Goal: Task Accomplishment & Management: Use online tool/utility

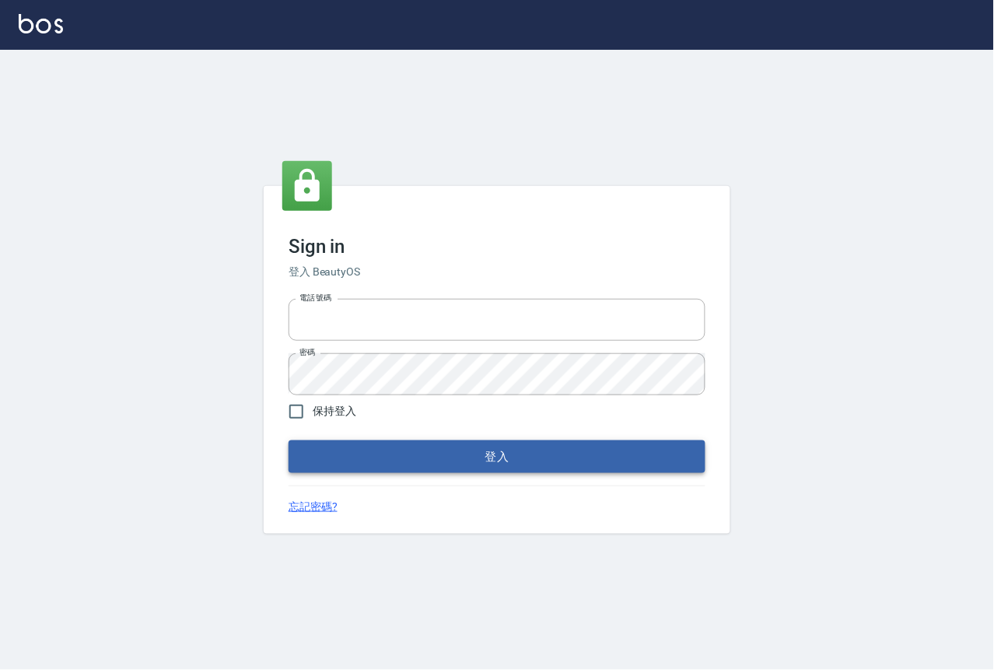
type input "0229908709"
click at [523, 453] on button "登入" at bounding box center [497, 456] width 417 height 33
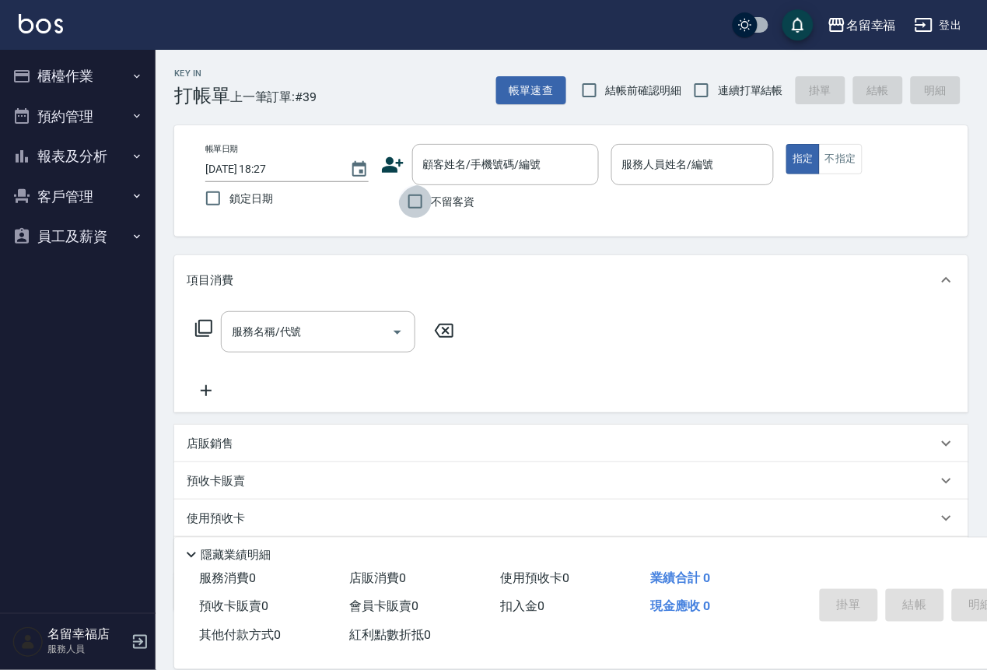
click at [410, 215] on input "不留客資" at bounding box center [415, 201] width 33 height 33
checkbox input "true"
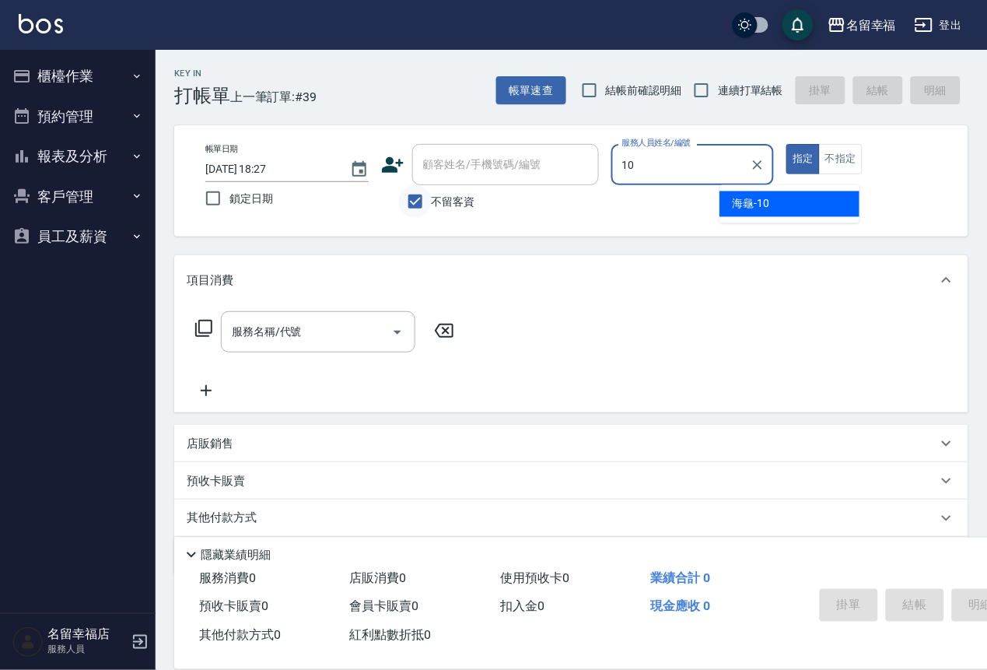
type input "海龜-10"
type button "true"
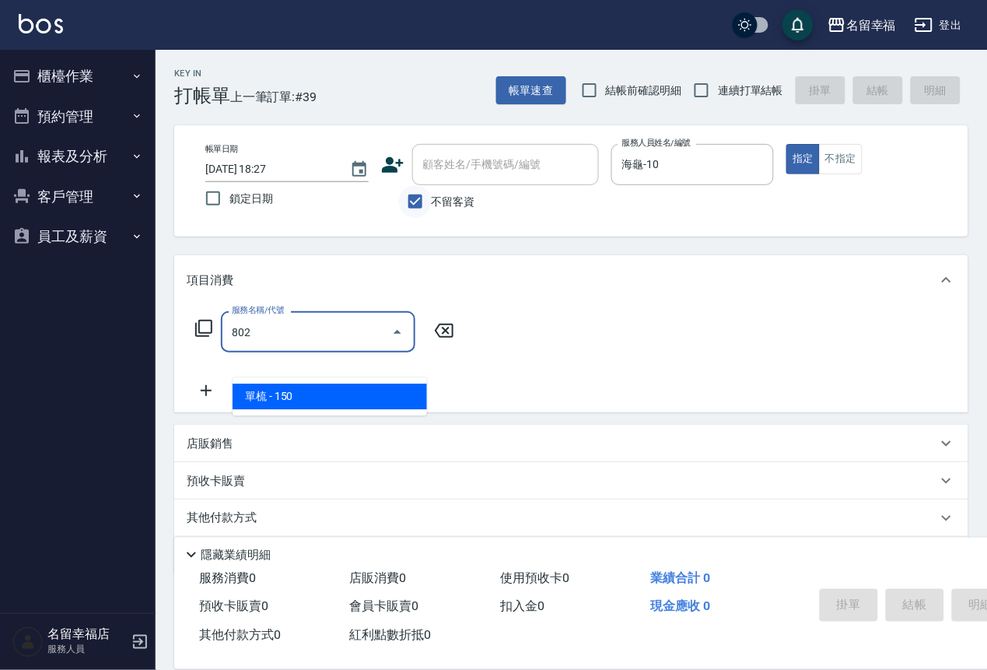
type input "單梳(802)"
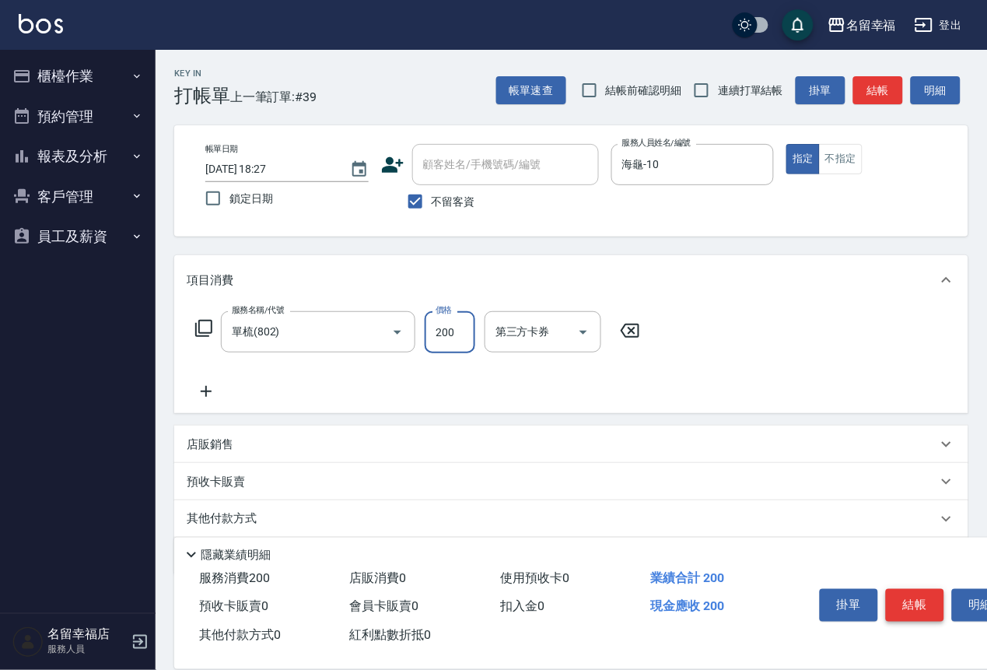
type input "200"
click at [928, 589] on button "結帳" at bounding box center [915, 605] width 58 height 33
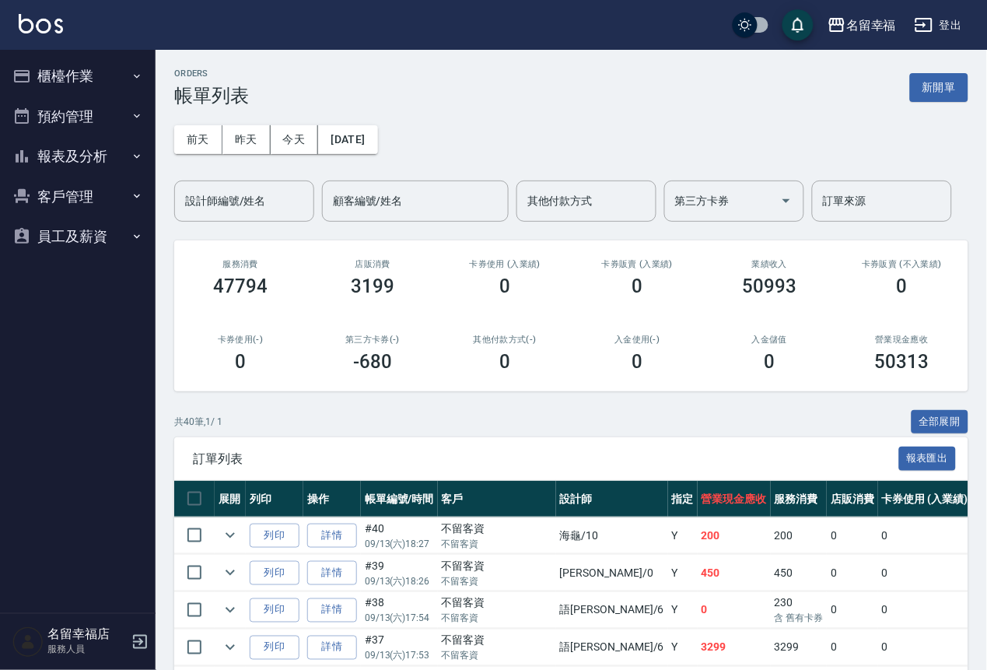
click at [108, 79] on button "櫃檯作業" at bounding box center [77, 76] width 143 height 40
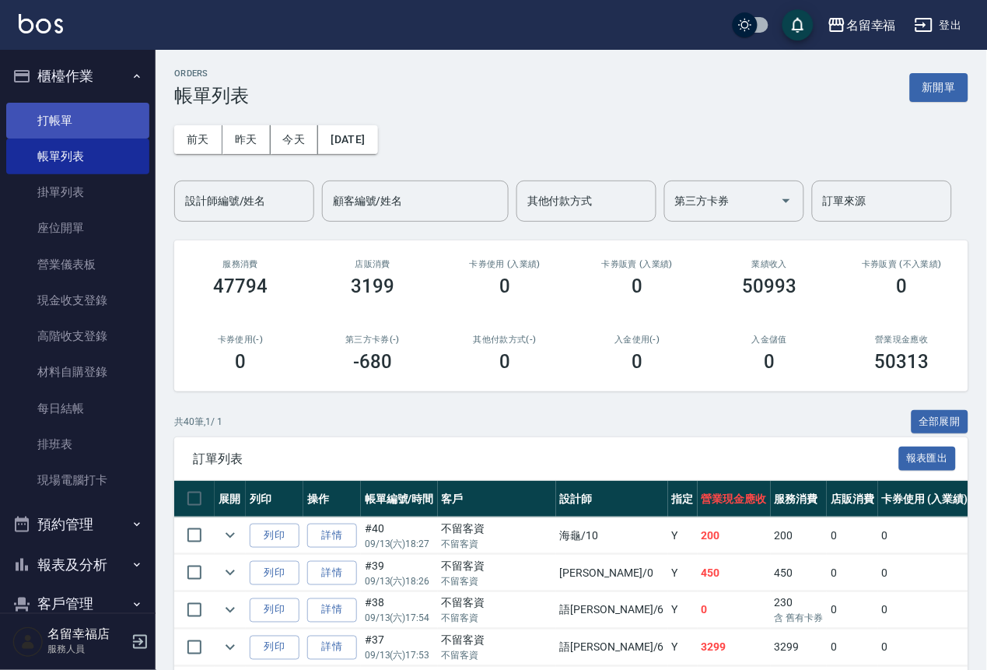
click at [103, 134] on link "打帳單" at bounding box center [77, 121] width 143 height 36
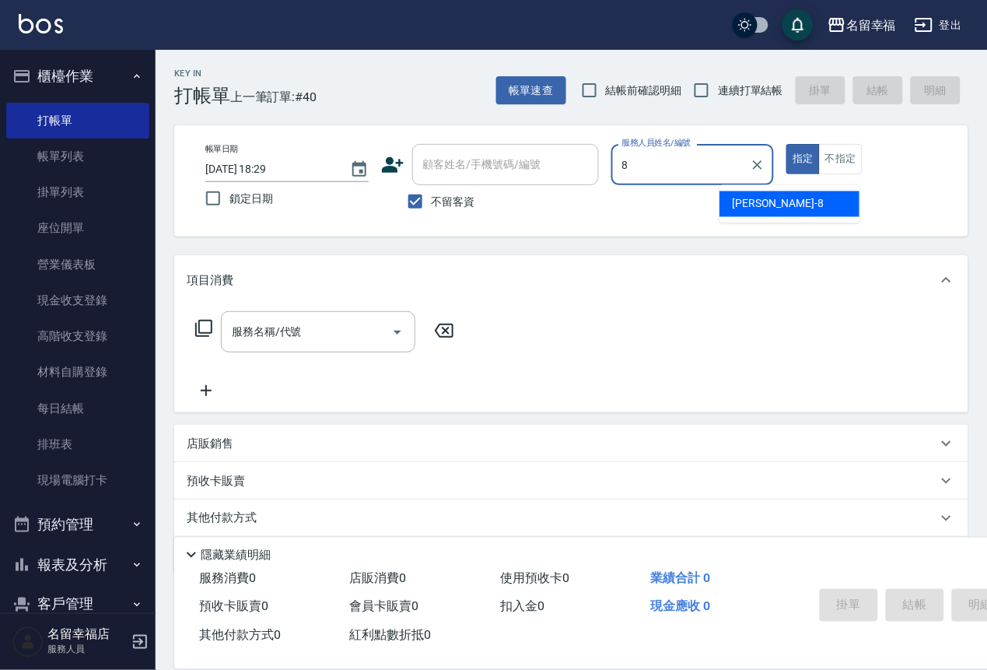
type input "[PERSON_NAME]-8"
type button "true"
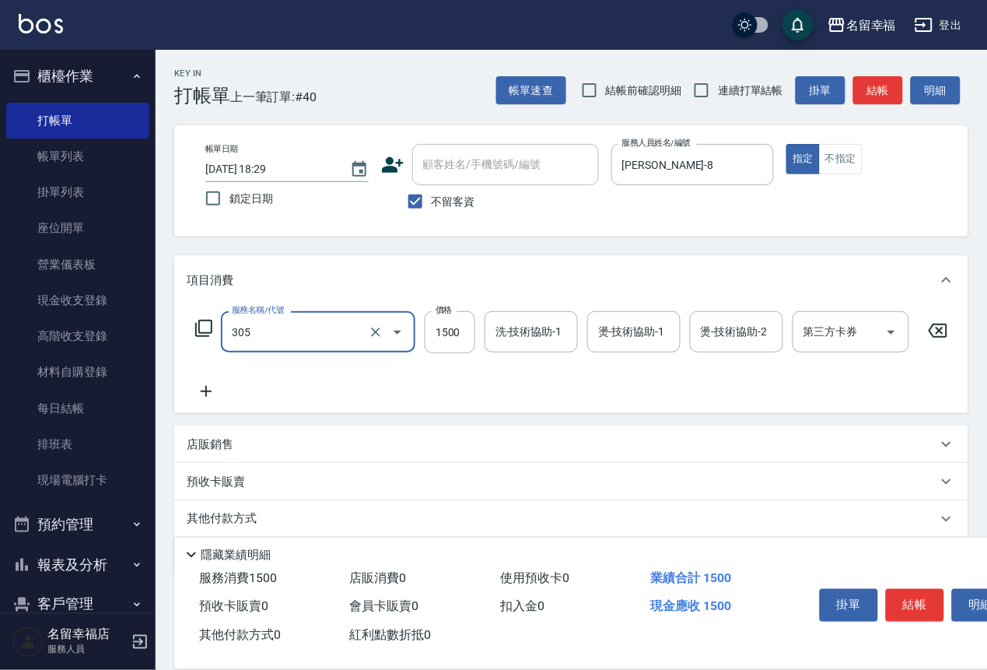
type input "0"
type input "設計燙髮1500(305)"
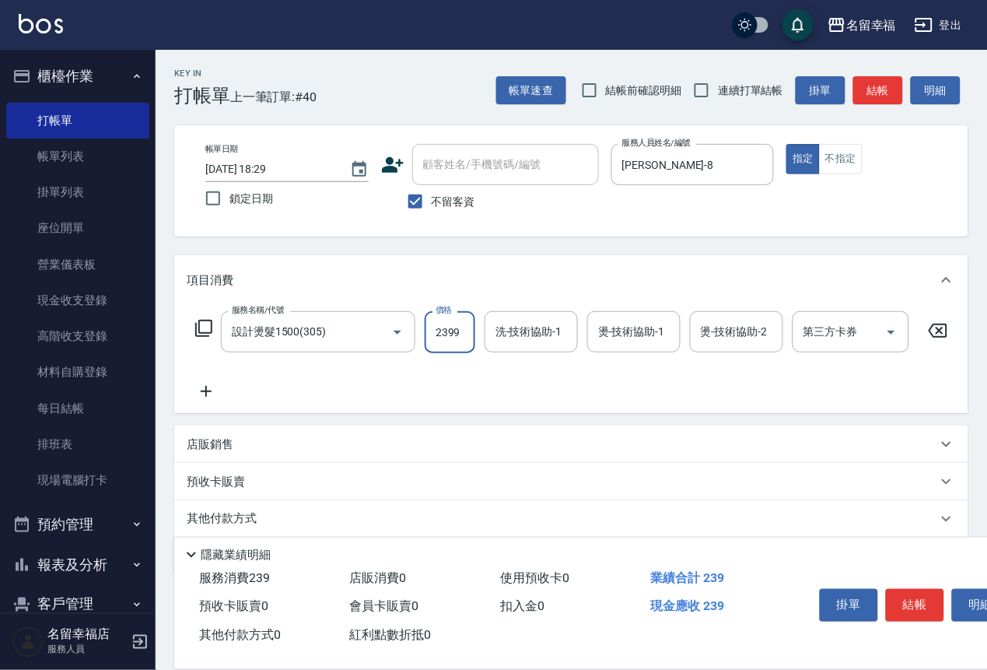
scroll to position [0, 1]
type input "2399"
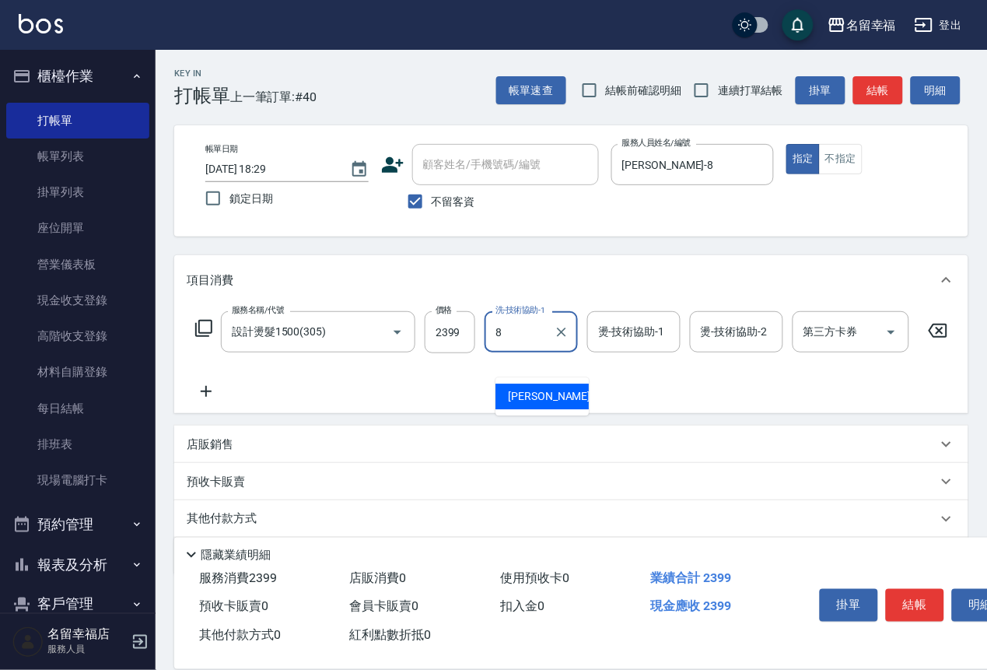
type input "[PERSON_NAME]-8"
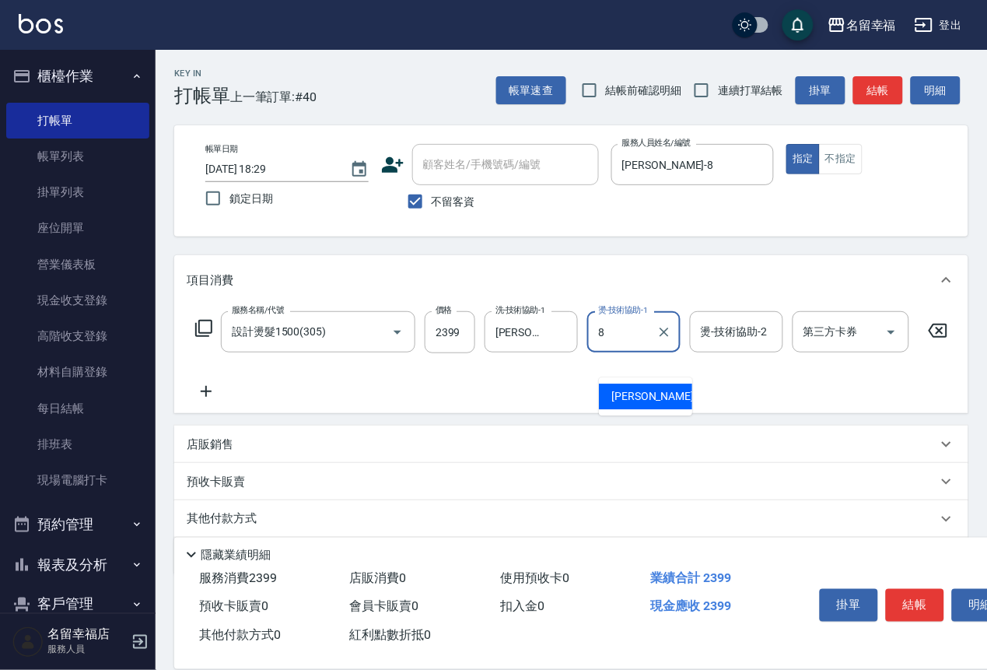
type input "[PERSON_NAME]-8"
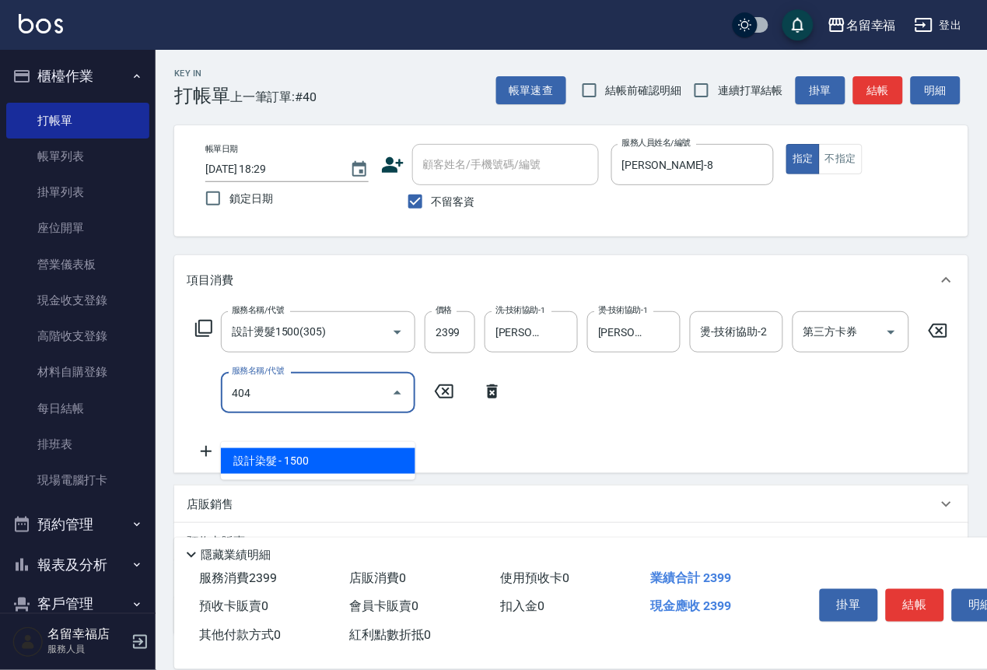
type input "設計染髮(404)"
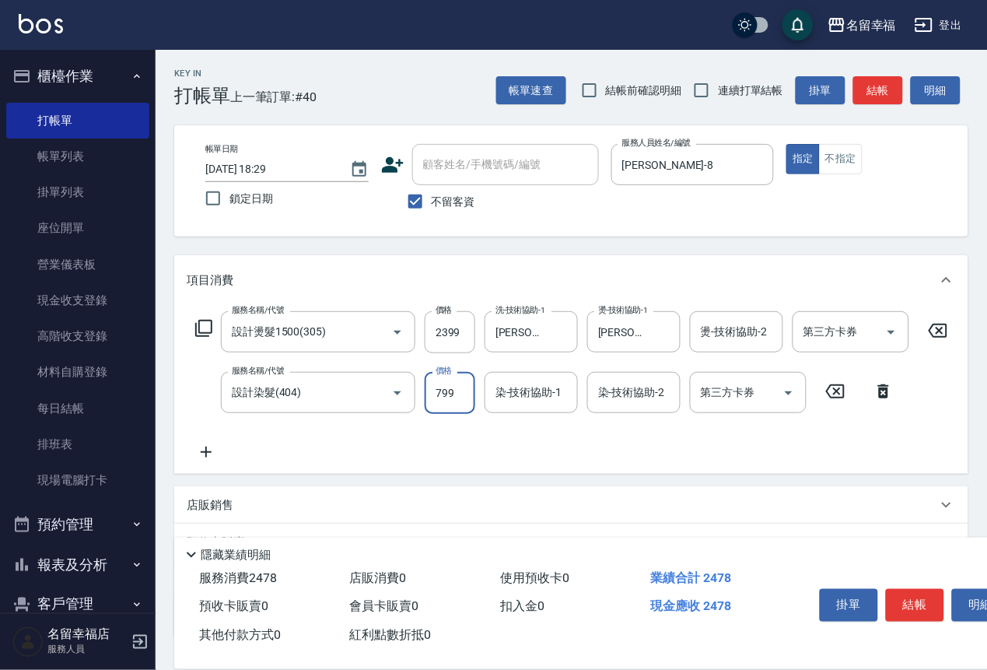
type input "799"
type input "[PERSON_NAME]-8"
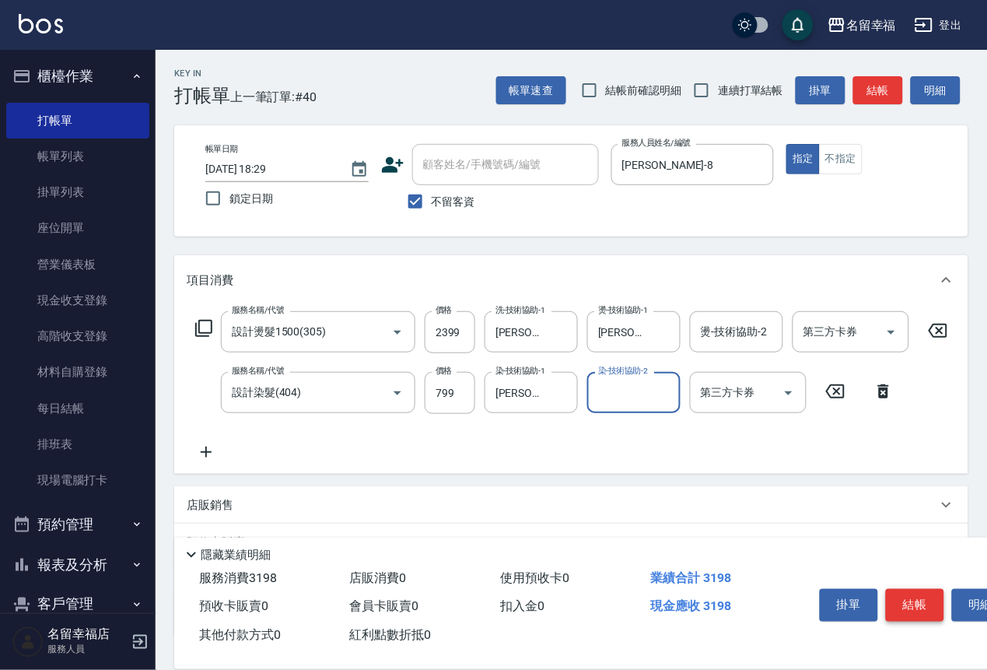
click at [944, 589] on button "結帳" at bounding box center [915, 605] width 58 height 33
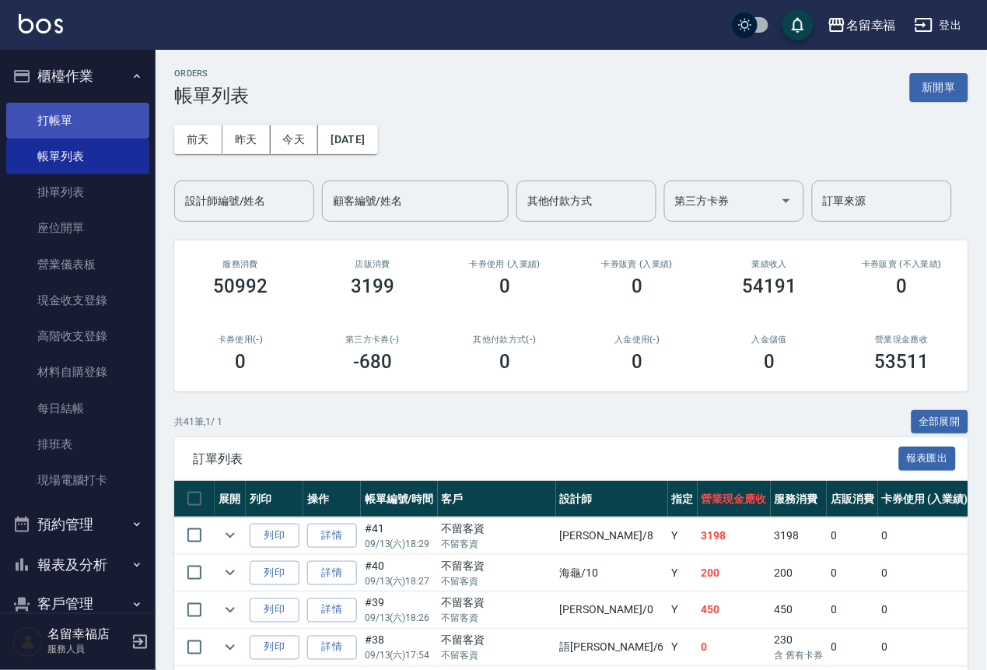
click at [58, 124] on link "打帳單" at bounding box center [77, 121] width 143 height 36
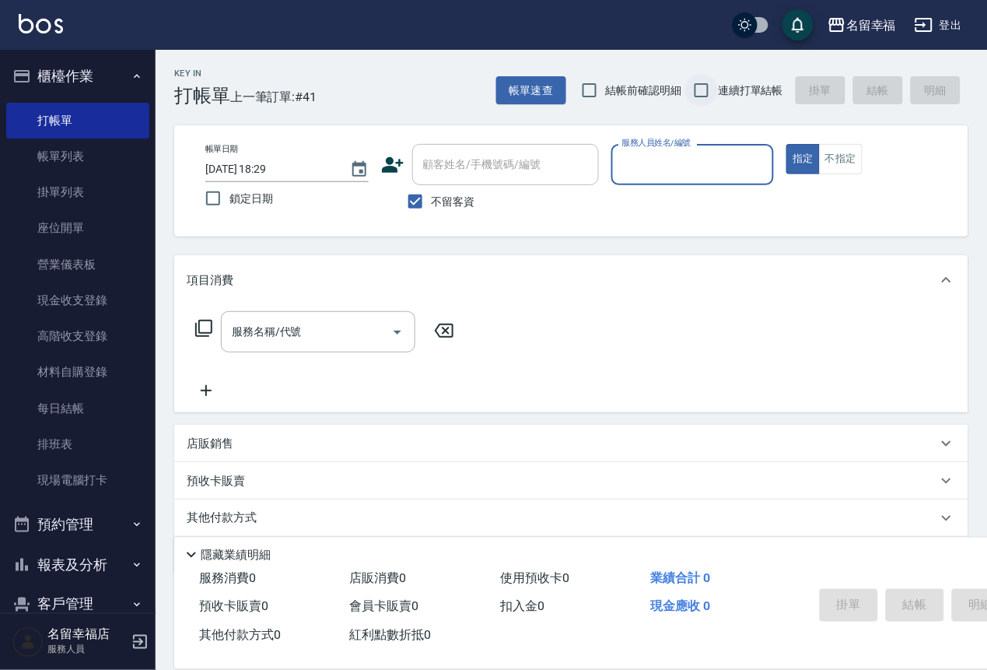
click at [702, 91] on input "連續打單結帳" at bounding box center [701, 90] width 33 height 33
checkbox input "true"
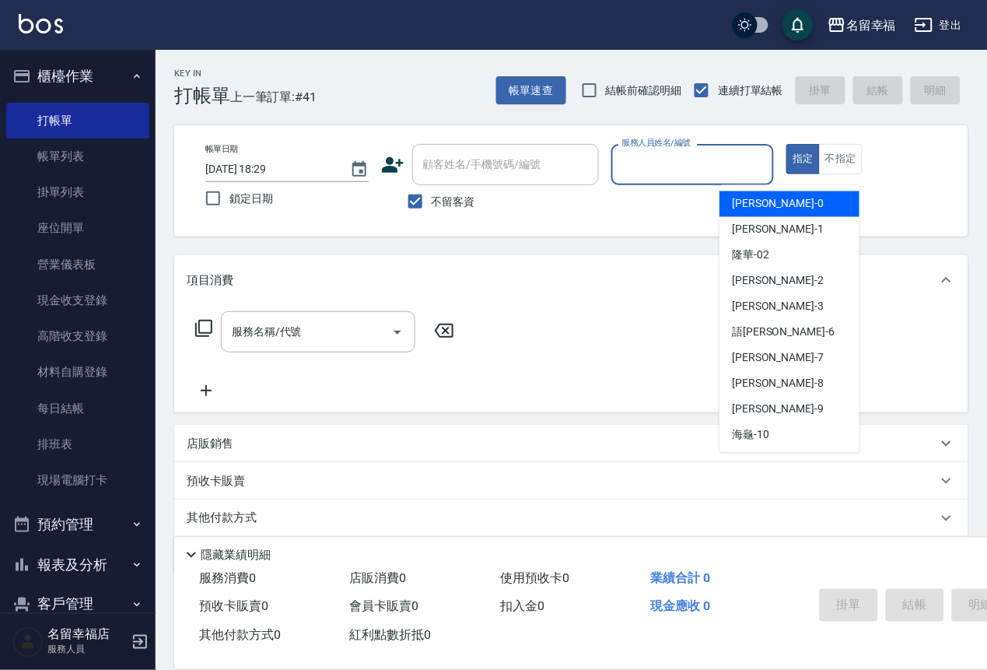
click at [768, 159] on input "服務人員姓名/編號" at bounding box center [692, 164] width 149 height 27
type input "[PERSON_NAME]-8"
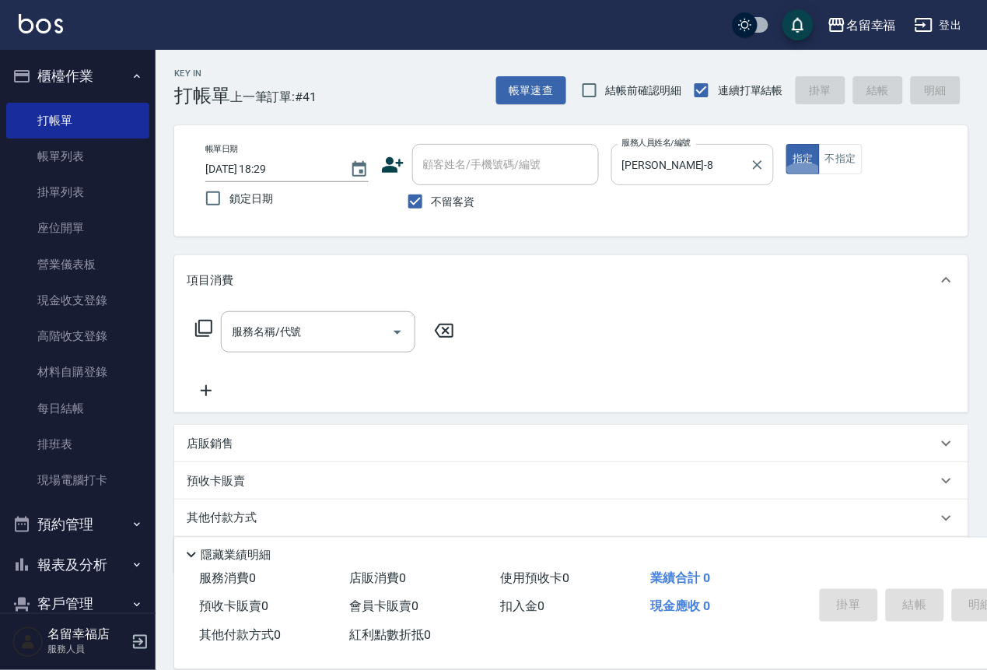
type button "true"
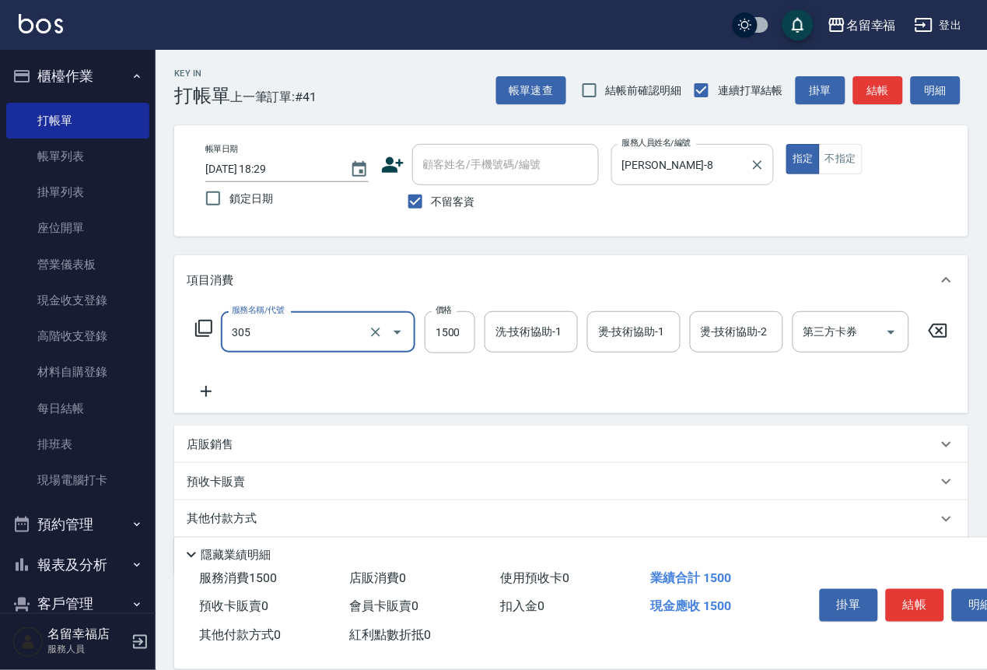
type input "7"
type input "設計燙髮1500(305)"
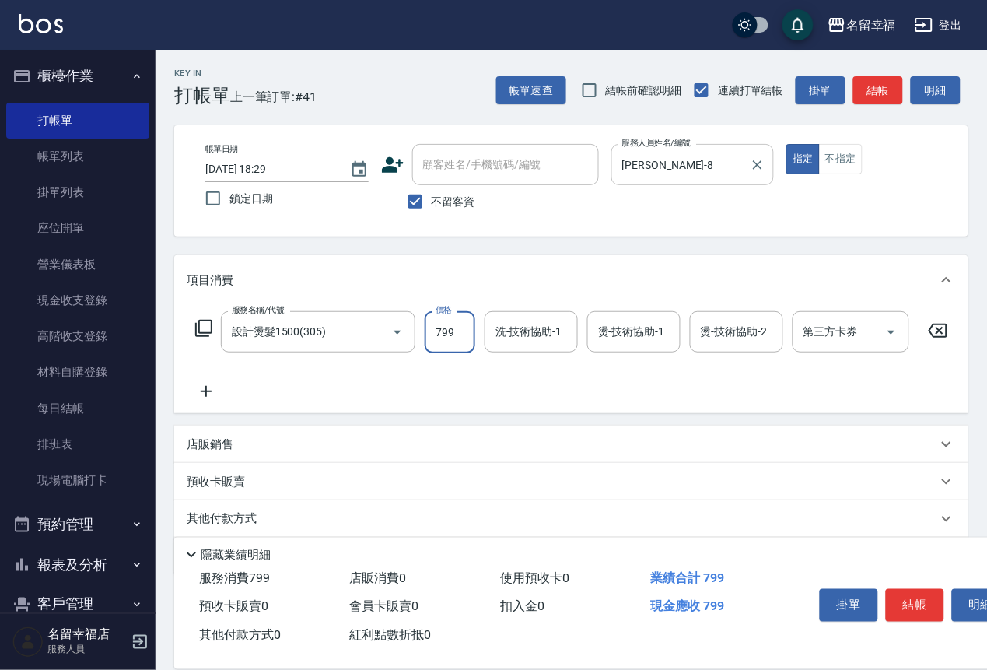
type input "799"
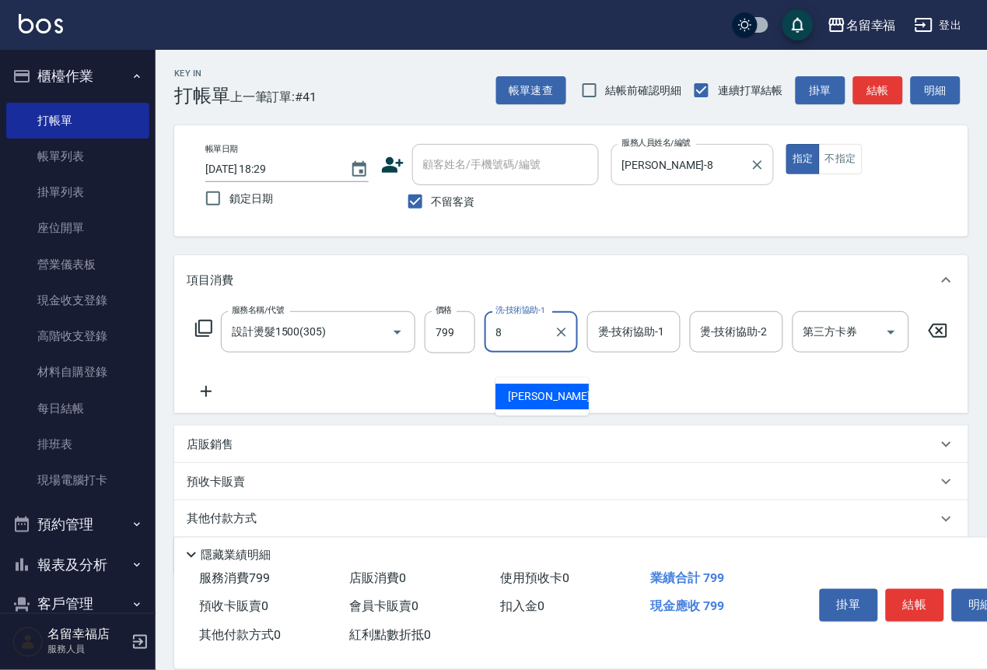
type input "[PERSON_NAME]-8"
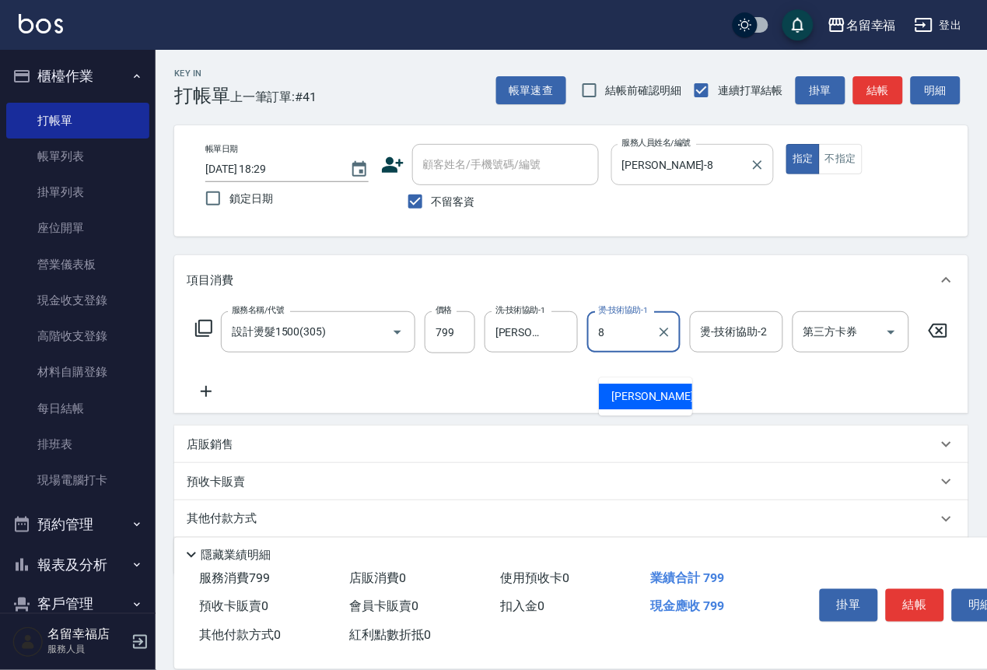
type input "[PERSON_NAME]-8"
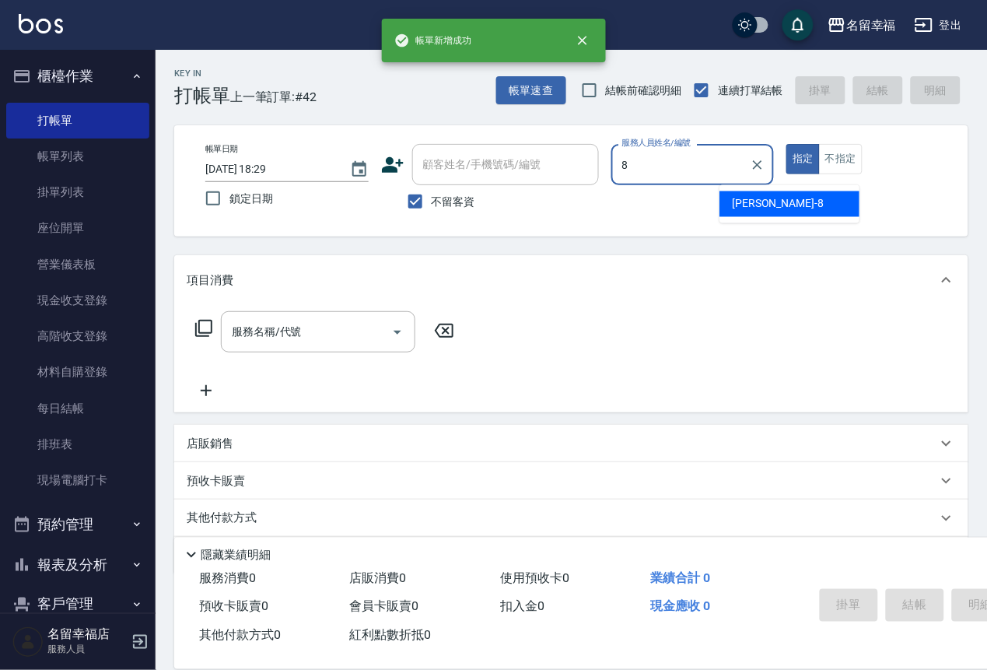
type input "[PERSON_NAME]-8"
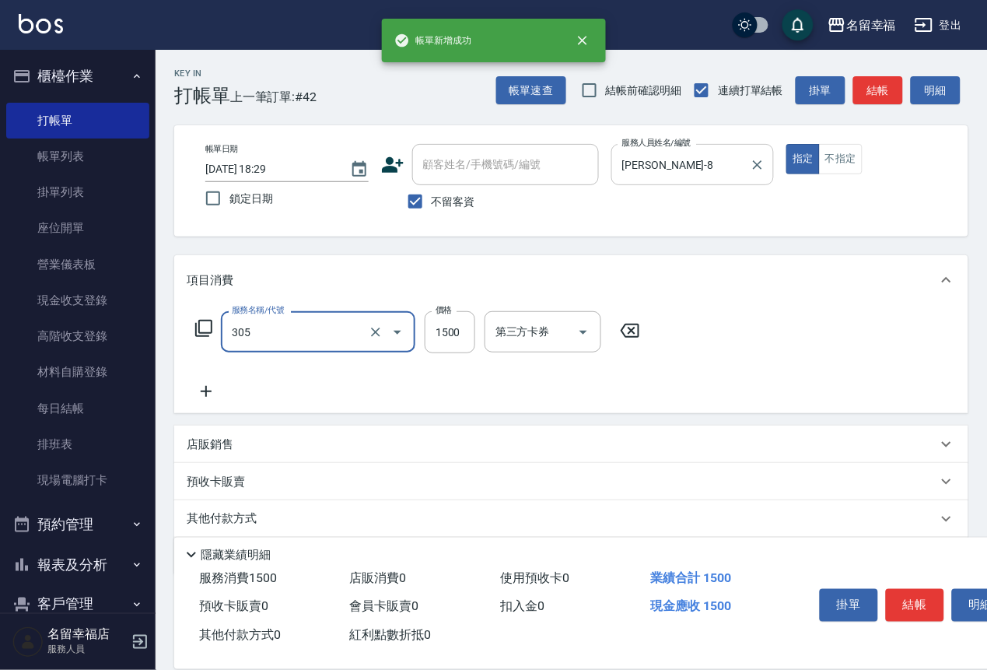
type input "設計燙髮1500(305)"
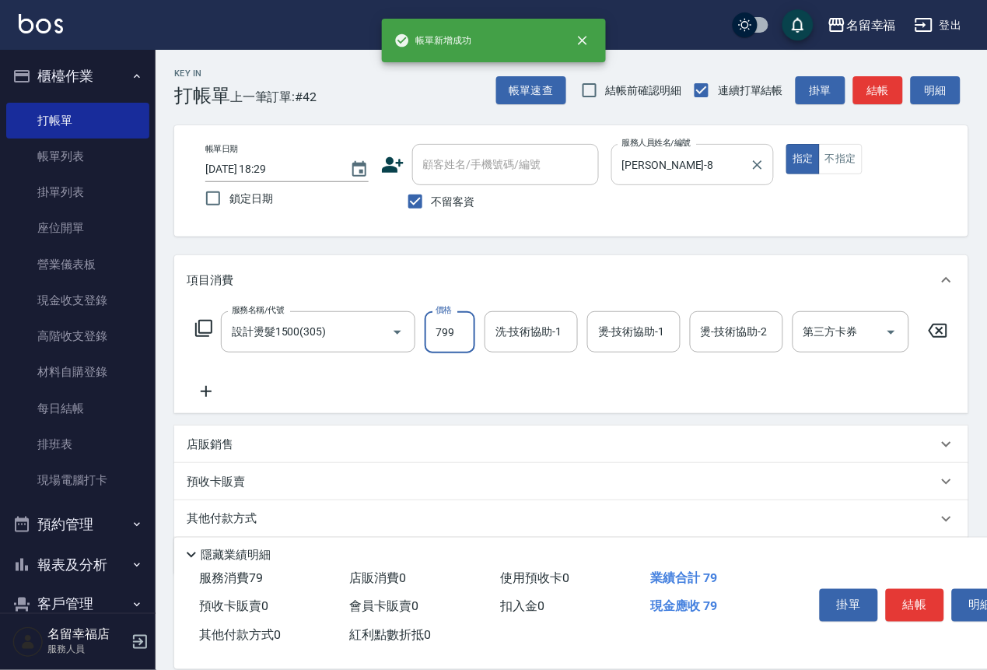
type input "799"
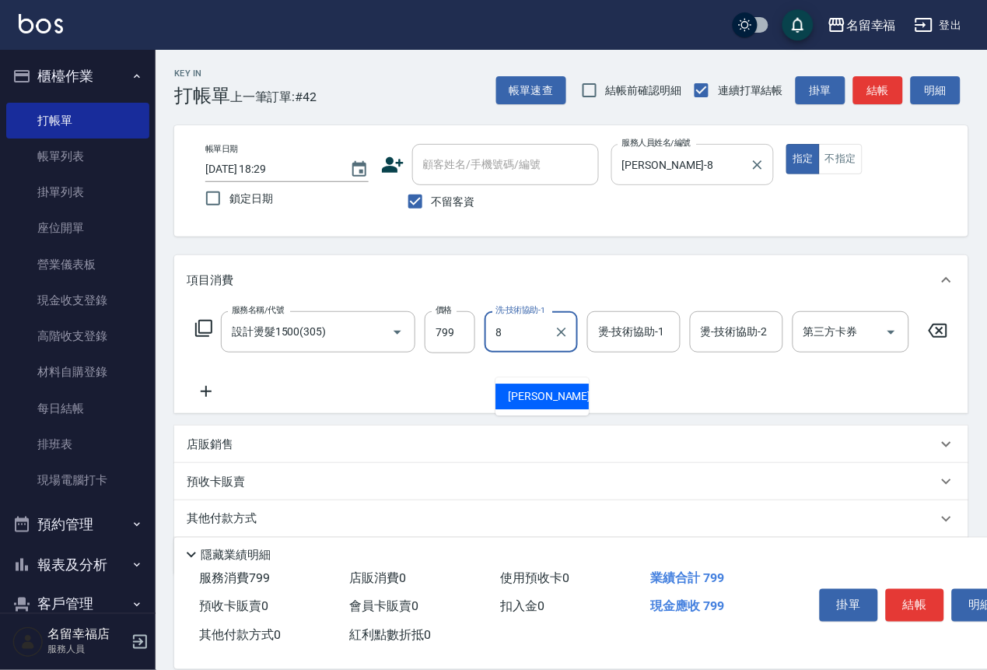
type input "[PERSON_NAME]-8"
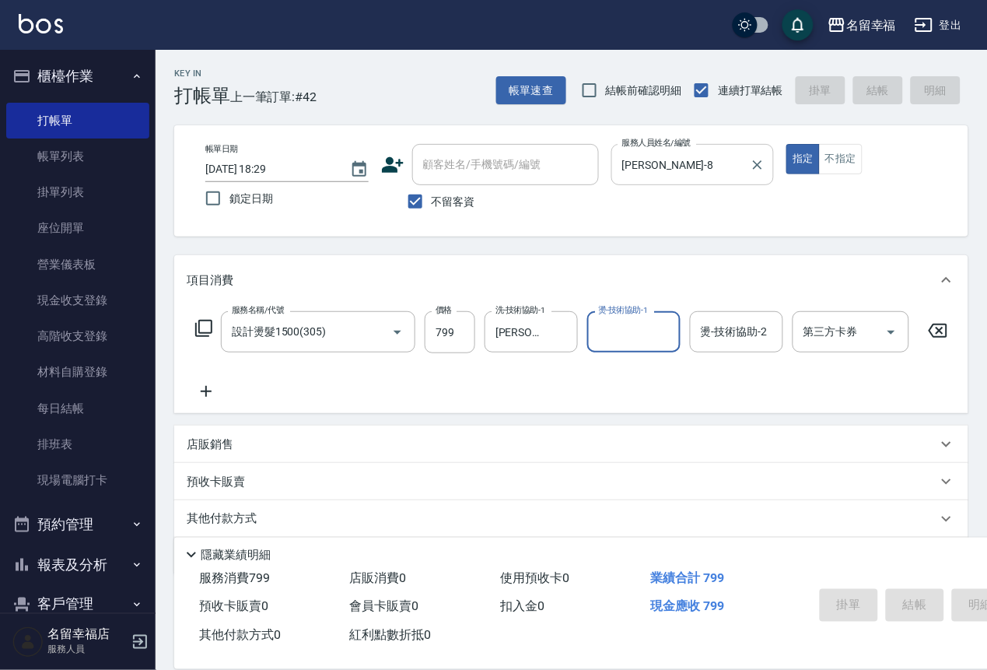
type input "[DATE] 18:30"
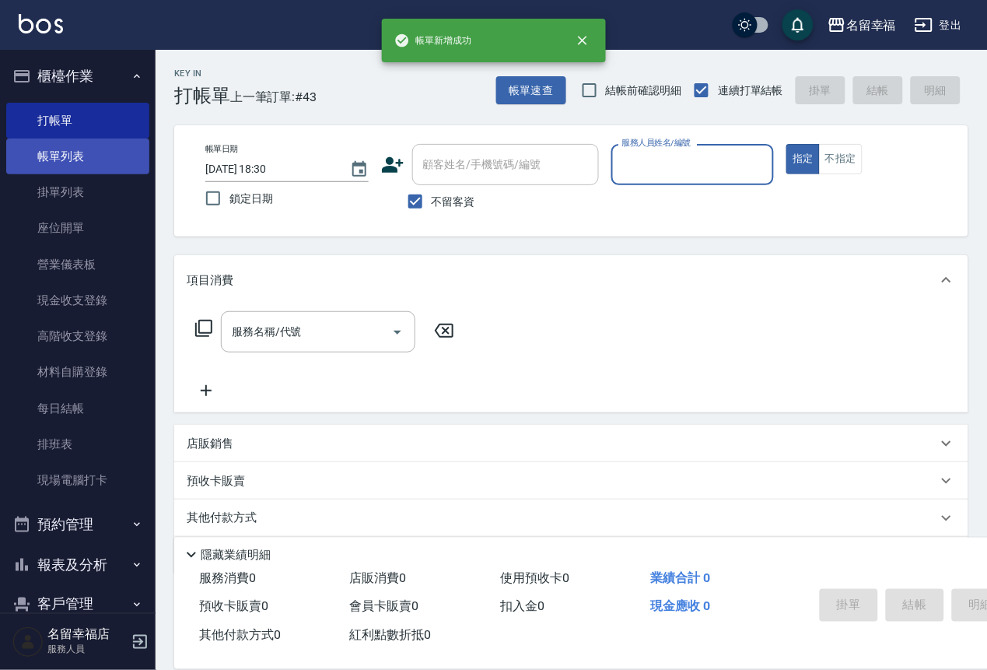
click at [72, 160] on link "帳單列表" at bounding box center [77, 156] width 143 height 36
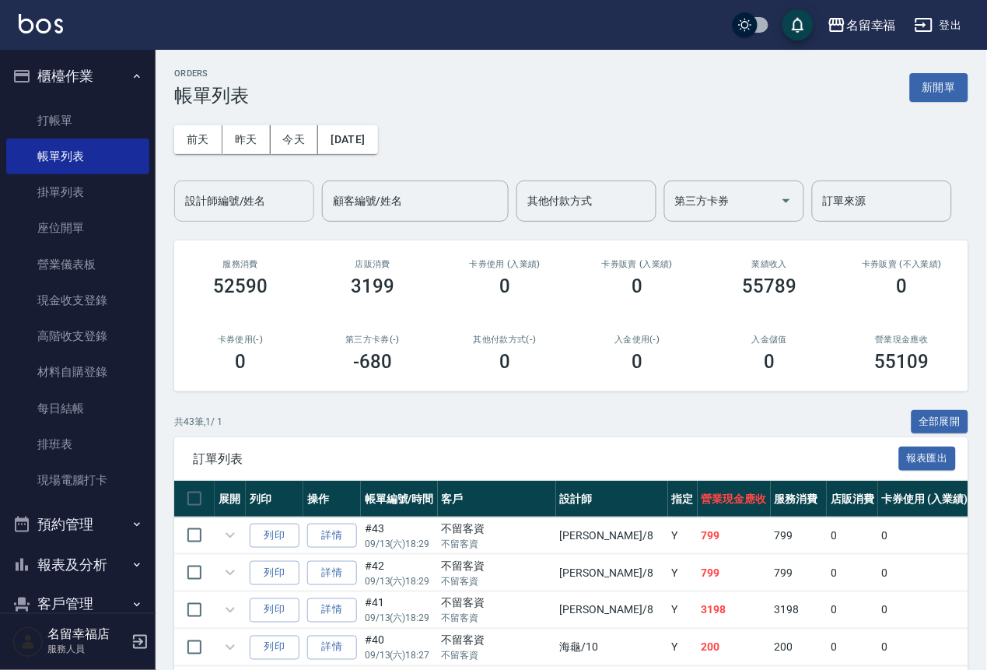
click at [236, 202] on div "設計師編號/姓名 設計師編號/姓名" at bounding box center [244, 200] width 140 height 41
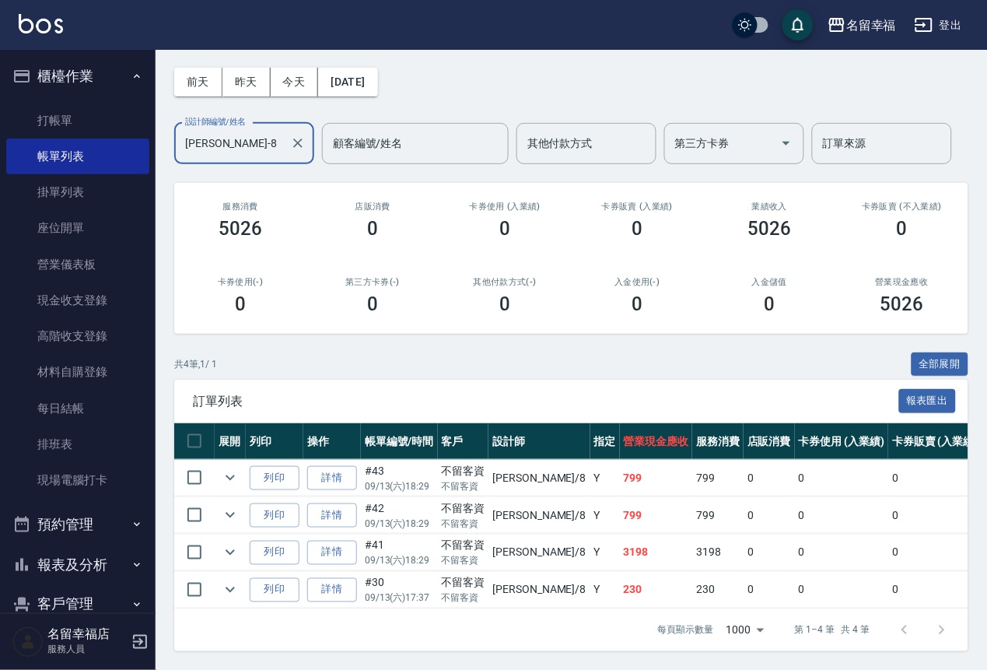
scroll to position [237, 0]
type input "[PERSON_NAME]-8"
click at [240, 580] on icon "expand row" at bounding box center [230, 589] width 19 height 19
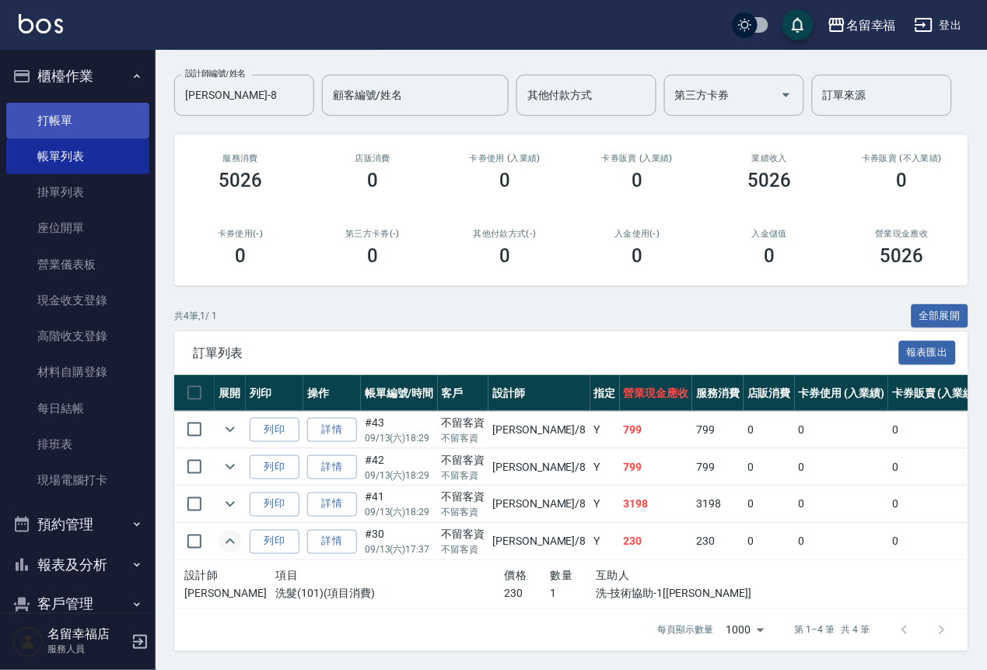
click at [82, 132] on link "打帳單" at bounding box center [77, 121] width 143 height 36
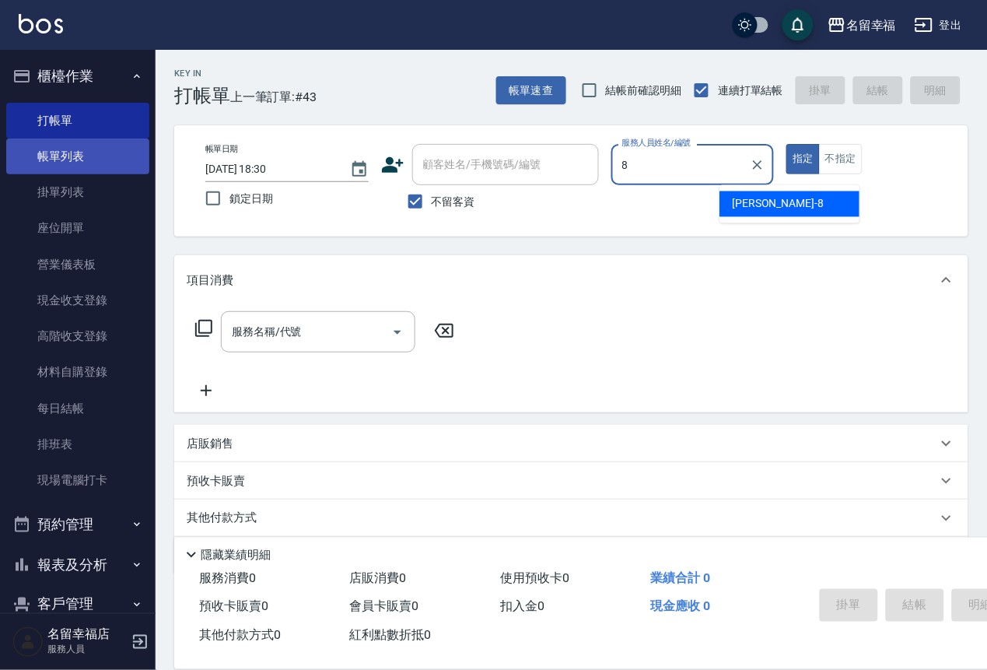
type input "[PERSON_NAME]-8"
type button "true"
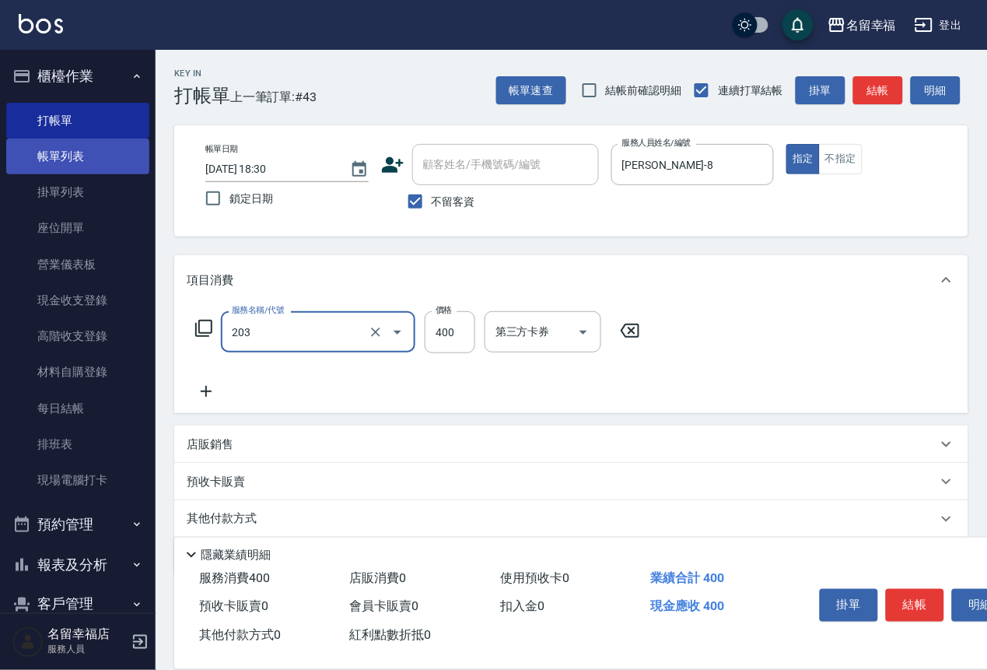
type input "指定單剪(203)"
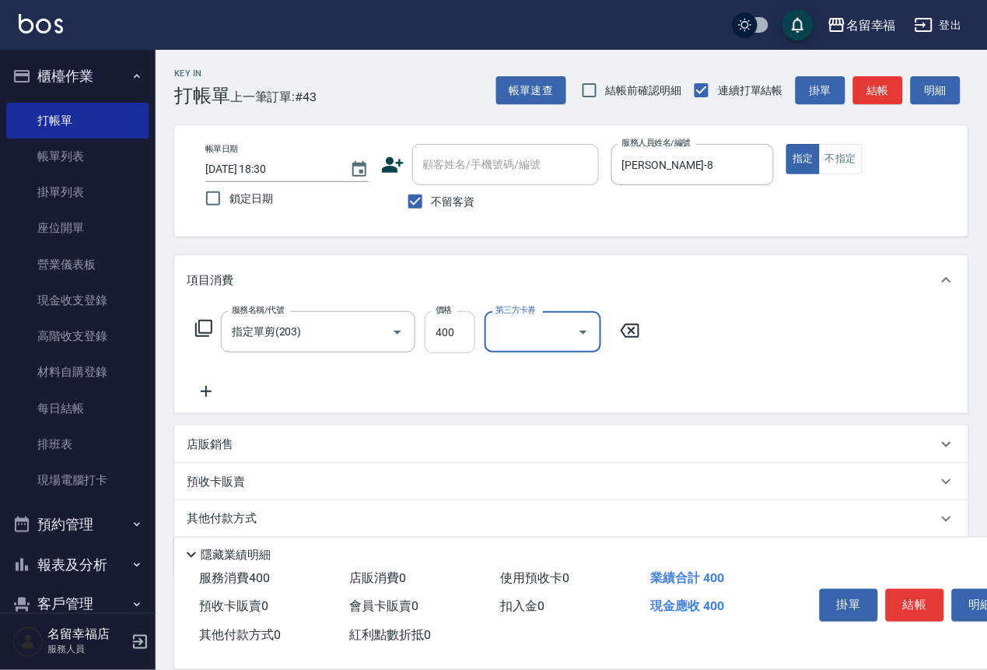
click at [457, 352] on input "400" at bounding box center [450, 332] width 51 height 42
type input "250"
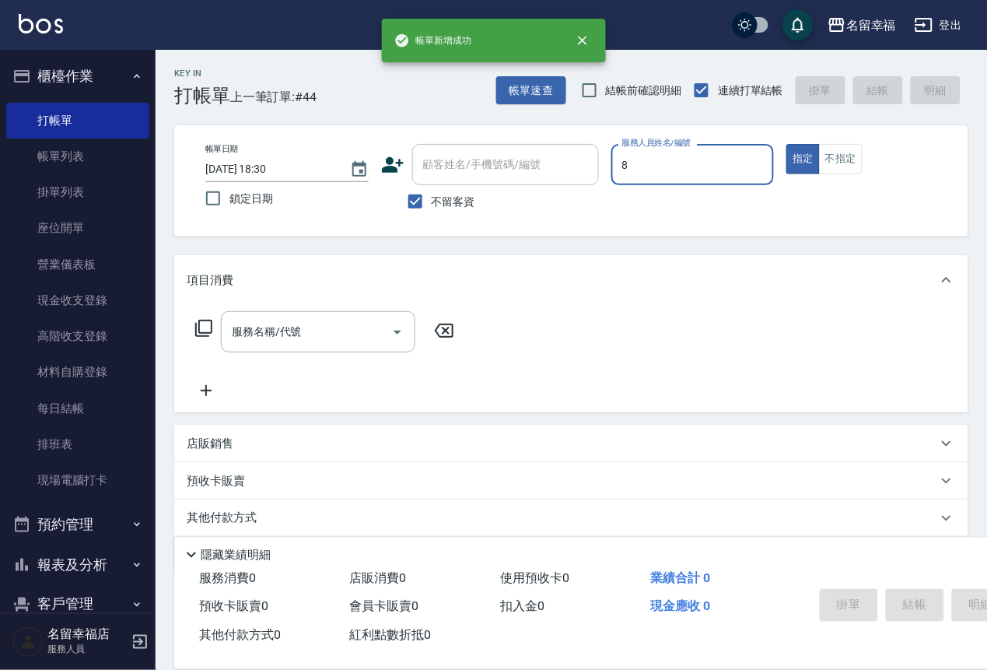
type input "[PERSON_NAME]-8"
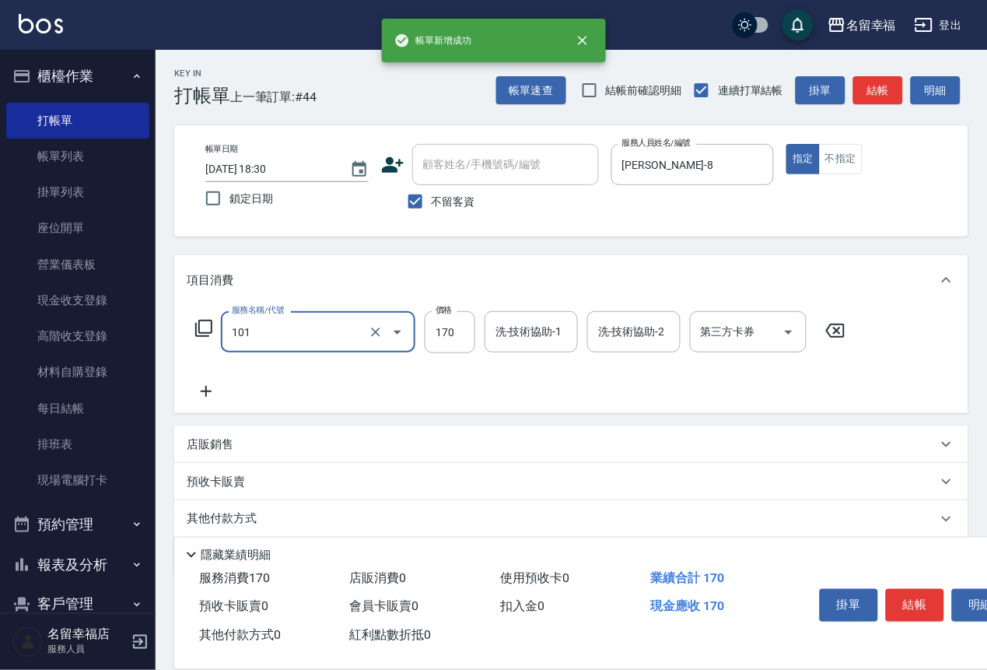
type input "洗髮(101)"
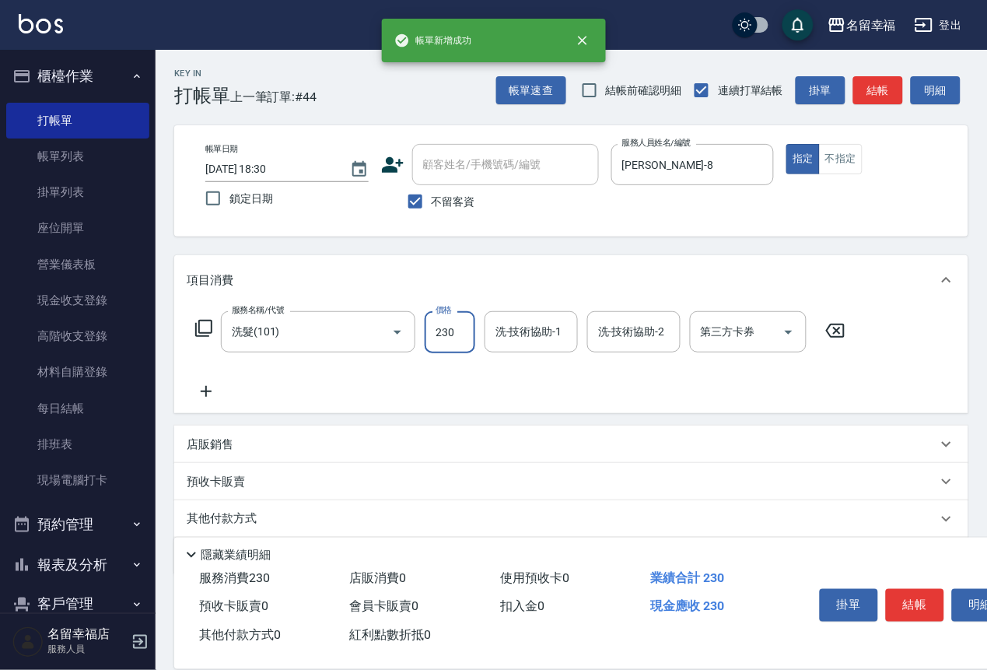
type input "230"
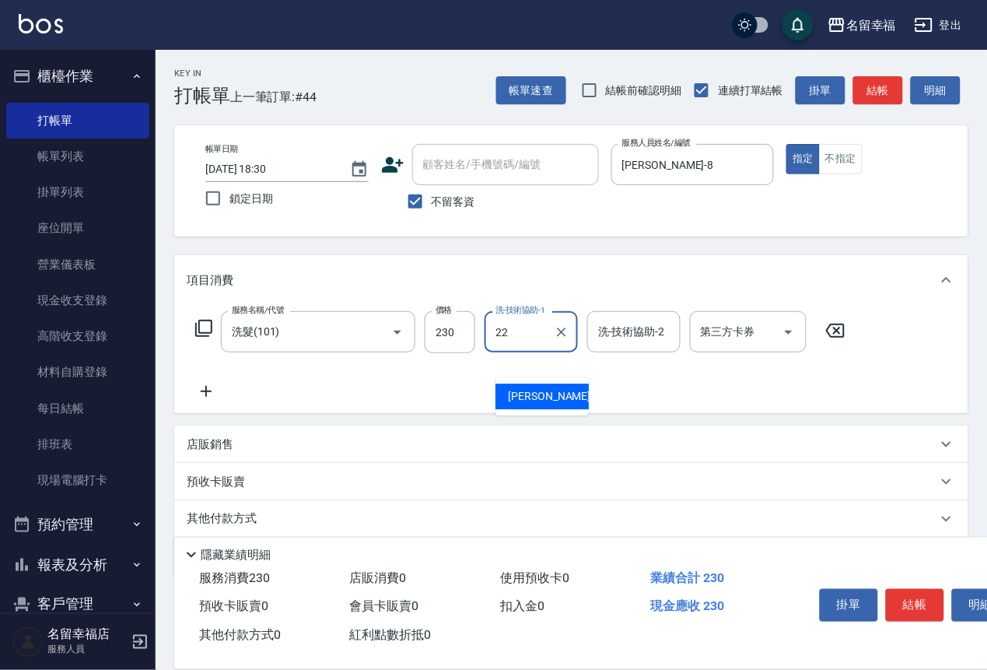
type input "2"
type input "[PERSON_NAME]-14"
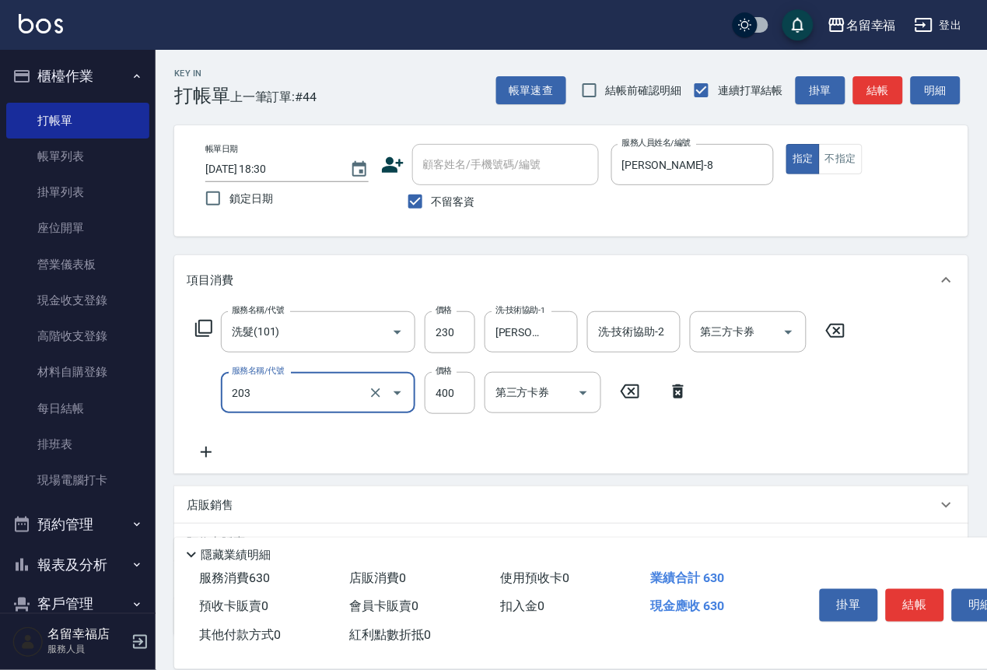
type input "指定單剪(203)"
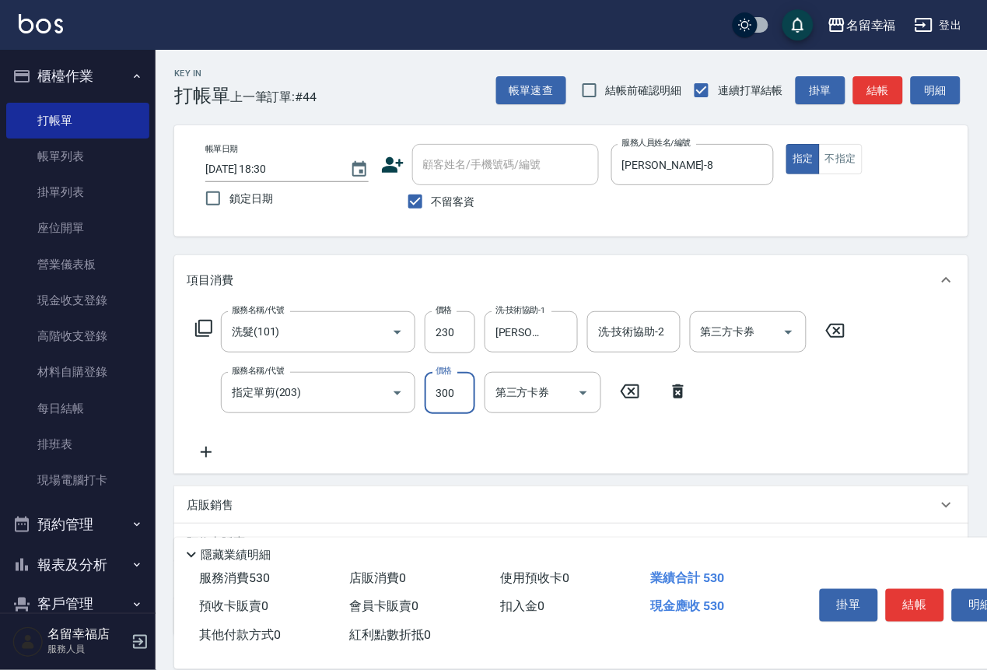
type input "300"
click at [848, 389] on div "服務名稱/代號 洗髮(101) 服務名稱/代號 價格 230 價格 洗-技術協助-1 芷萱-14 洗-技術協助-1 洗-技術協助-2 洗-技術協助-2 第三方…" at bounding box center [521, 386] width 668 height 150
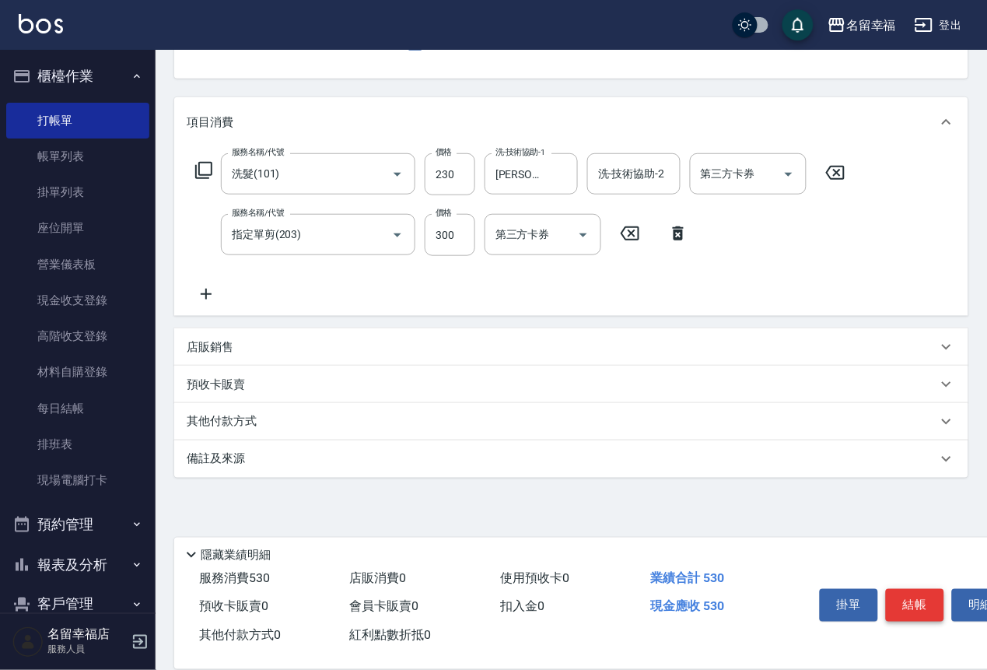
click at [926, 589] on button "結帳" at bounding box center [915, 605] width 58 height 33
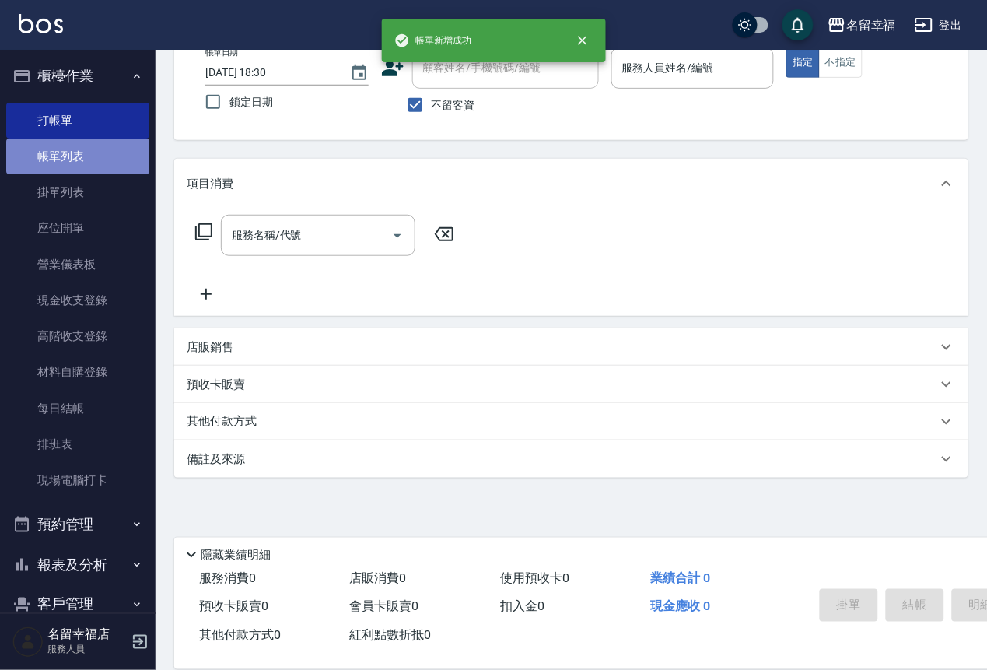
click at [89, 162] on link "帳單列表" at bounding box center [77, 156] width 143 height 36
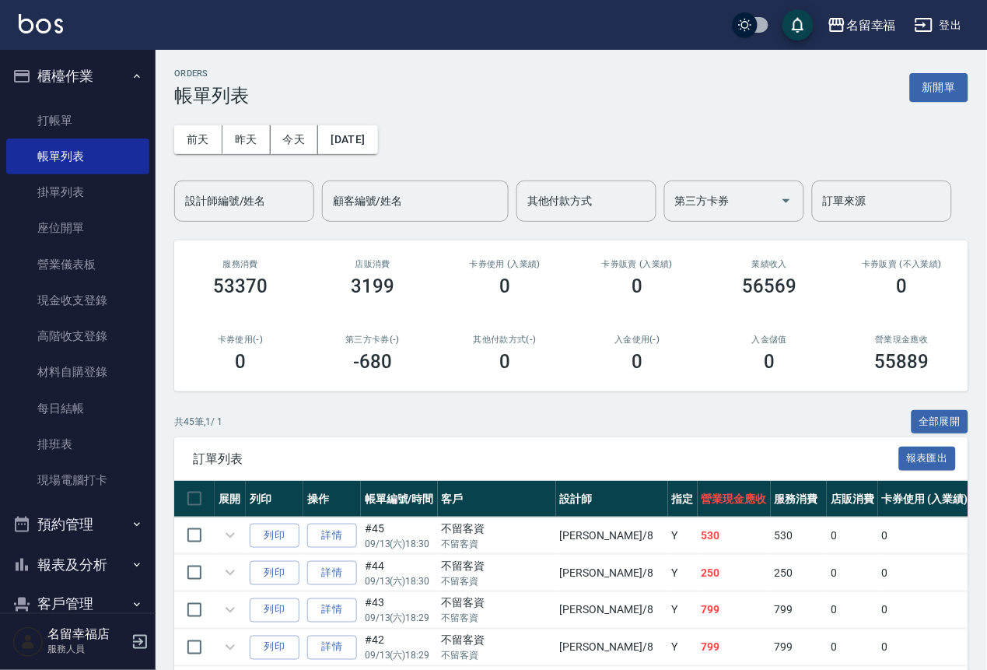
drag, startPoint x: 253, startPoint y: 209, endPoint x: 243, endPoint y: 208, distance: 9.4
click at [247, 208] on div "設計師編號/姓名 設計師編號/姓名" at bounding box center [244, 200] width 140 height 41
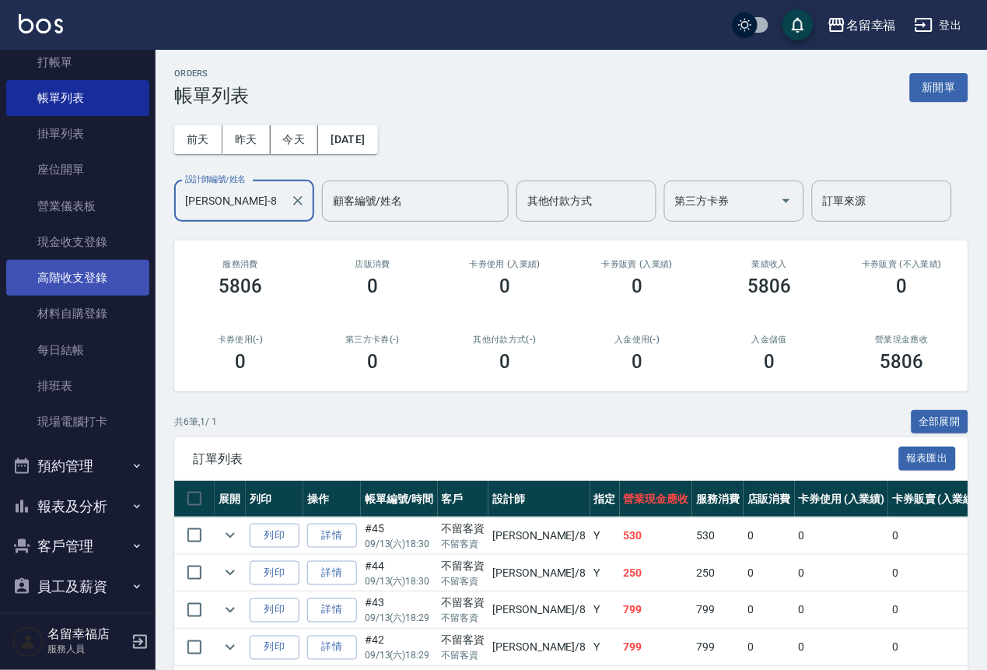
scroll to position [128, 0]
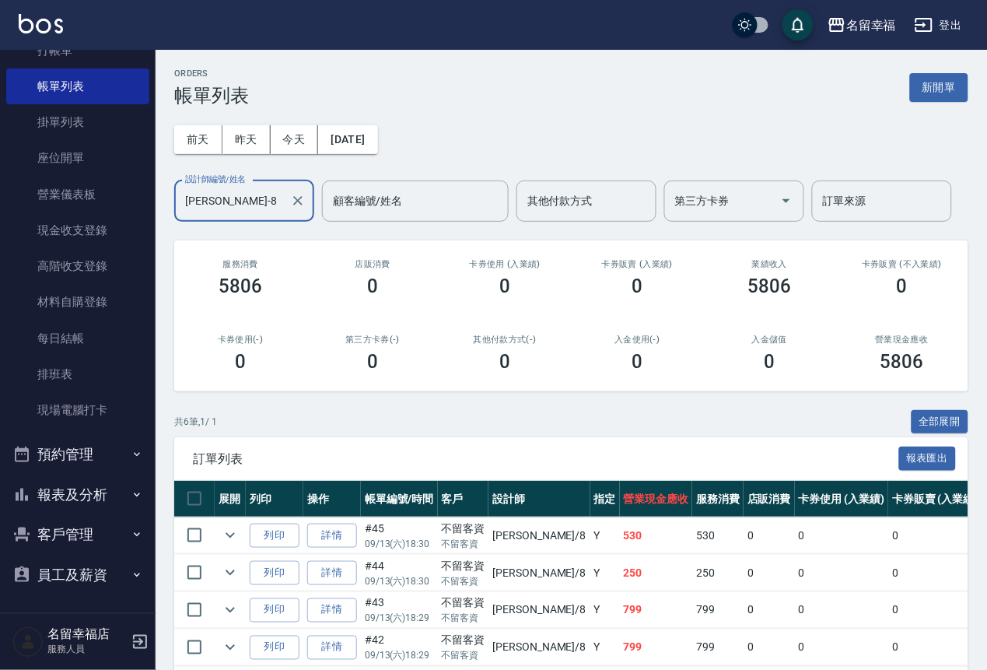
type input "[PERSON_NAME]-8"
click at [95, 516] on button "客戶管理" at bounding box center [77, 534] width 143 height 40
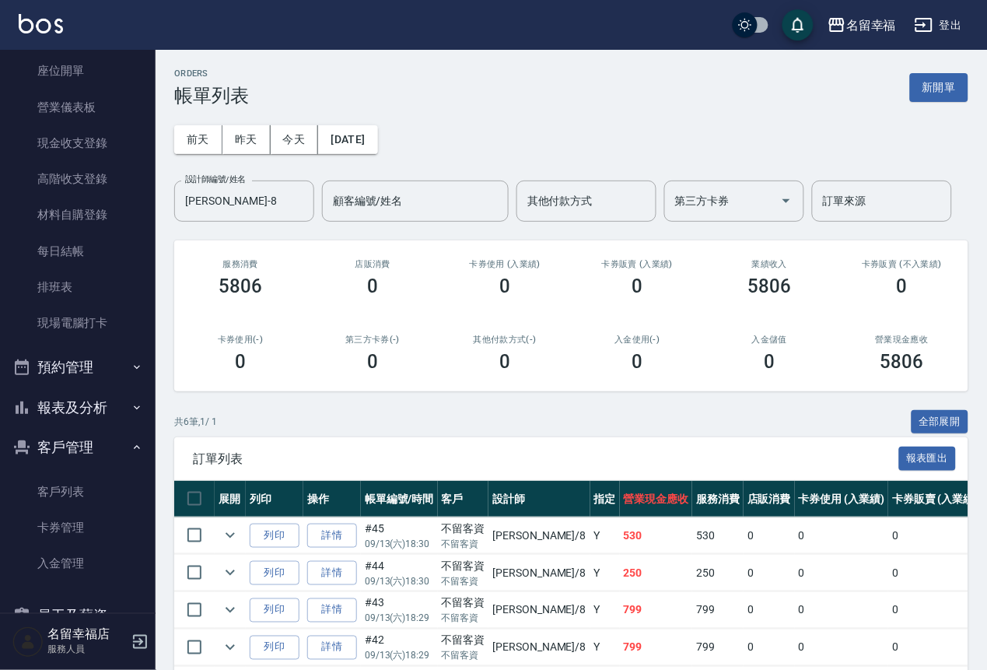
scroll to position [251, 0]
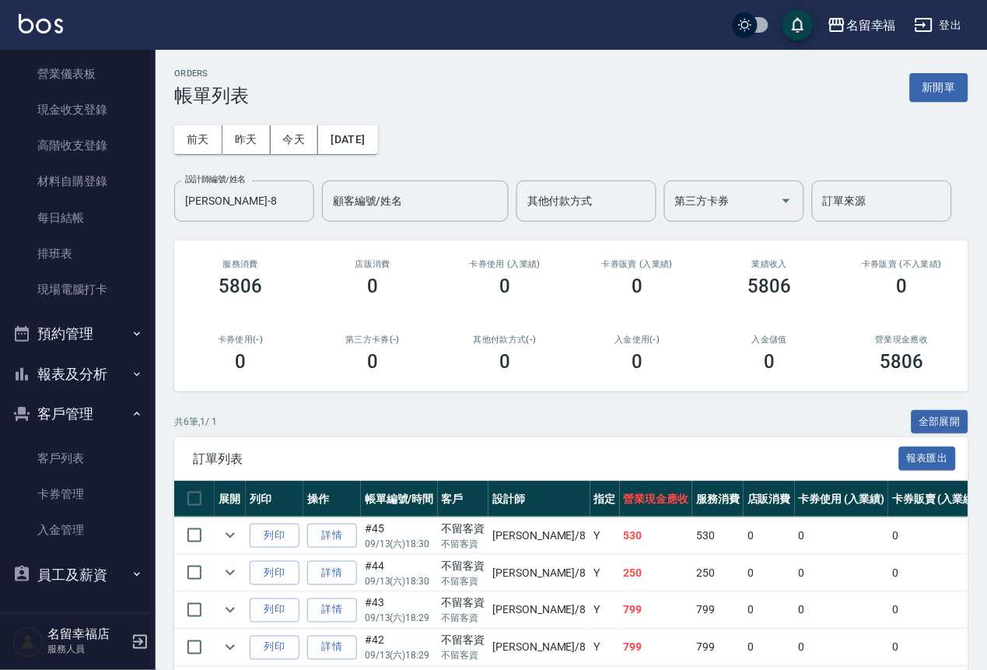
click at [82, 313] on button "預約管理" at bounding box center [77, 333] width 143 height 40
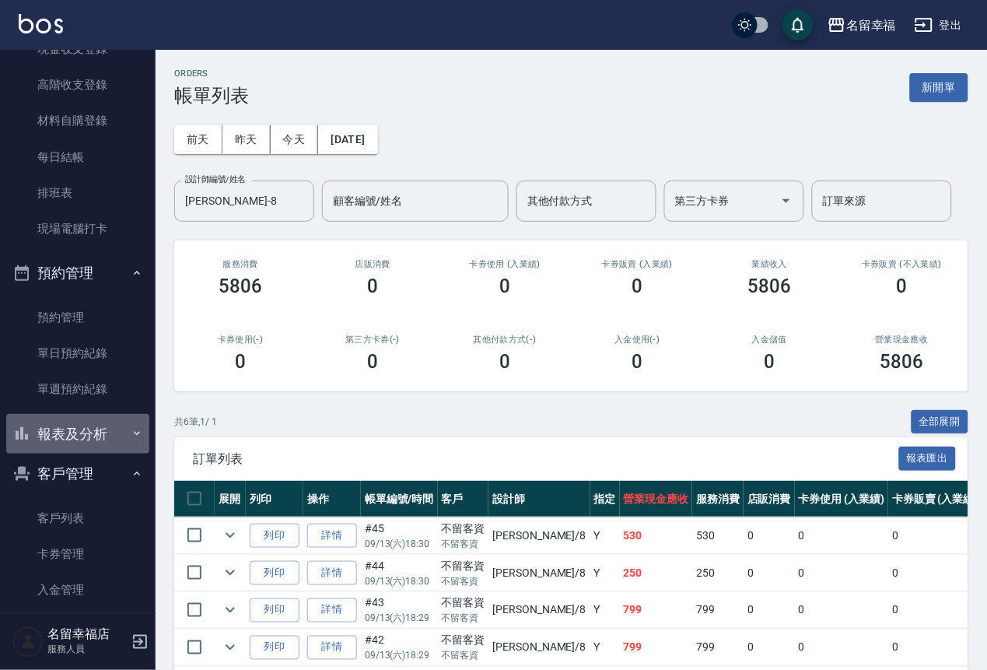
click at [99, 454] on button "報表及分析" at bounding box center [77, 434] width 143 height 40
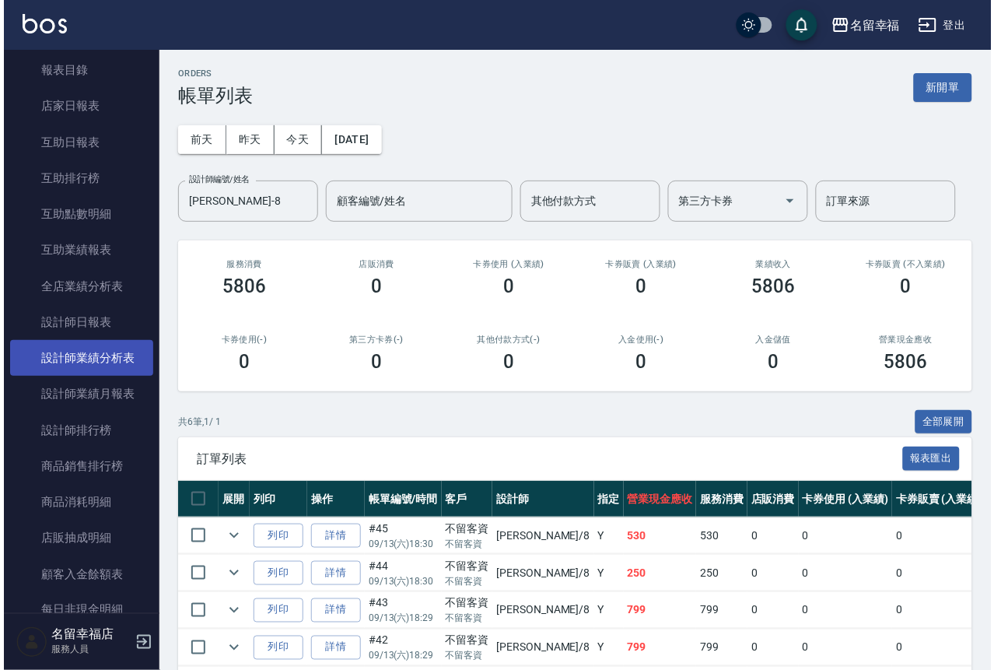
scroll to position [718, 0]
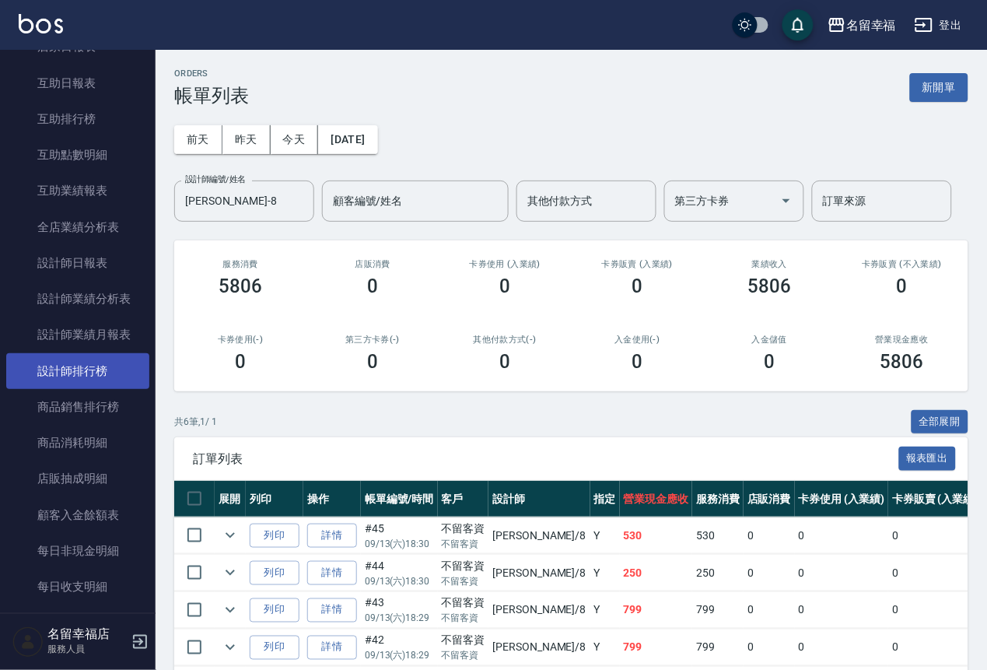
click at [117, 389] on link "設計師排行榜" at bounding box center [77, 371] width 143 height 36
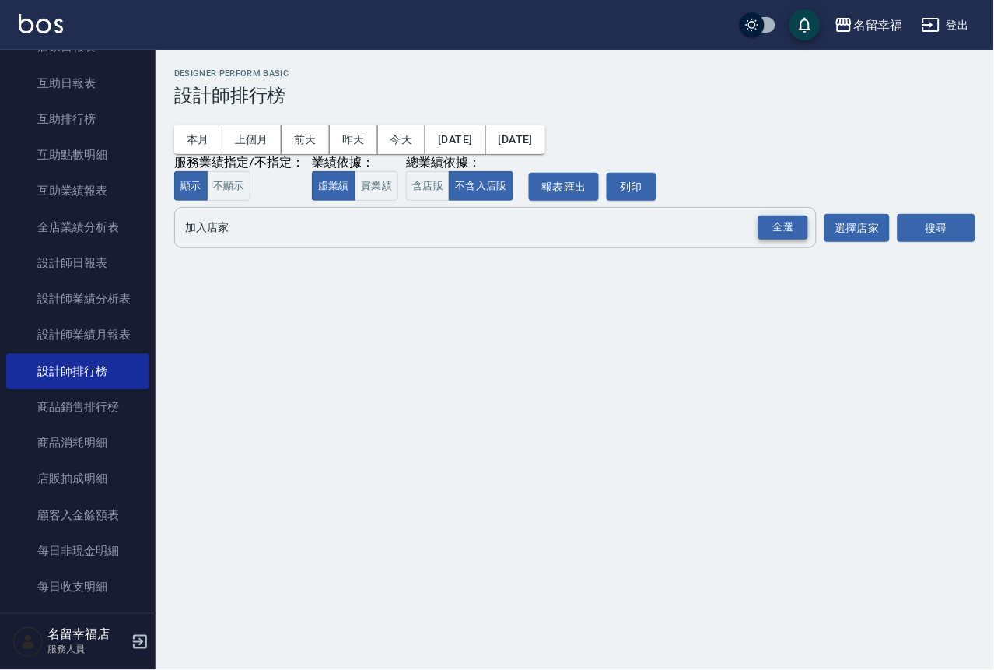
click at [789, 240] on div "全選" at bounding box center [783, 227] width 50 height 24
click at [905, 243] on button "搜尋" at bounding box center [936, 229] width 78 height 29
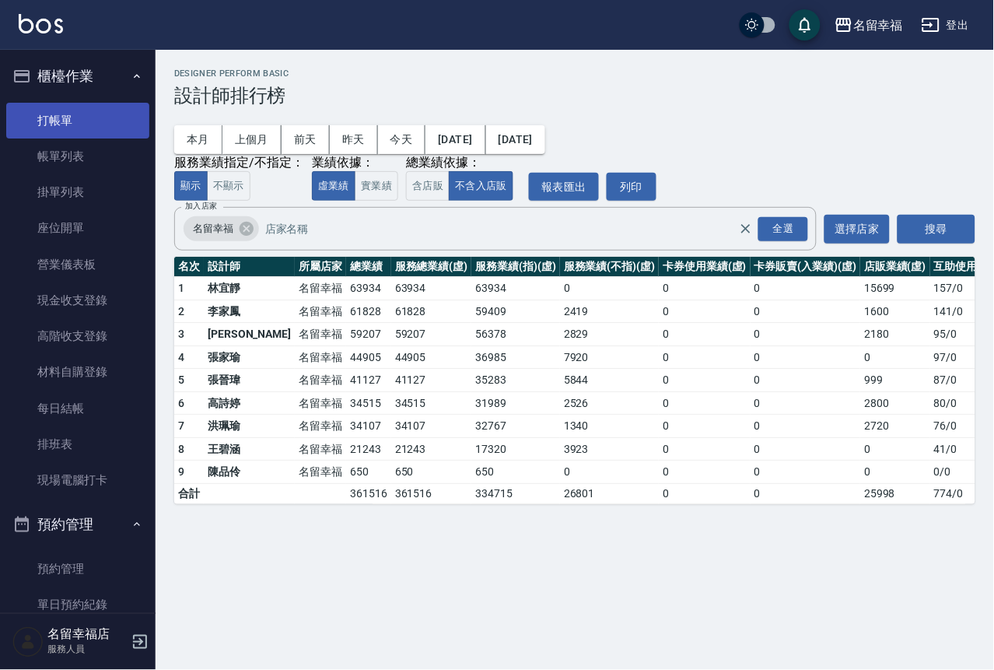
click at [79, 127] on link "打帳單" at bounding box center [77, 121] width 143 height 36
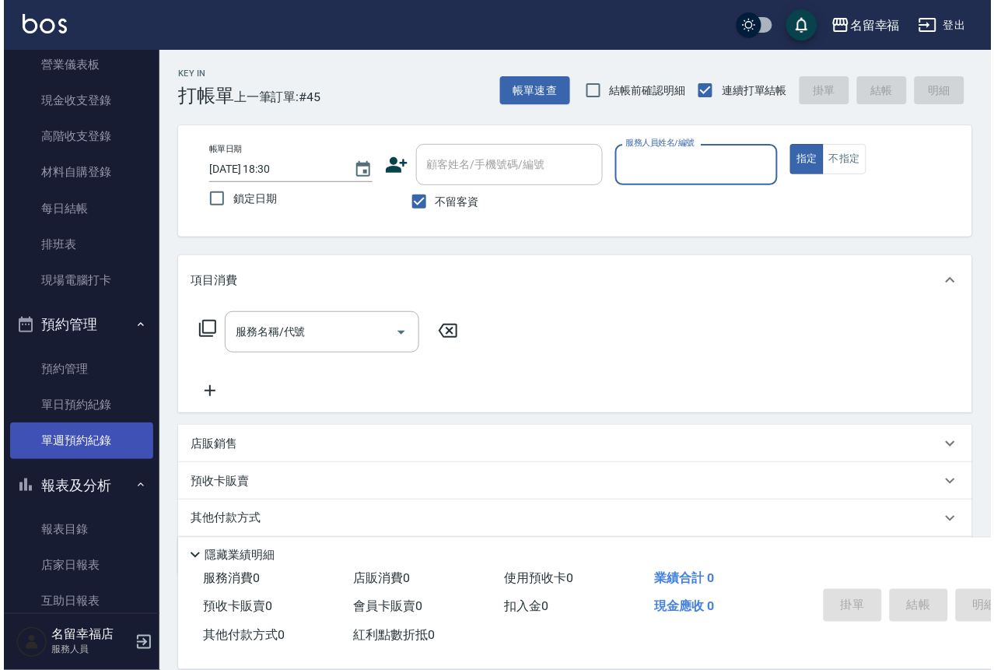
scroll to position [350, 0]
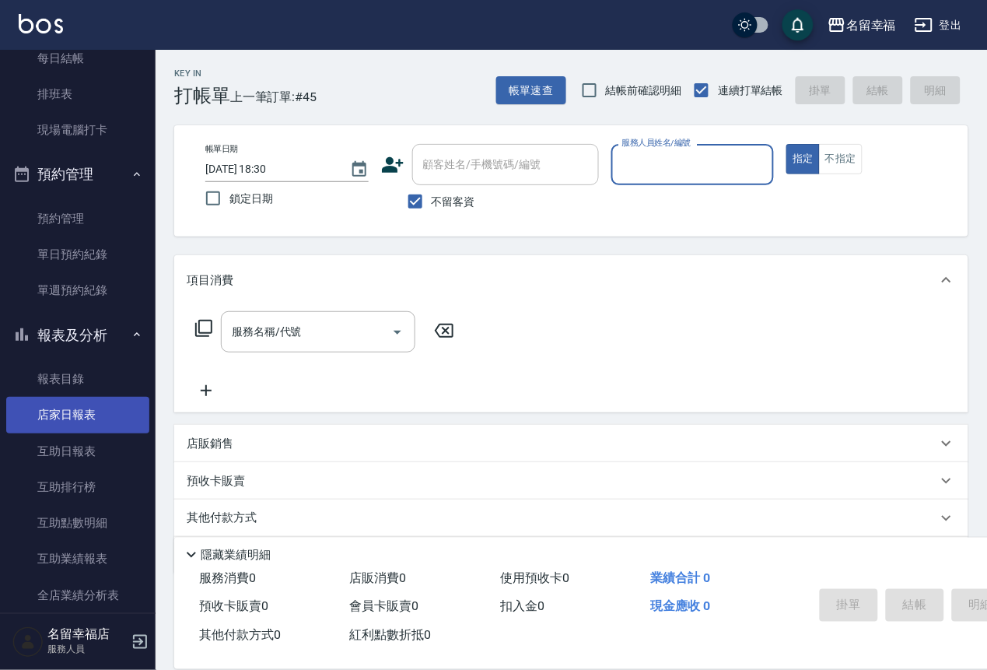
click at [48, 432] on link "店家日報表" at bounding box center [77, 415] width 143 height 36
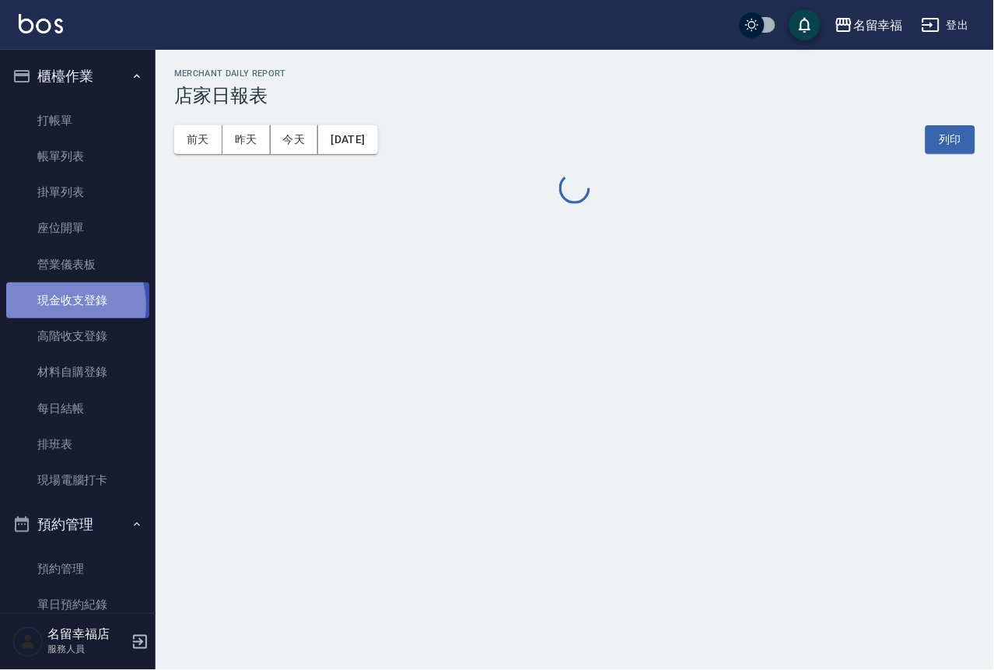
click at [58, 318] on link "現金收支登錄" at bounding box center [77, 300] width 143 height 36
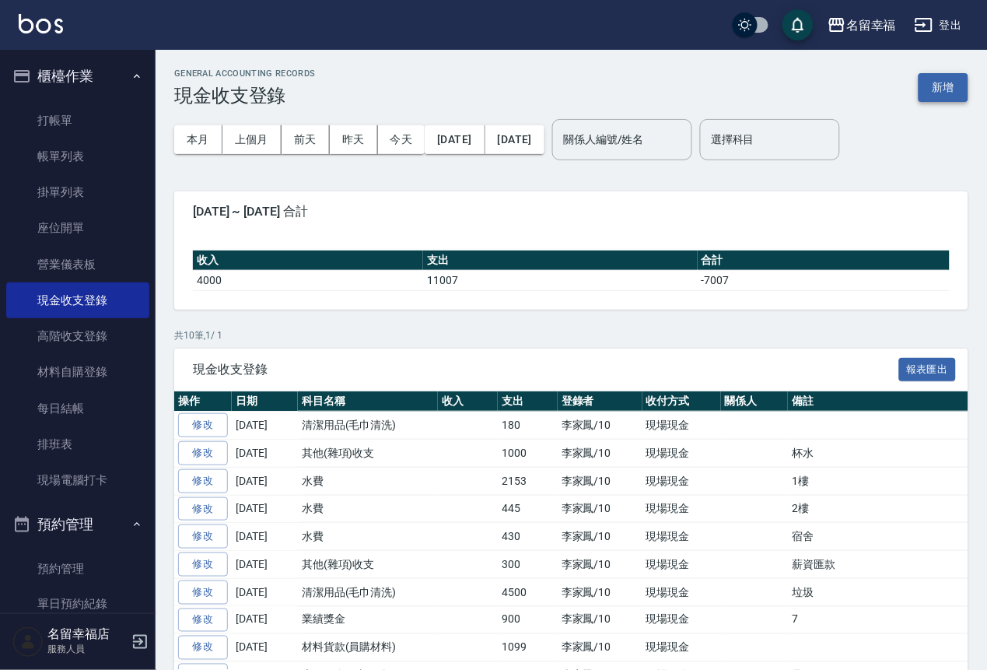
click at [943, 91] on button "新增" at bounding box center [943, 87] width 50 height 29
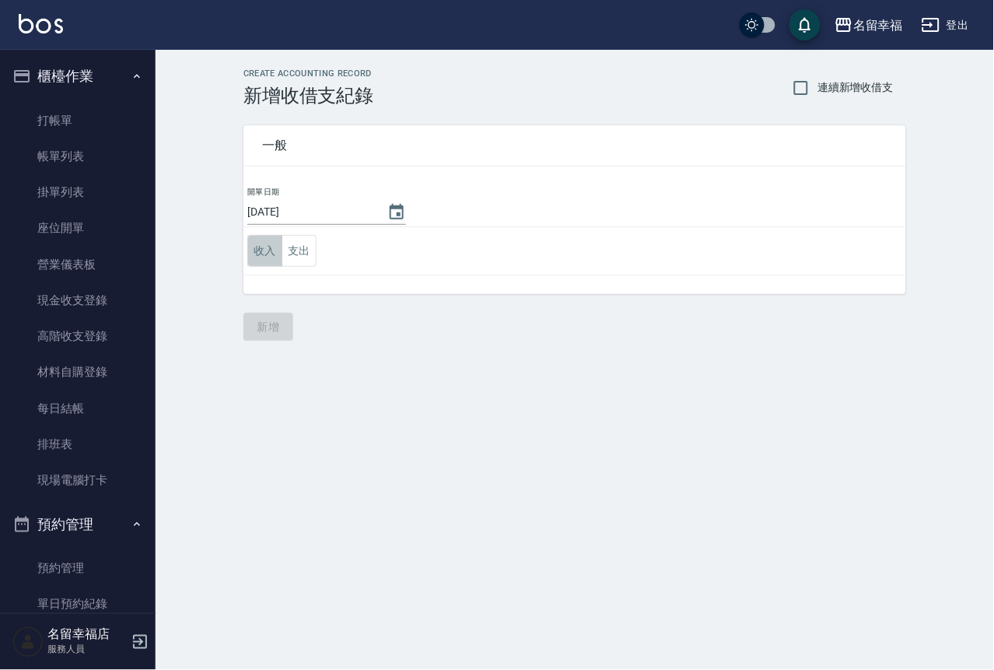
click at [275, 266] on button "收入" at bounding box center [264, 251] width 35 height 32
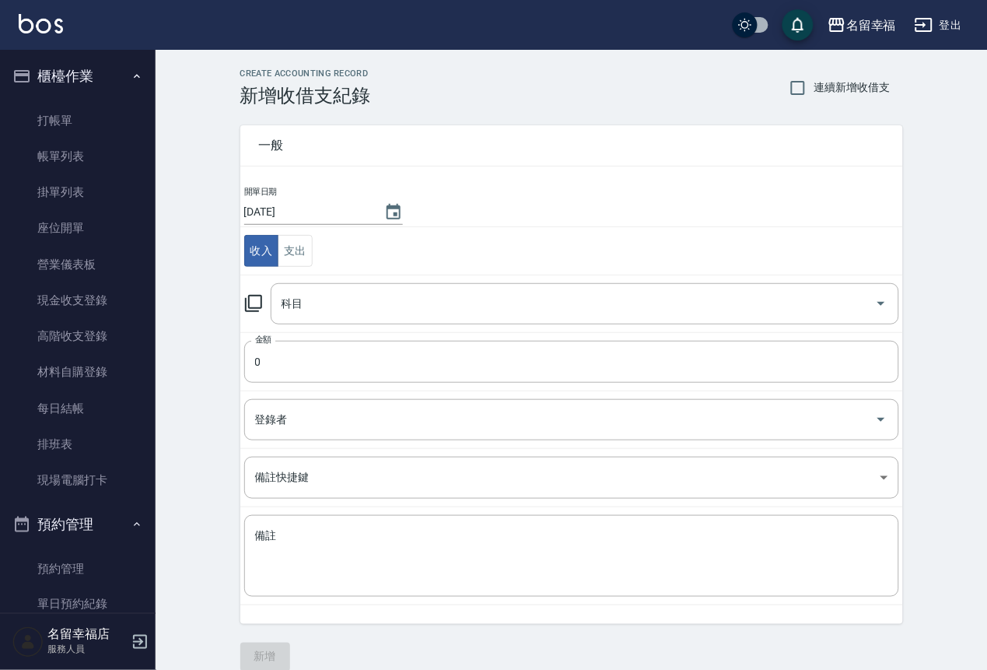
click at [263, 313] on icon at bounding box center [253, 303] width 19 height 19
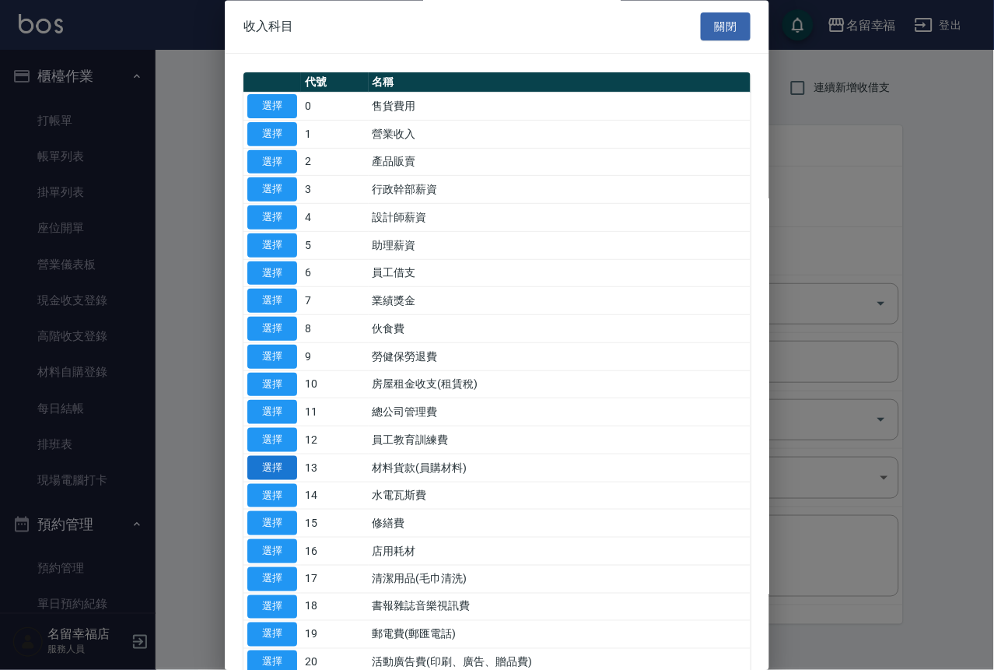
click at [287, 480] on button "選擇" at bounding box center [272, 468] width 50 height 24
type input "13 材料貨款(員購材料)"
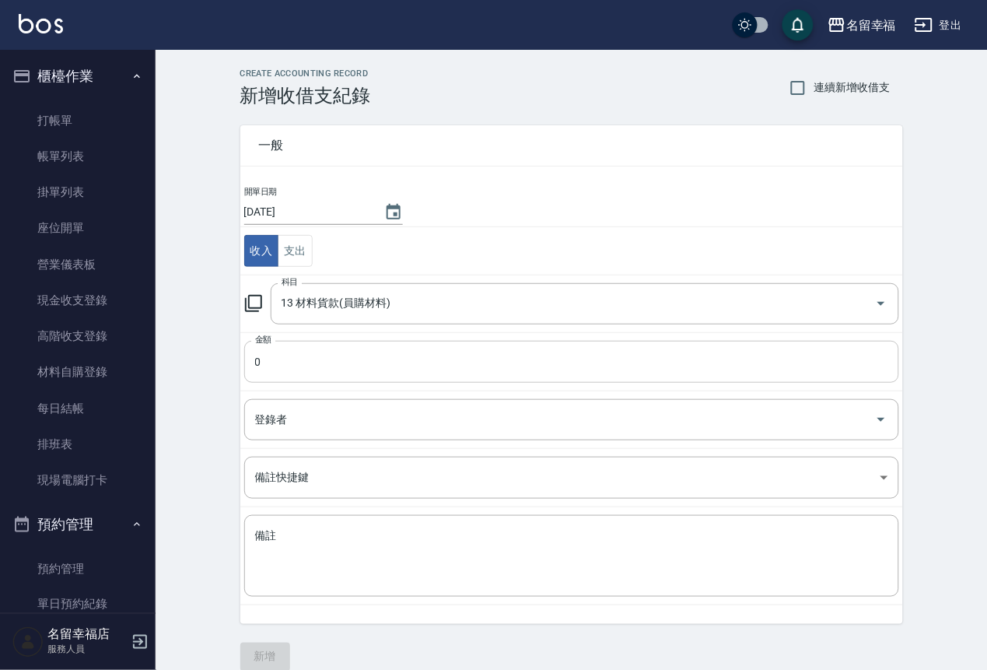
click at [355, 374] on input "0" at bounding box center [571, 362] width 655 height 42
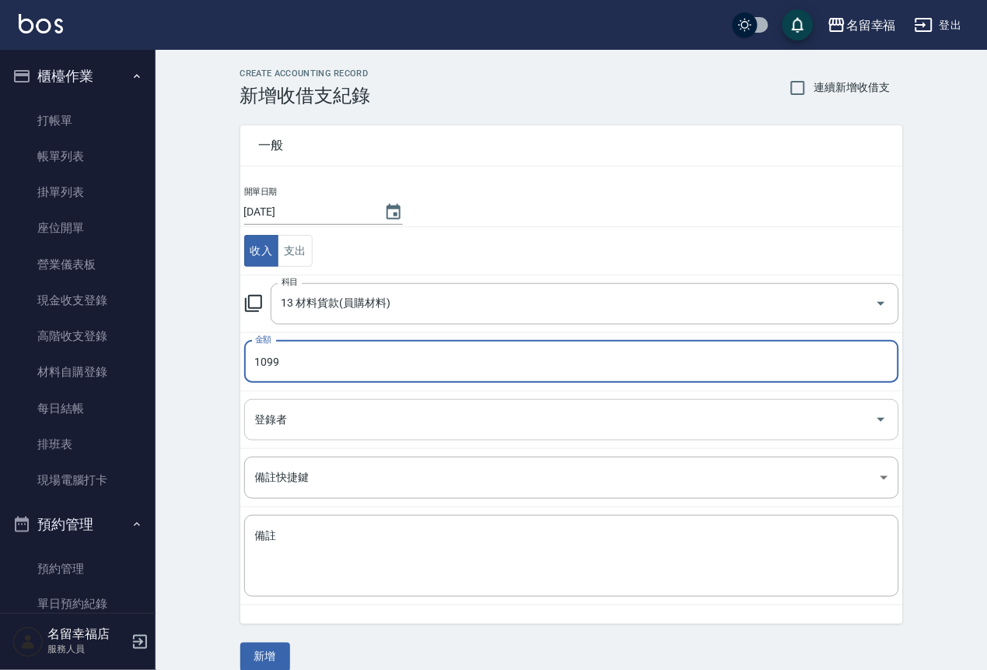
type input "1099"
click at [338, 433] on input "登錄者" at bounding box center [559, 419] width 617 height 27
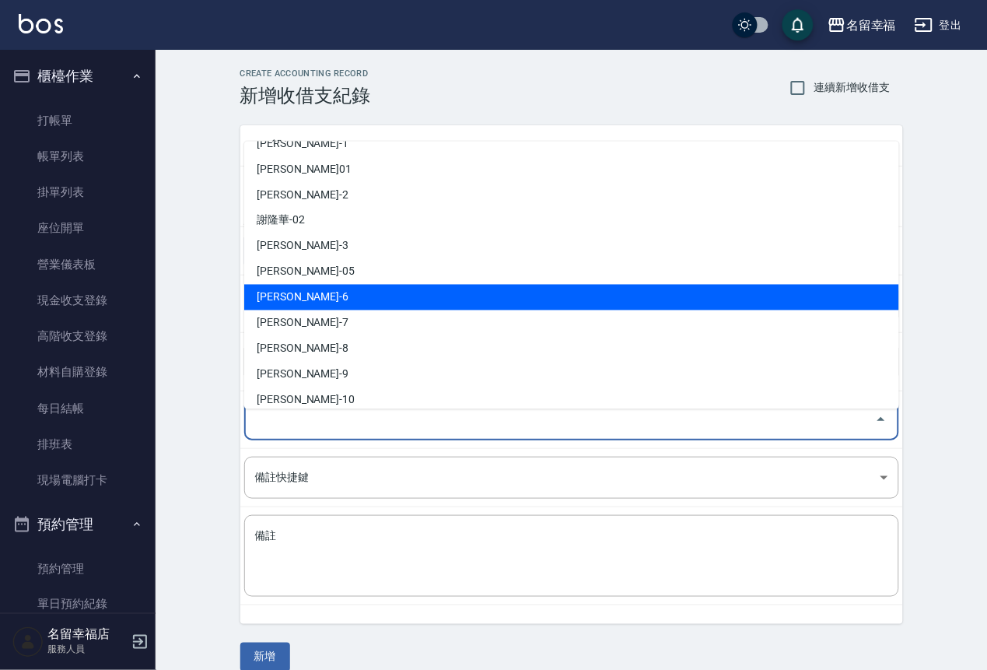
scroll to position [117, 0]
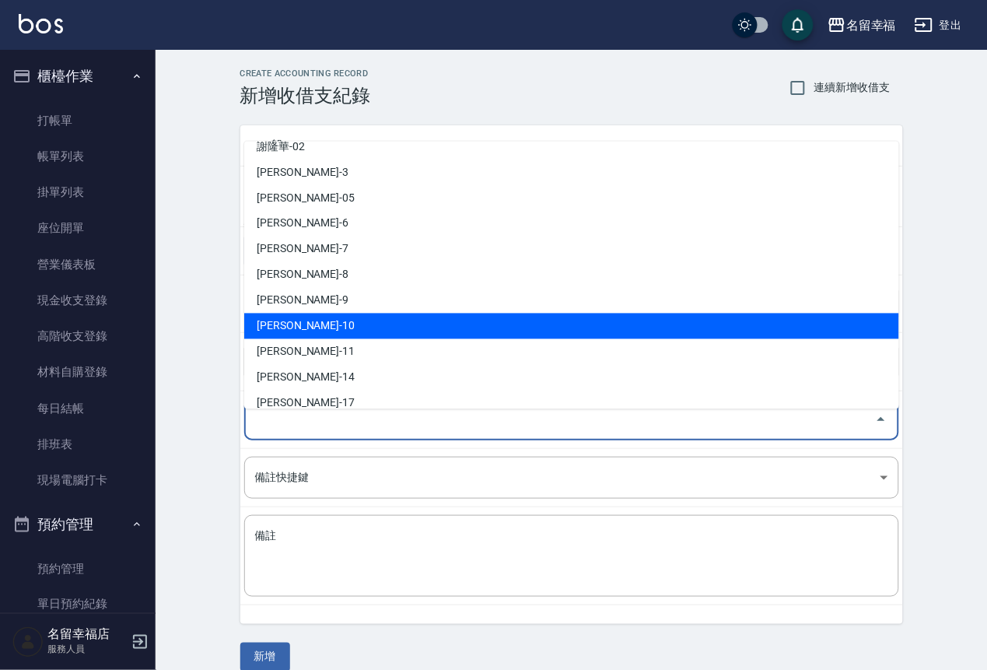
click at [293, 327] on li "[PERSON_NAME]-10" at bounding box center [571, 326] width 655 height 26
type input "[PERSON_NAME]-10"
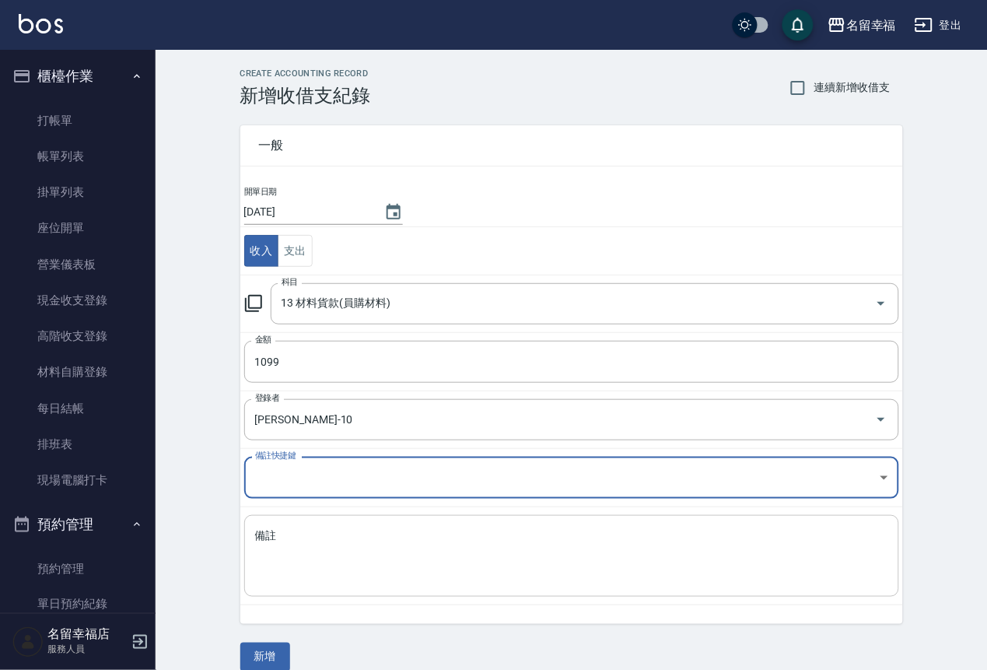
click at [315, 596] on div "x 備註" at bounding box center [571, 556] width 655 height 82
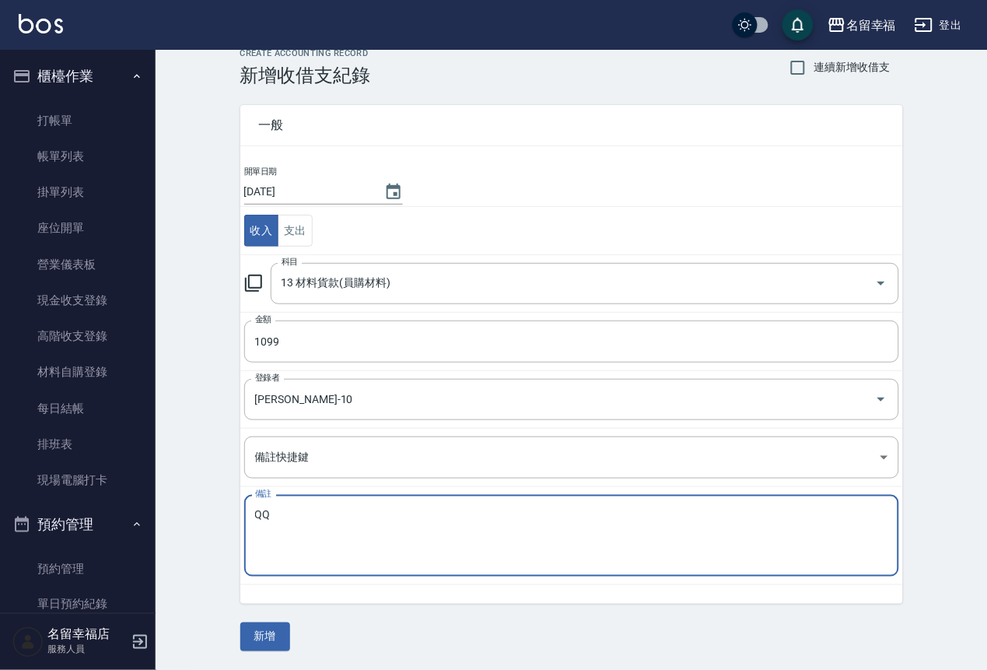
scroll to position [33, 0]
type textarea "QQ"
click at [261, 638] on button "新增" at bounding box center [265, 636] width 50 height 29
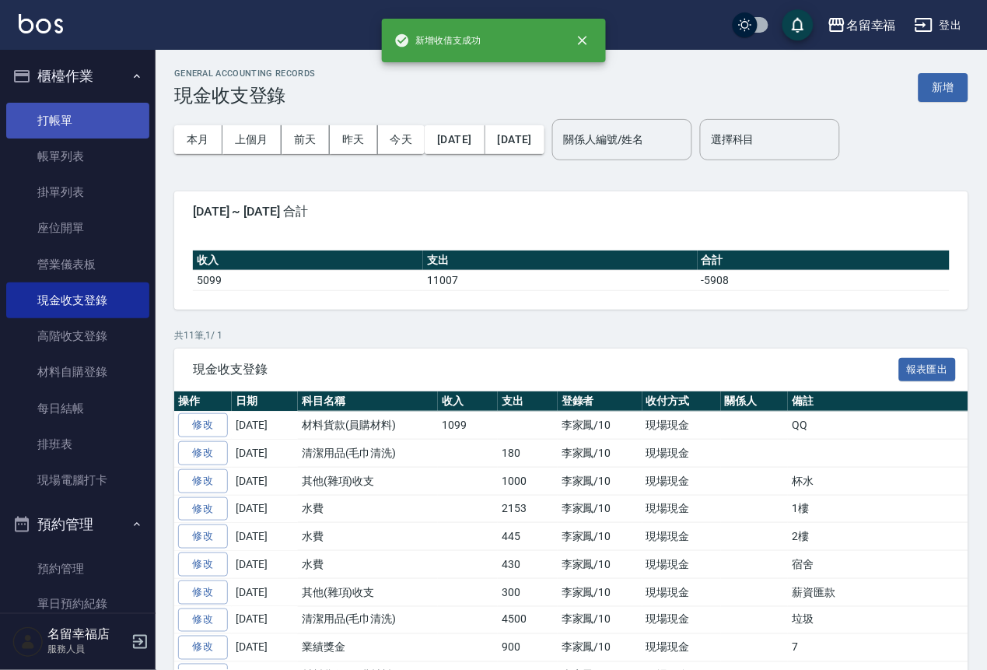
click at [83, 131] on link "打帳單" at bounding box center [77, 121] width 143 height 36
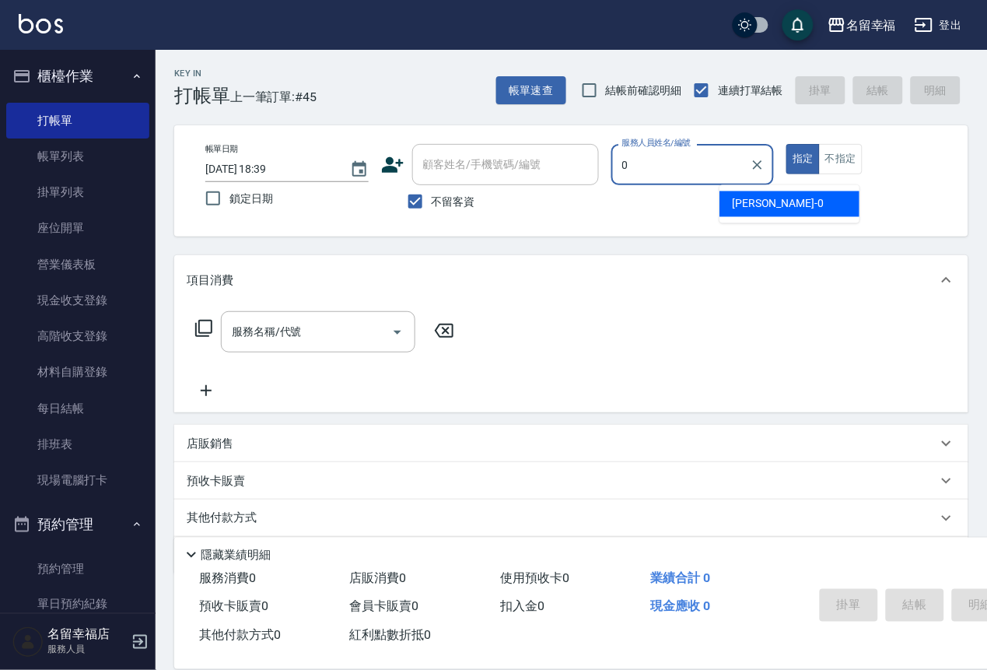
type input "小靜-0"
type button "true"
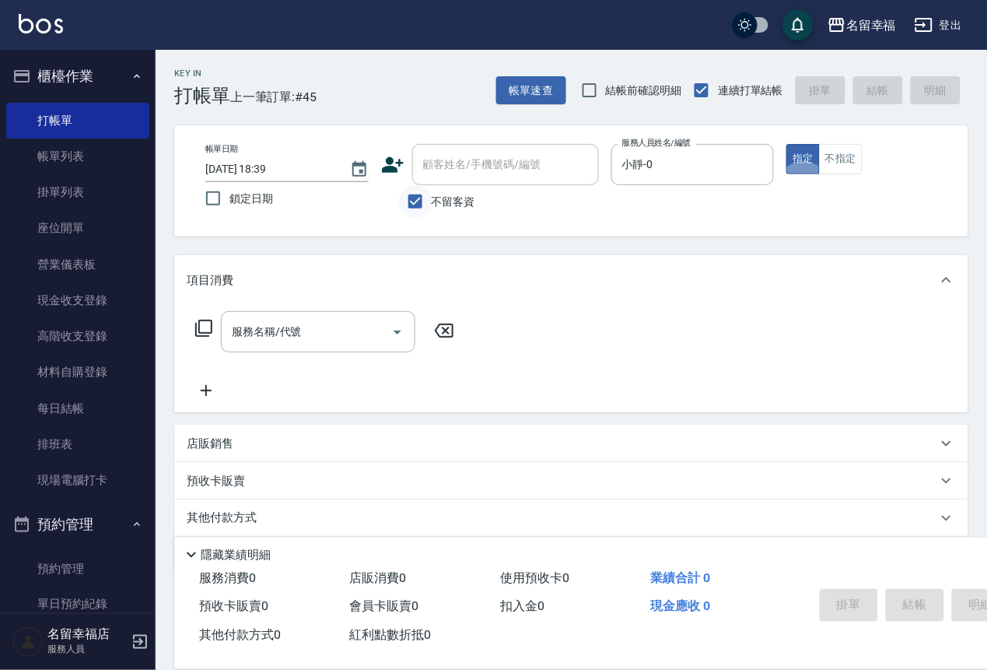
click at [406, 201] on input "不留客資" at bounding box center [415, 201] width 33 height 33
checkbox input "false"
click at [430, 160] on input "顧客姓名/手機號碼/編號" at bounding box center [493, 164] width 149 height 27
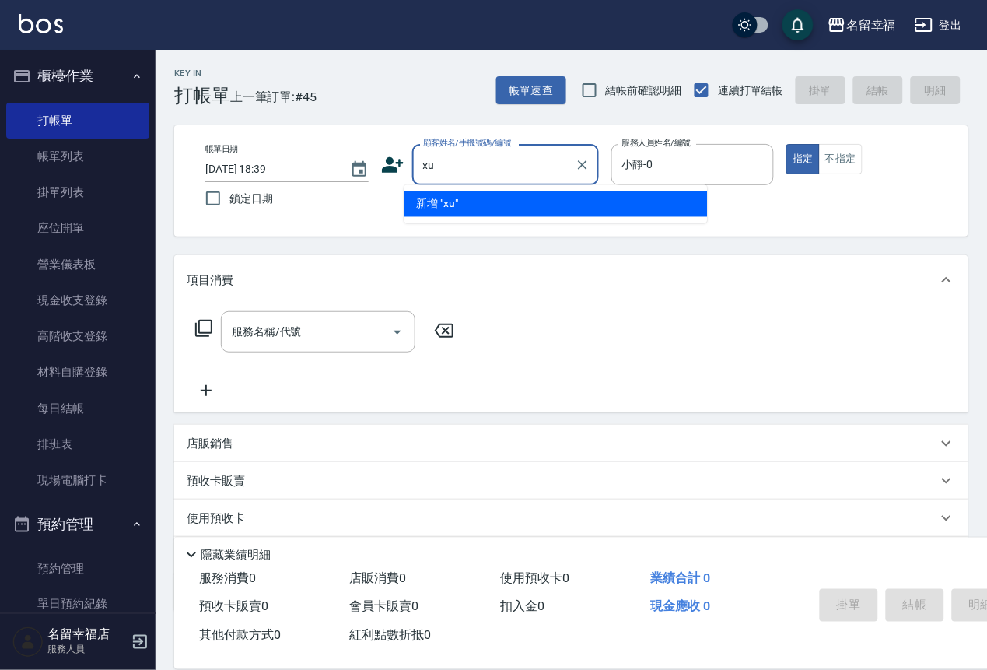
type input "x"
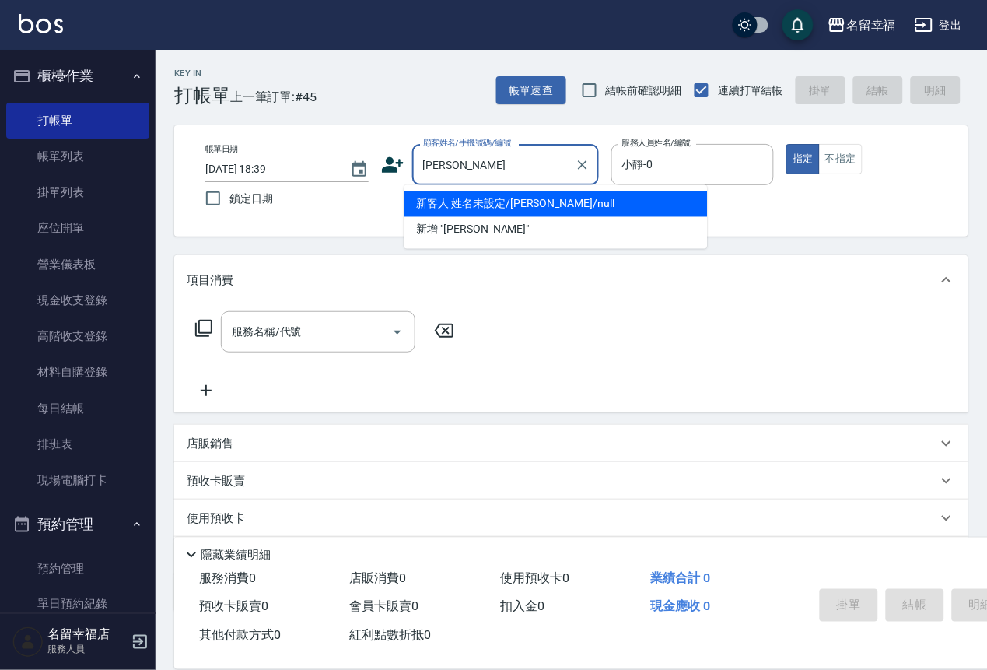
click at [540, 199] on li "新客人 姓名未設定/[PERSON_NAME]/null" at bounding box center [555, 204] width 303 height 26
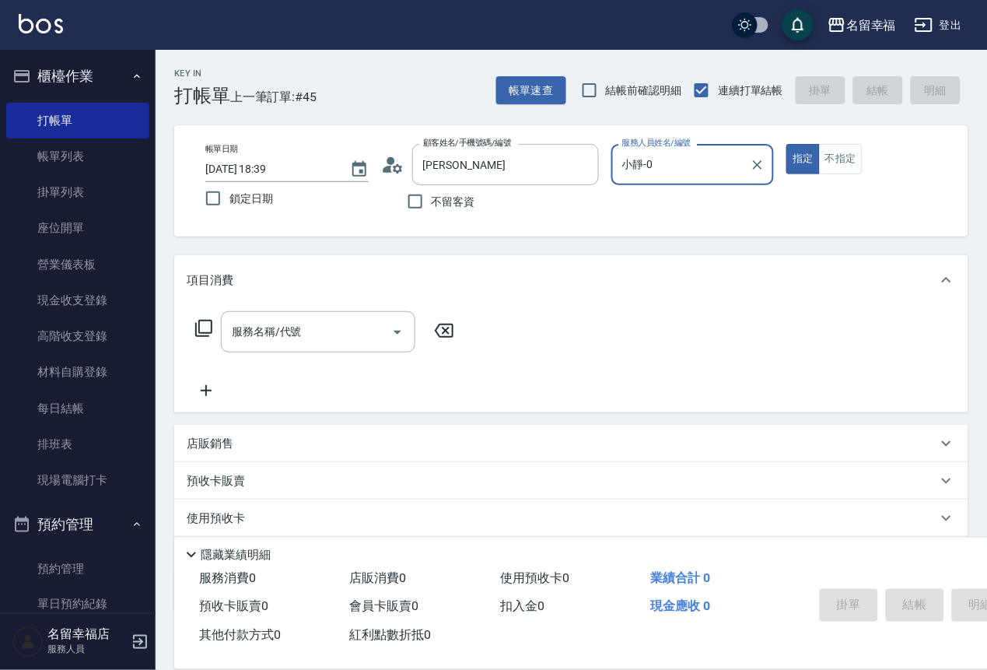
type input "新客人 姓名未設定/[PERSON_NAME]/null"
click at [530, 166] on input "新客人 姓名未設定/[PERSON_NAME]/null" at bounding box center [493, 164] width 149 height 27
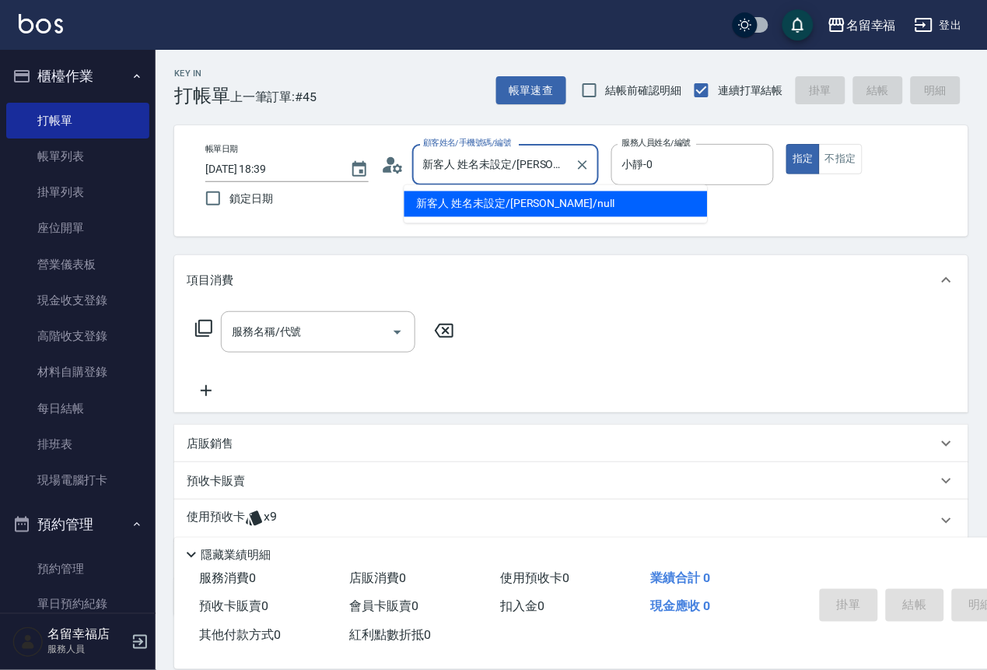
click at [568, 171] on input "新客人 姓名未設定/[PERSON_NAME]/null" at bounding box center [493, 164] width 149 height 27
click at [592, 148] on div at bounding box center [582, 164] width 20 height 41
click at [590, 167] on icon "Clear" at bounding box center [583, 165] width 16 height 16
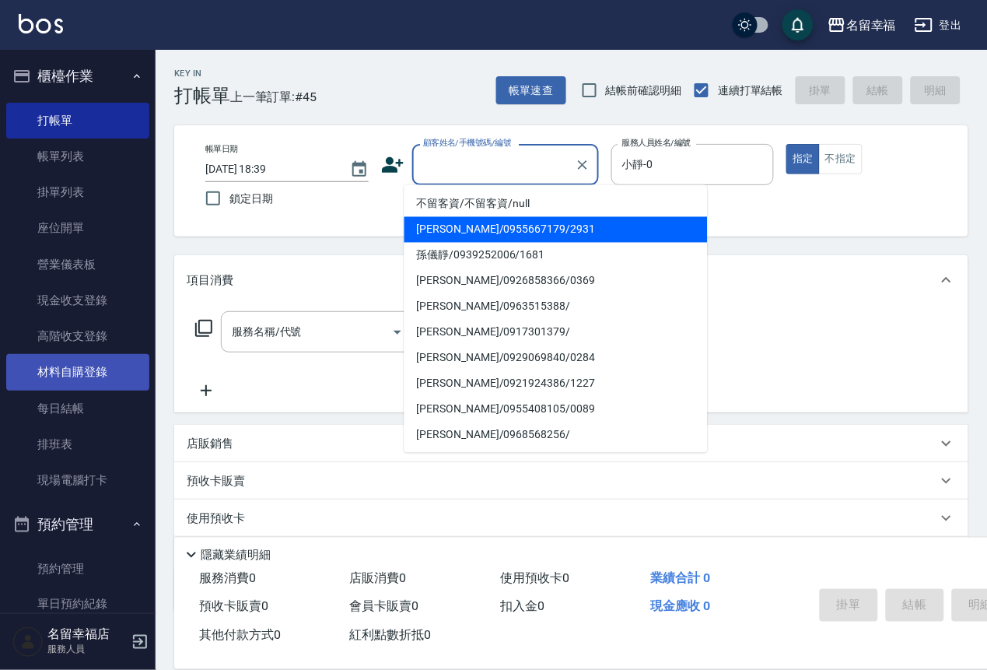
type input "ㄎ"
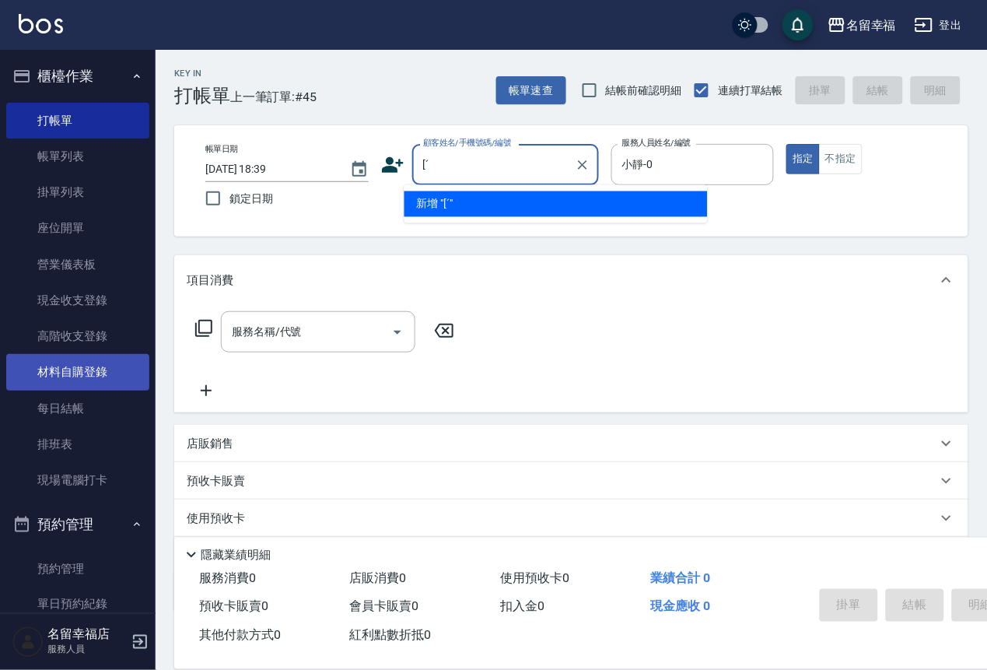
type input "["
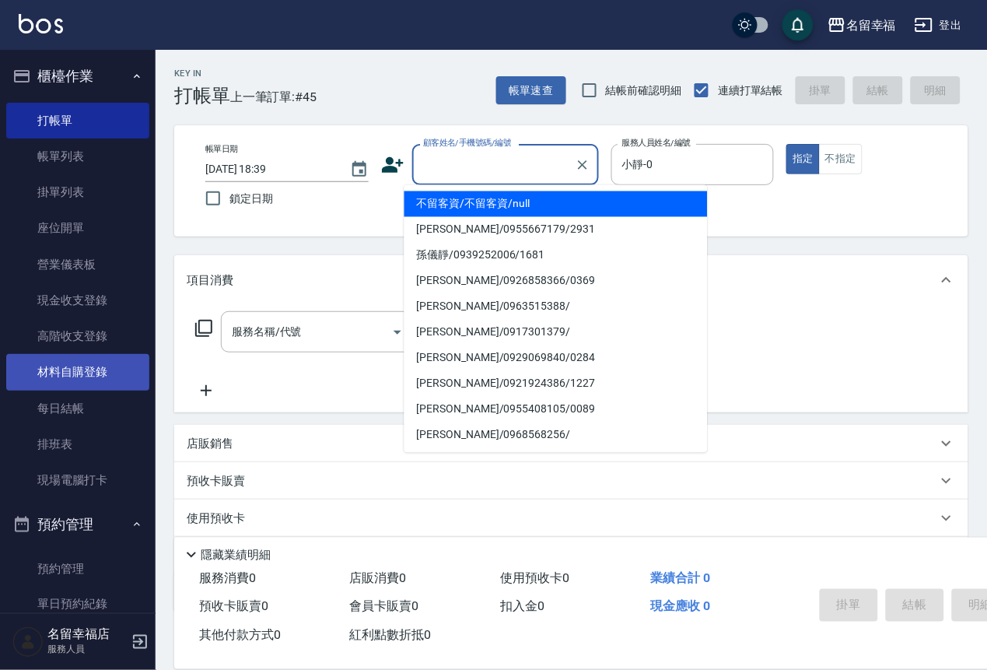
type input "ㄎ"
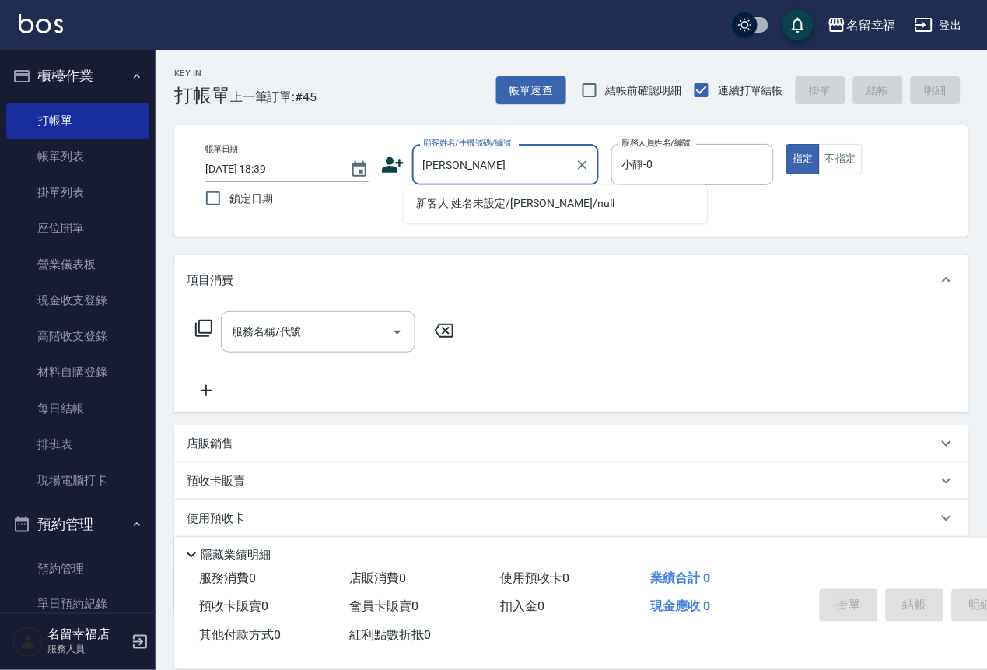
click at [487, 170] on input "[PERSON_NAME]" at bounding box center [493, 164] width 149 height 27
click at [484, 166] on input "[PERSON_NAME]" at bounding box center [493, 164] width 149 height 27
click at [499, 199] on li "新客人 姓名未設定/[PERSON_NAME]/null" at bounding box center [555, 204] width 303 height 26
type input "新客人 姓名未設定/[PERSON_NAME]/null"
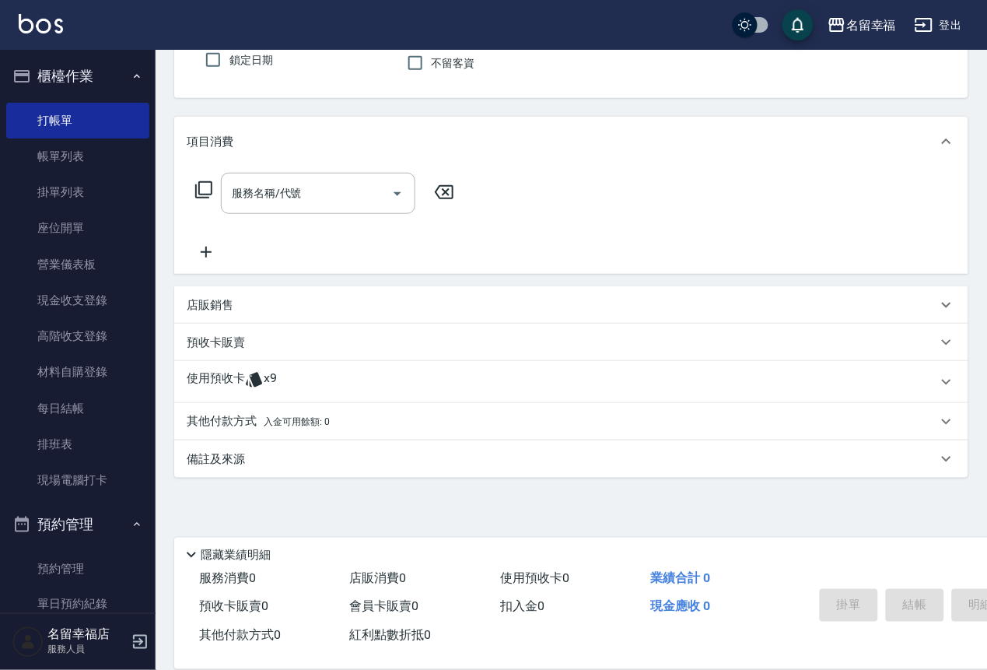
scroll to position [189, 0]
click at [262, 376] on icon at bounding box center [254, 379] width 16 height 15
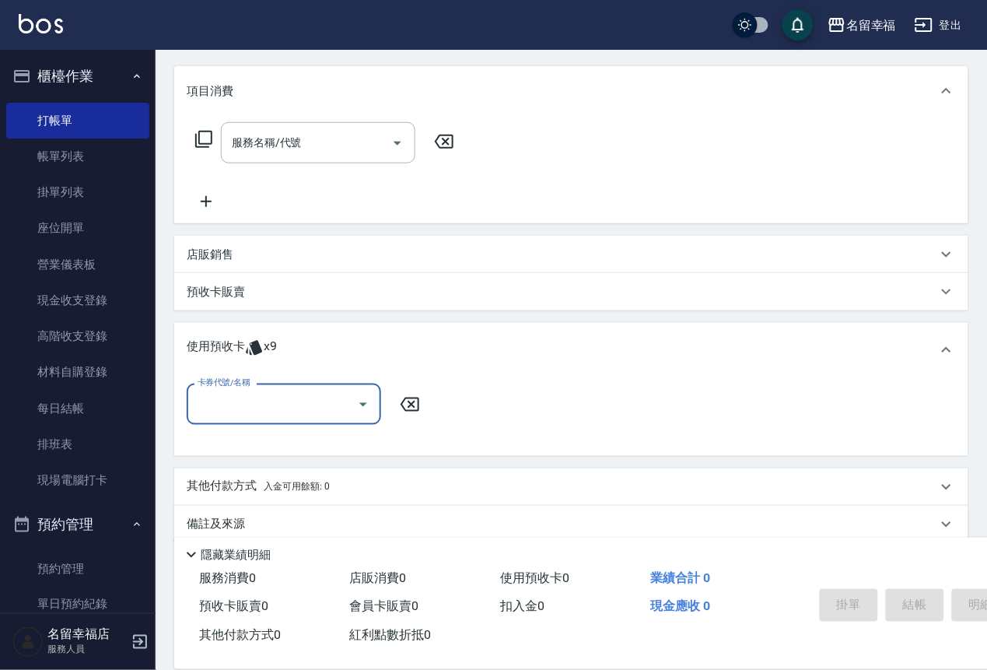
scroll to position [0, 0]
click at [262, 355] on icon at bounding box center [254, 348] width 16 height 15
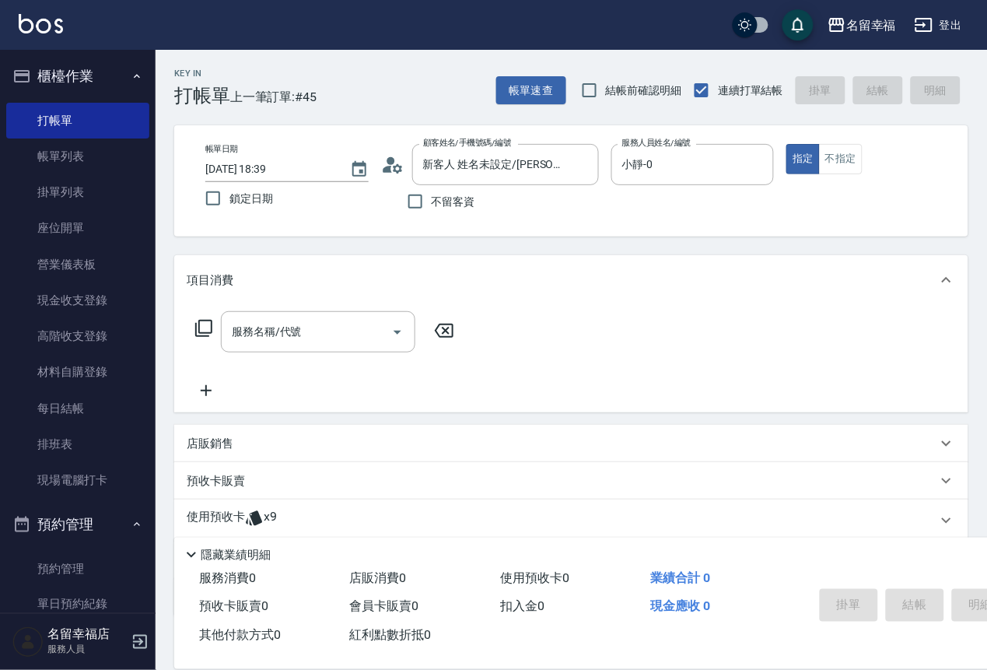
click at [204, 337] on icon at bounding box center [203, 328] width 19 height 19
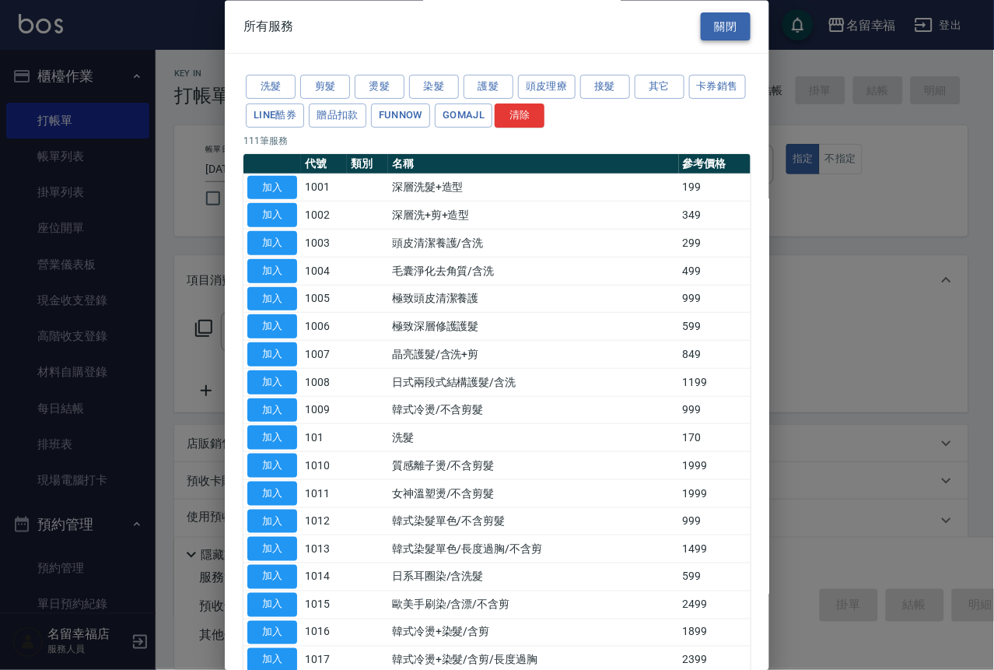
click at [705, 37] on button "關閉" at bounding box center [726, 26] width 50 height 29
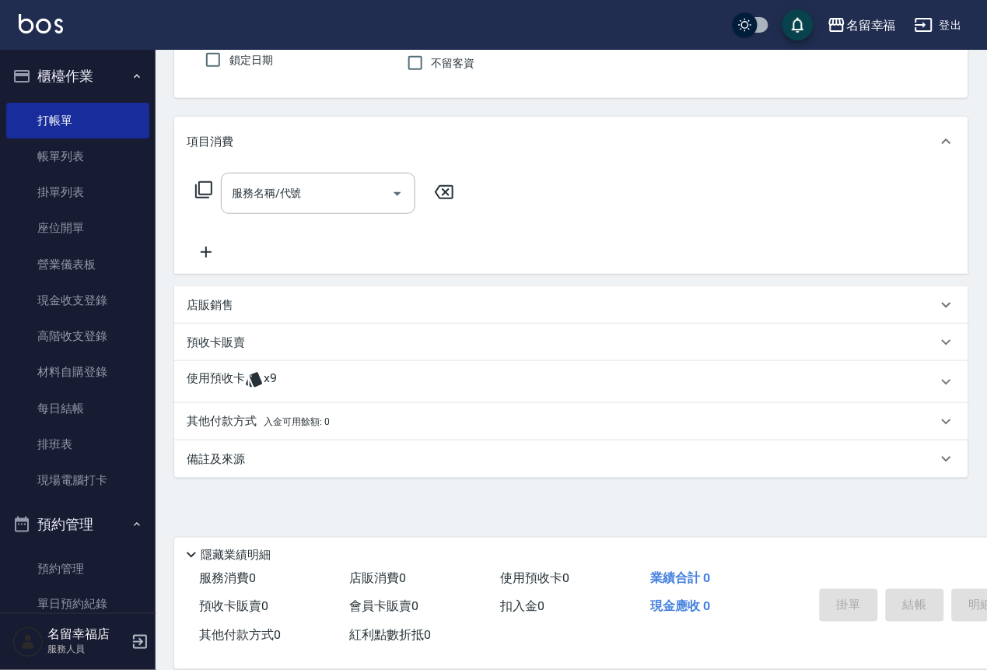
scroll to position [189, 0]
click at [255, 334] on div "預收卡販賣" at bounding box center [562, 342] width 750 height 16
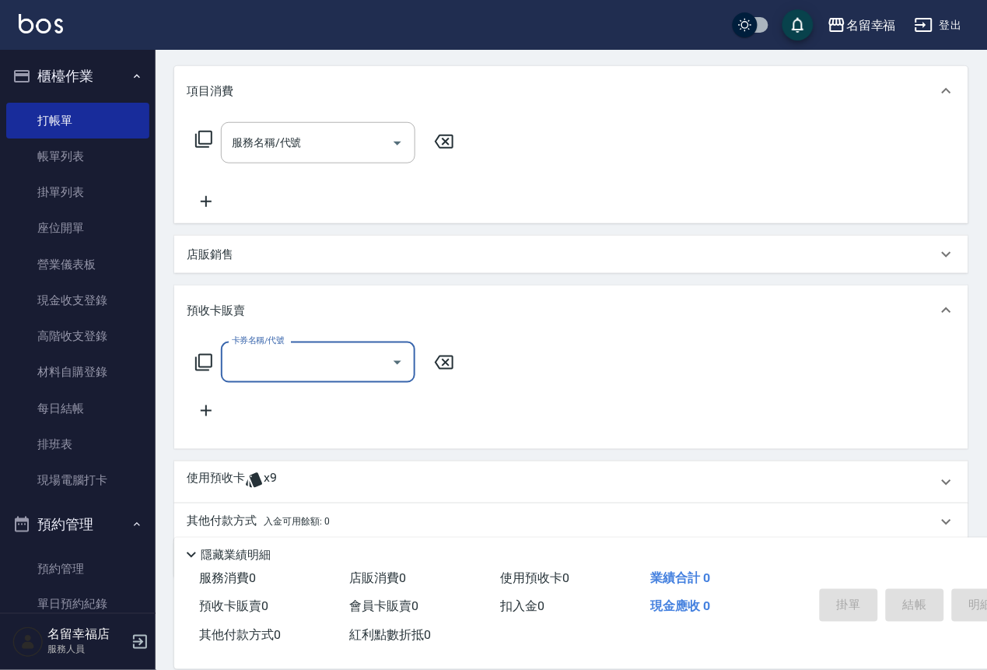
scroll to position [0, 0]
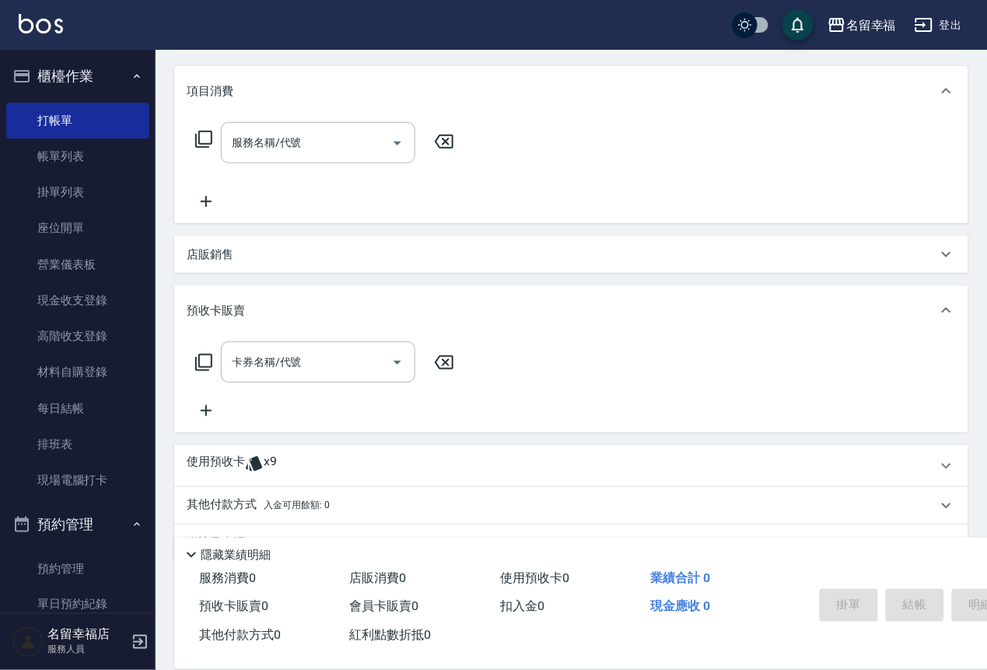
click at [203, 372] on icon at bounding box center [203, 362] width 19 height 19
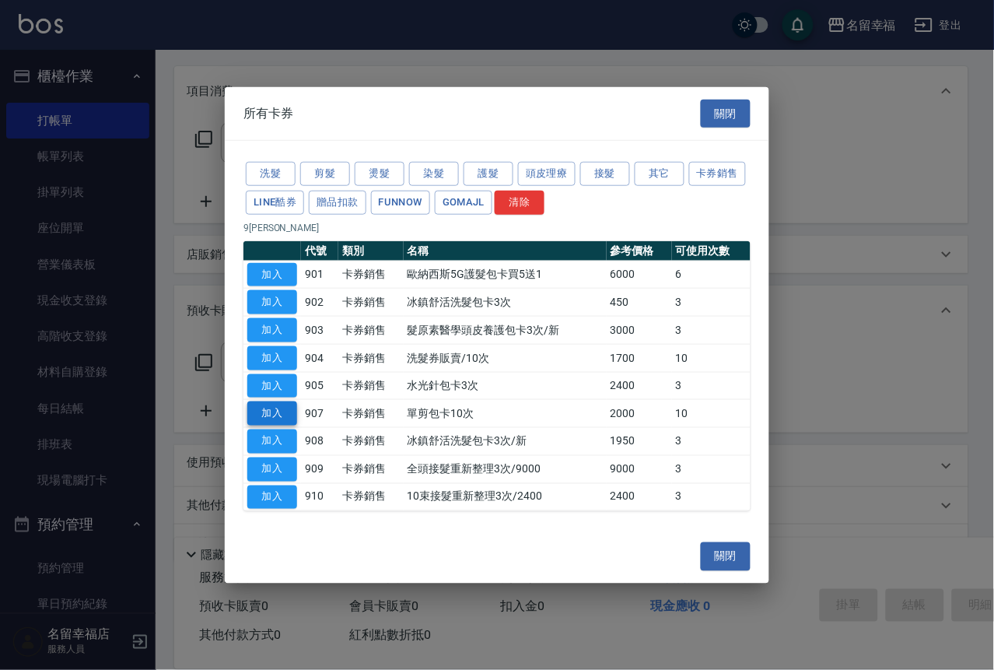
click at [276, 425] on button "加入" at bounding box center [272, 413] width 50 height 24
type input "單剪包卡10次(907)"
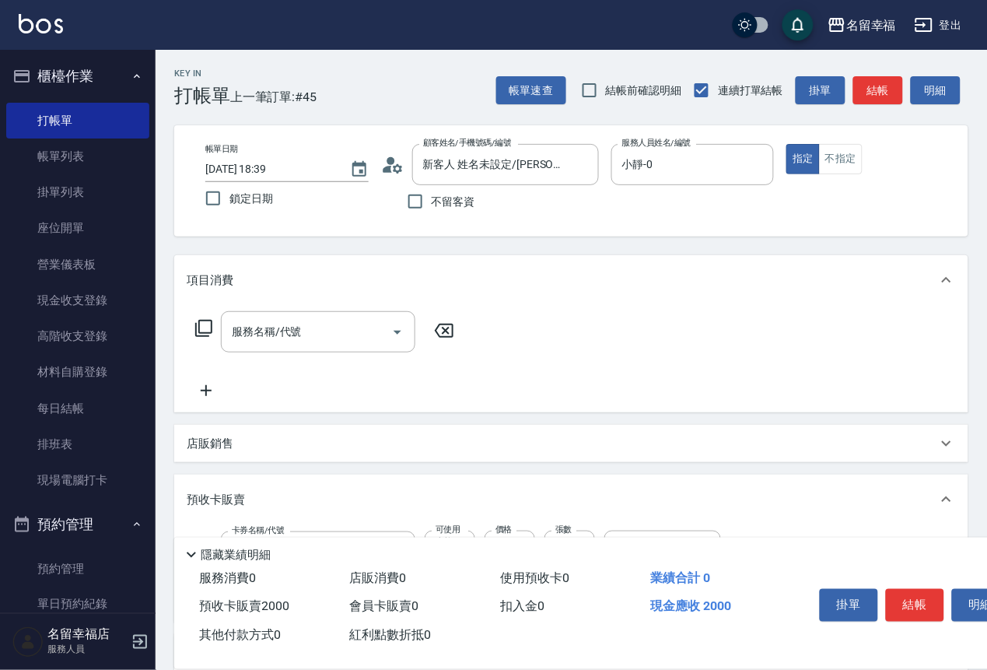
click at [201, 337] on icon at bounding box center [203, 328] width 17 height 17
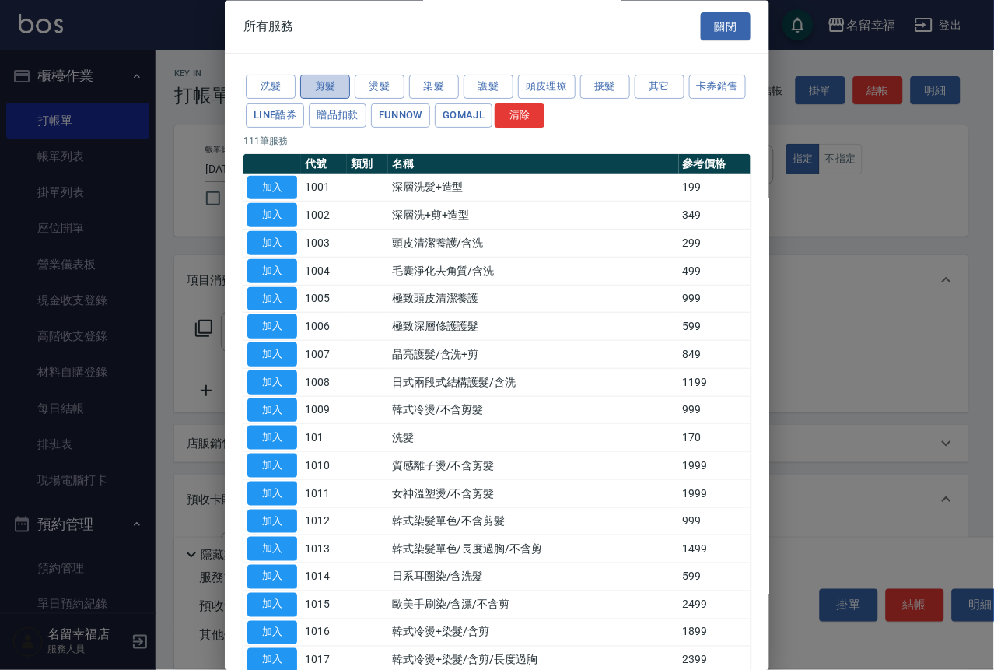
click at [334, 86] on button "剪髮" at bounding box center [325, 87] width 50 height 24
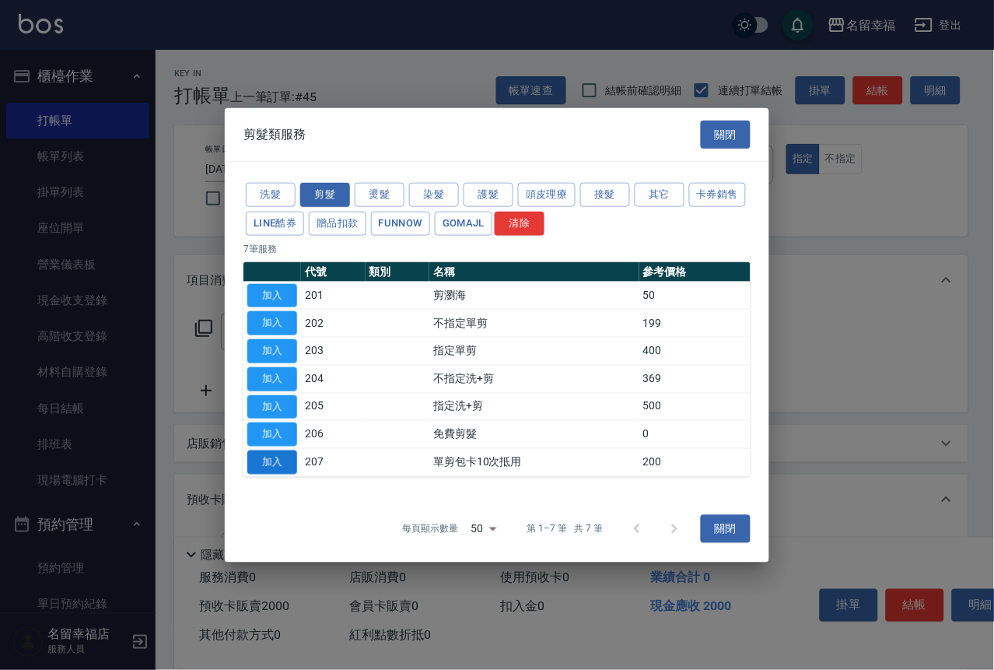
click at [266, 474] on button "加入" at bounding box center [272, 462] width 50 height 24
type input "單剪包卡10次抵用(207)"
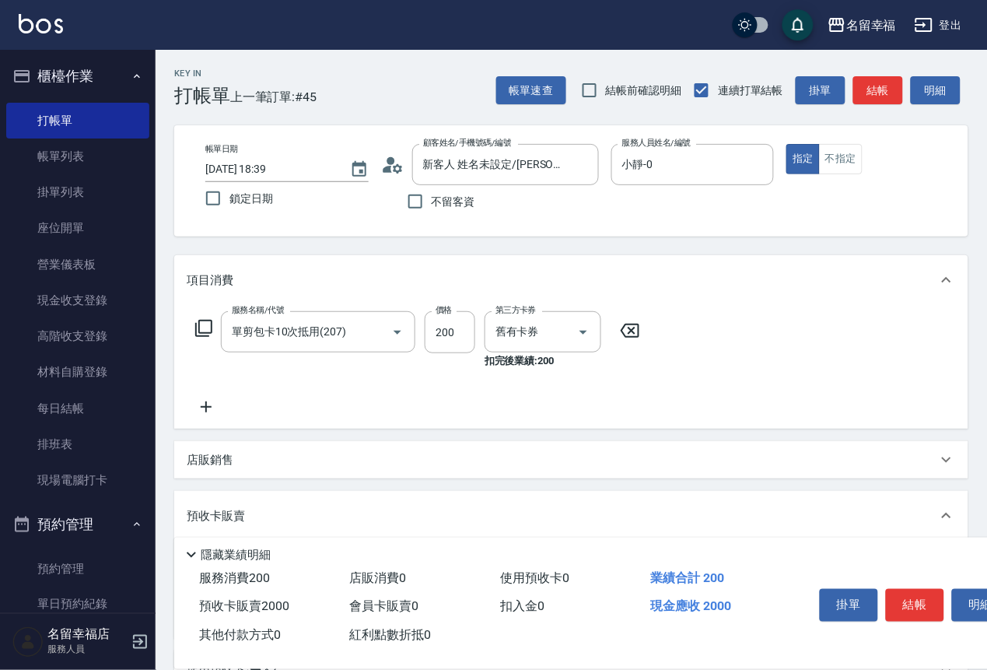
click at [944, 589] on button "結帳" at bounding box center [915, 605] width 58 height 33
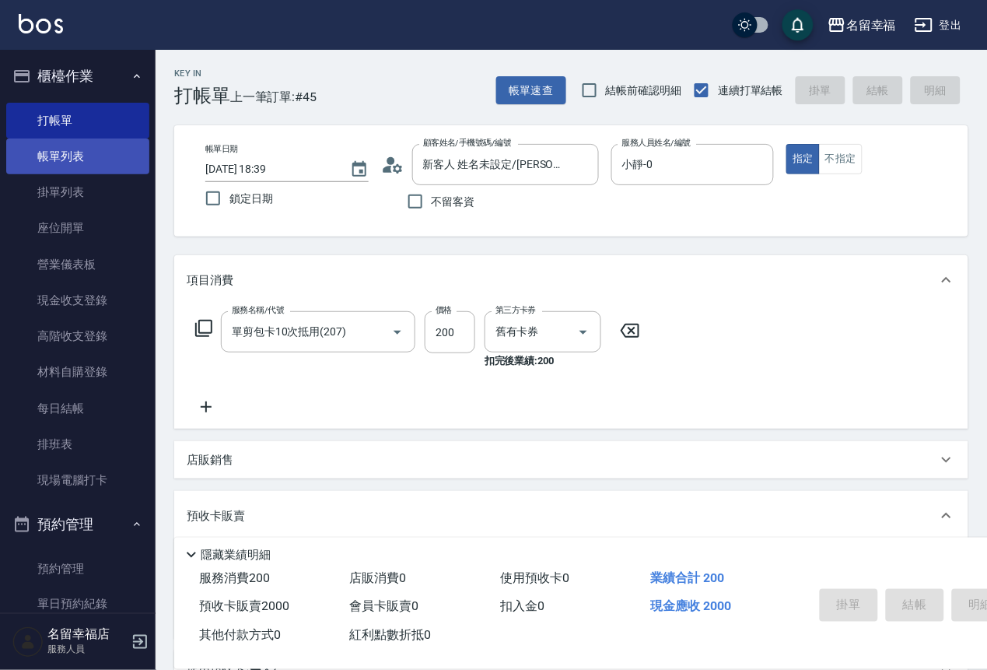
type input "[DATE] 18:42"
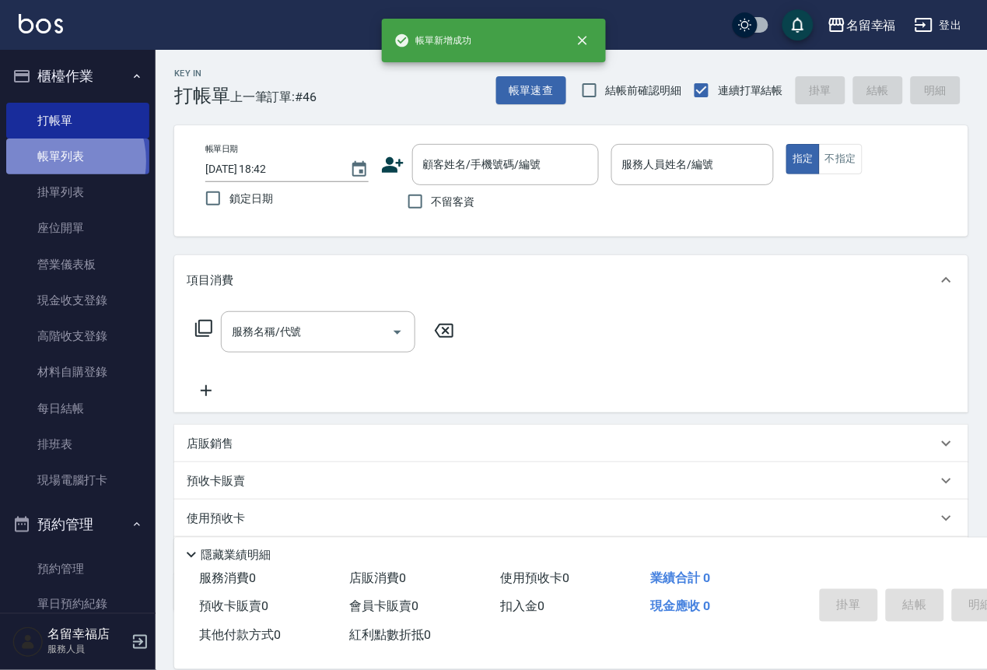
click at [53, 170] on link "帳單列表" at bounding box center [77, 156] width 143 height 36
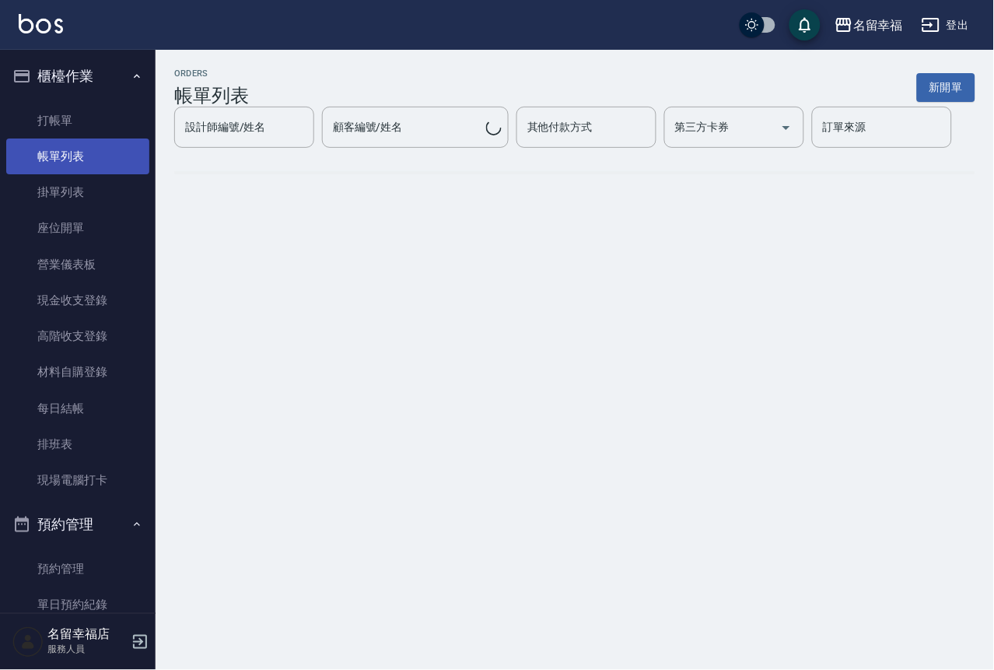
click at [50, 167] on link "帳單列表" at bounding box center [77, 156] width 143 height 36
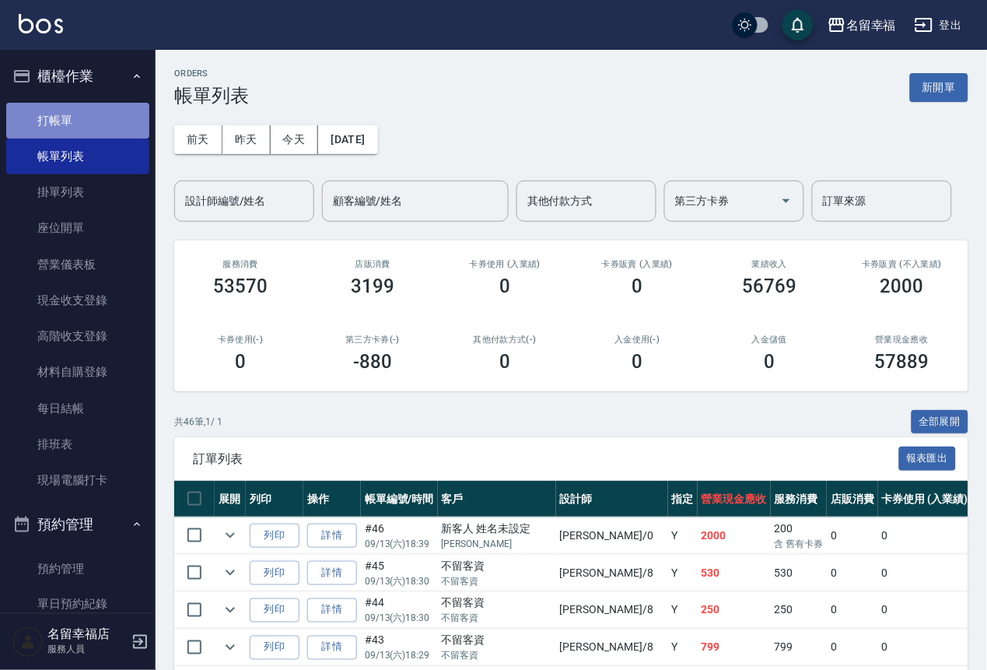
click at [95, 124] on link "打帳單" at bounding box center [77, 121] width 143 height 36
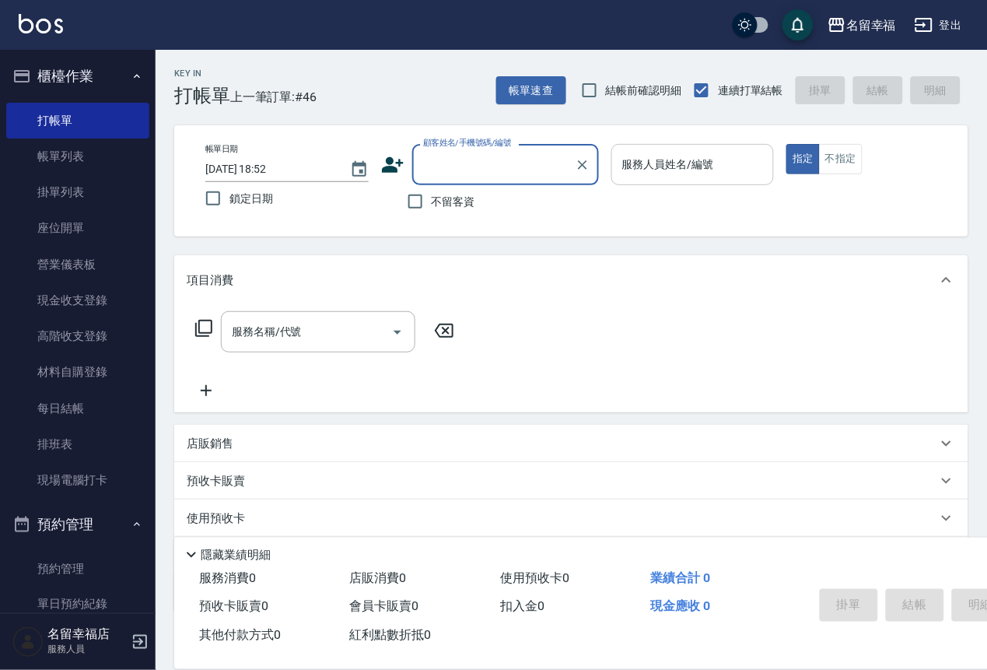
click at [744, 172] on input "服務人員姓名/編號" at bounding box center [692, 164] width 149 height 27
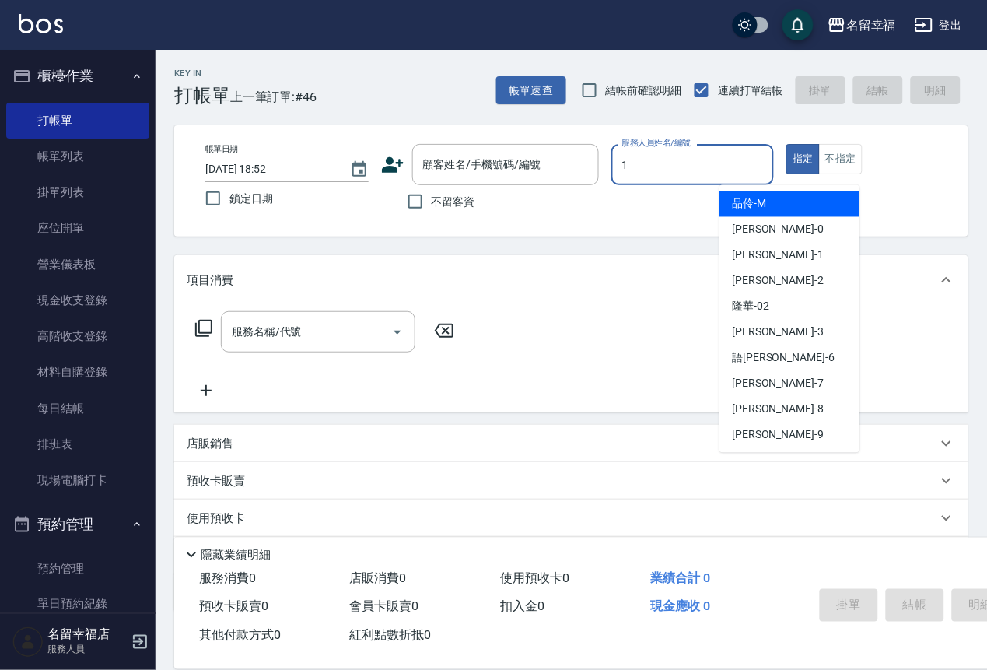
type input "1"
type button "true"
type input "[PERSON_NAME]-1"
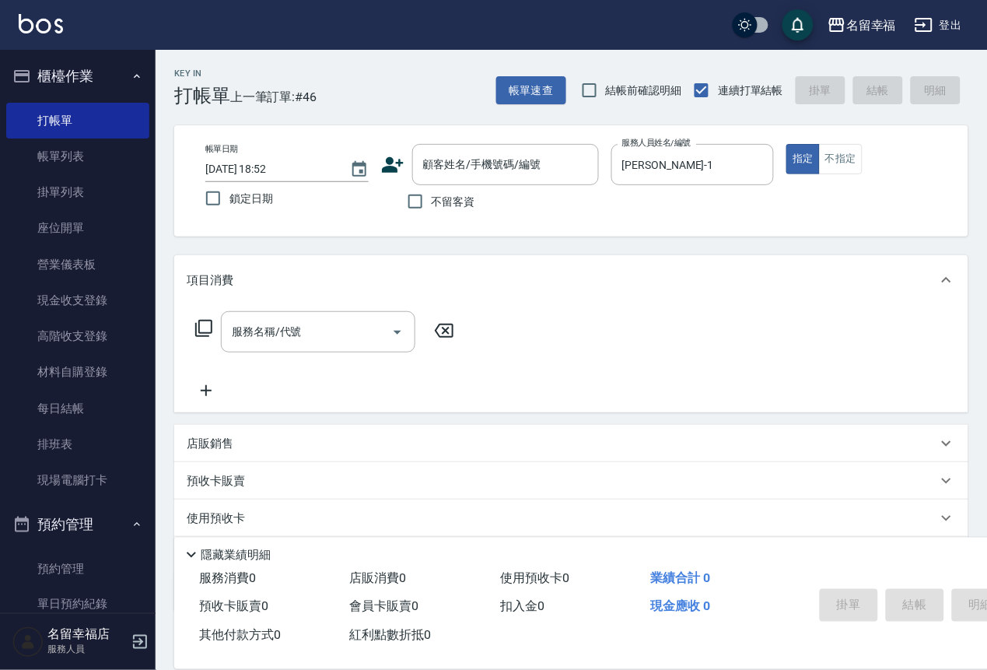
drag, startPoint x: 532, startPoint y: 23, endPoint x: 449, endPoint y: 109, distance: 119.4
drag, startPoint x: 449, startPoint y: 109, endPoint x: 408, endPoint y: 219, distance: 117.9
click at [408, 218] on input "不留客資" at bounding box center [415, 201] width 33 height 33
checkbox input "true"
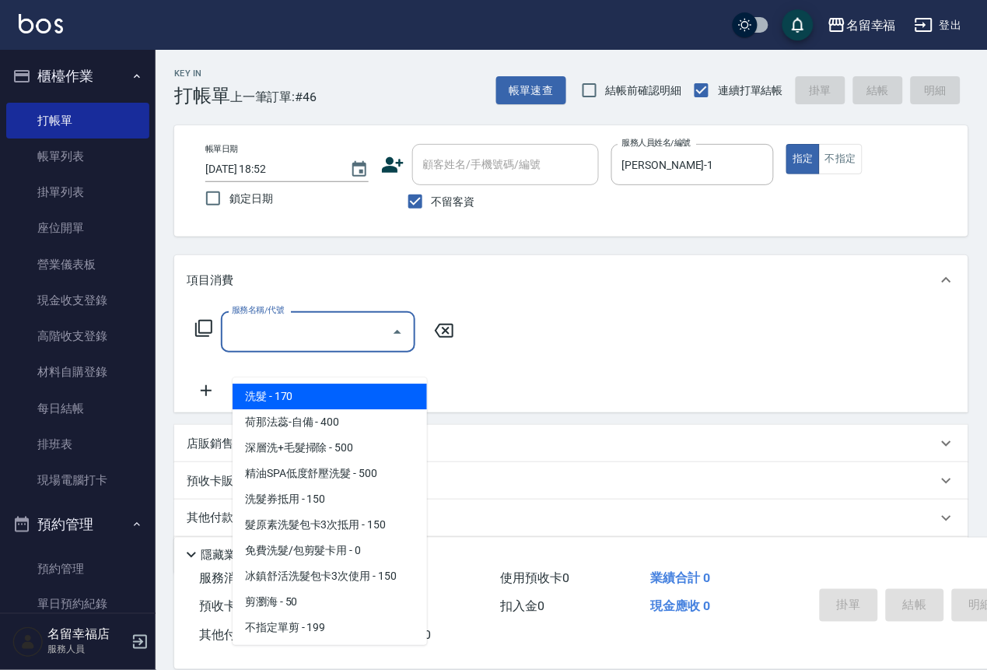
click at [329, 345] on input "服務名稱/代號" at bounding box center [306, 331] width 157 height 27
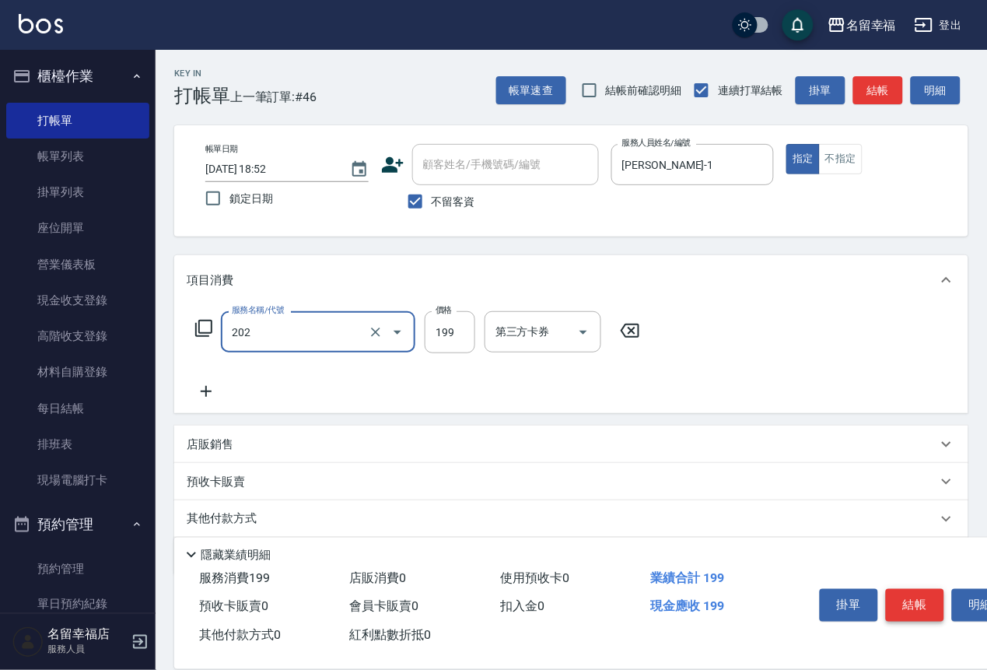
type input "不指定單剪(202)"
click at [944, 589] on button "結帳" at bounding box center [915, 605] width 58 height 33
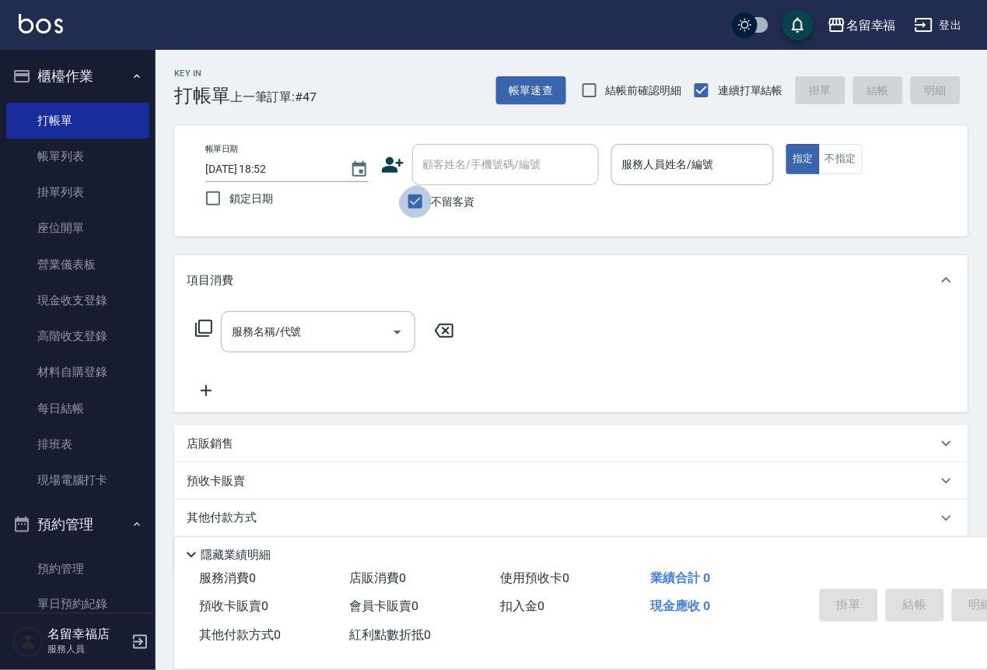
click at [426, 218] on input "不留客資" at bounding box center [415, 201] width 33 height 33
checkbox input "false"
click at [485, 180] on div "顧客姓名/手機號碼/編號" at bounding box center [505, 164] width 187 height 41
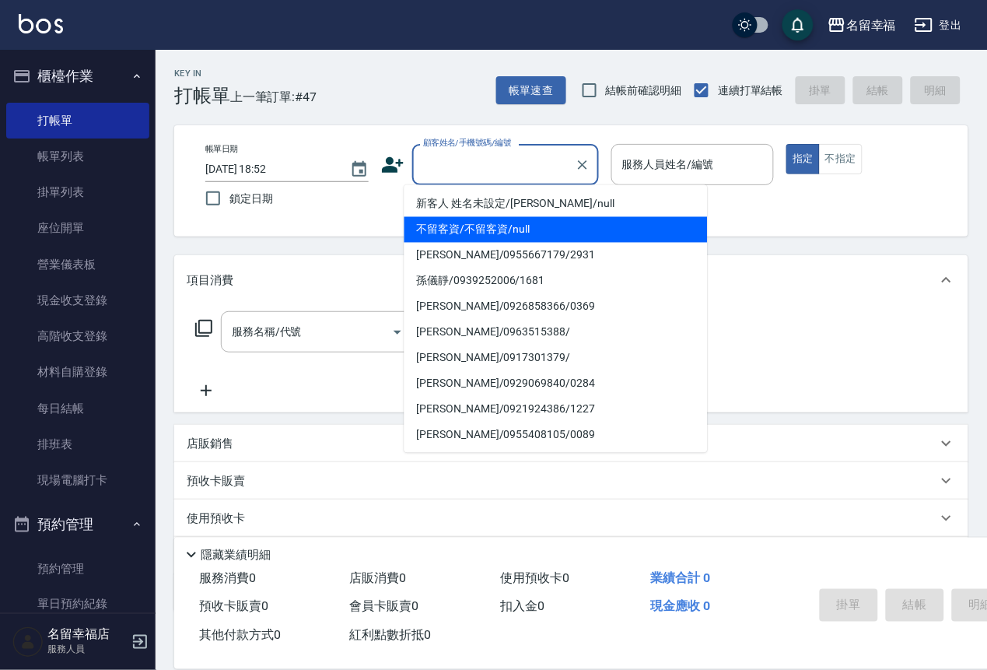
click at [435, 166] on input "顧客姓名/手機號碼/編號" at bounding box center [493, 164] width 149 height 27
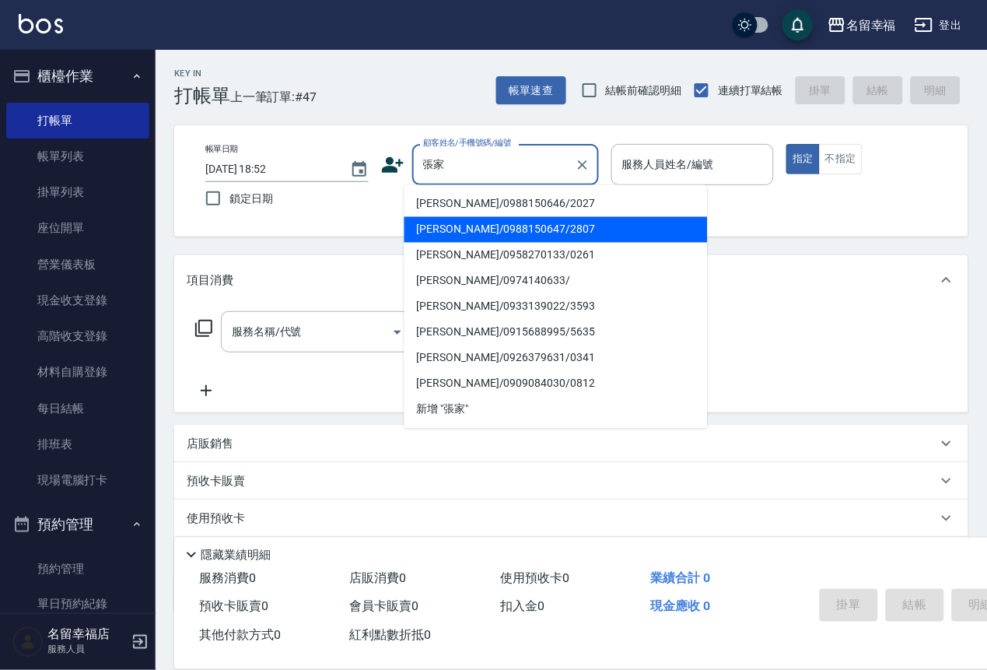
click at [561, 226] on li "[PERSON_NAME]/0988150647/2807" at bounding box center [555, 230] width 303 height 26
type input "[PERSON_NAME]/0988150647/2807"
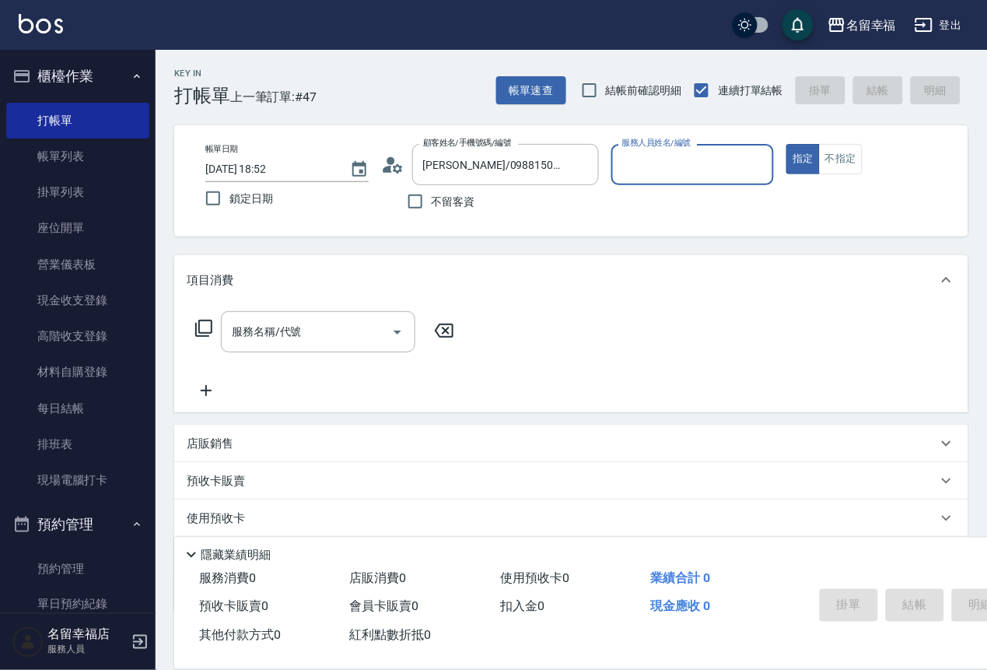
type input "語[PERSON_NAME]-6"
click at [206, 337] on icon at bounding box center [203, 328] width 19 height 19
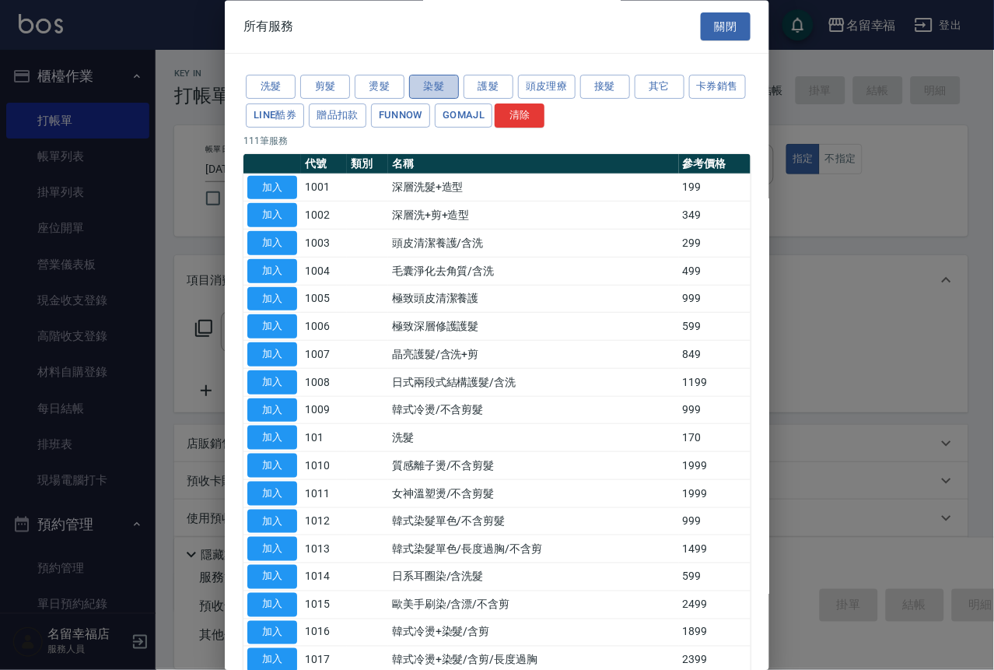
drag, startPoint x: 415, startPoint y: 97, endPoint x: 410, endPoint y: 105, distance: 9.5
click at [417, 98] on button "染髮" at bounding box center [434, 87] width 50 height 24
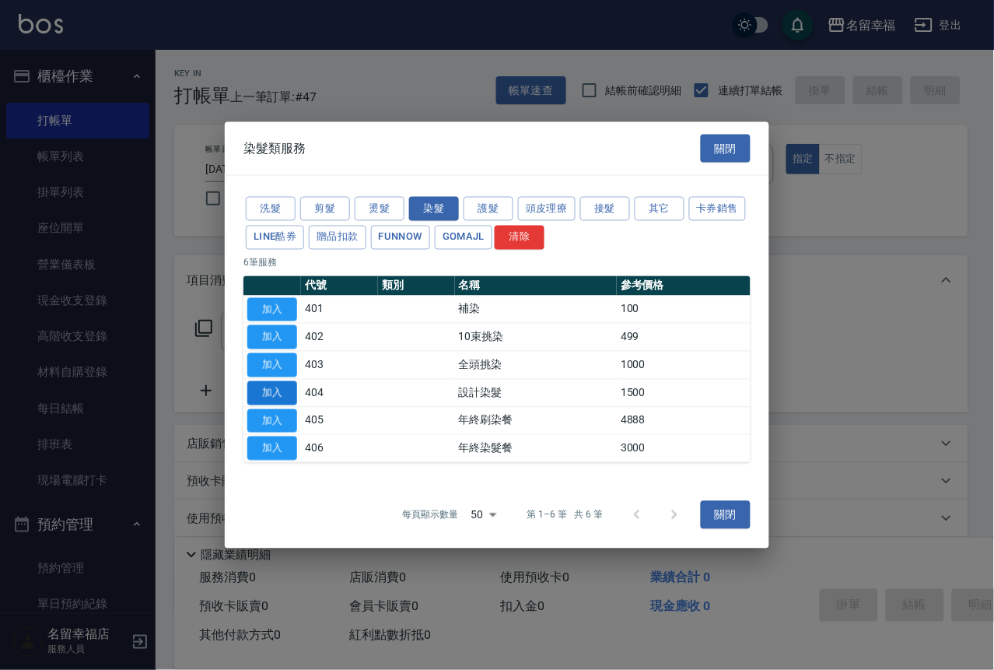
click at [267, 404] on button "加入" at bounding box center [272, 392] width 50 height 24
type input "設計染髮(404)"
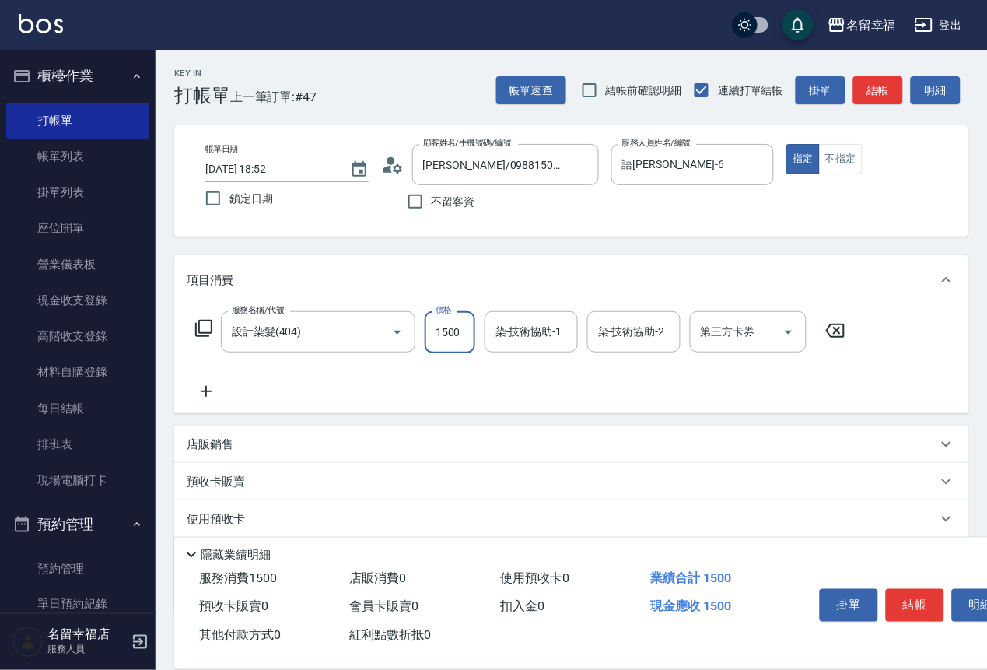
drag, startPoint x: 463, startPoint y: 368, endPoint x: 454, endPoint y: 369, distance: 8.7
click at [462, 353] on input "1500" at bounding box center [450, 332] width 51 height 42
type input "1600"
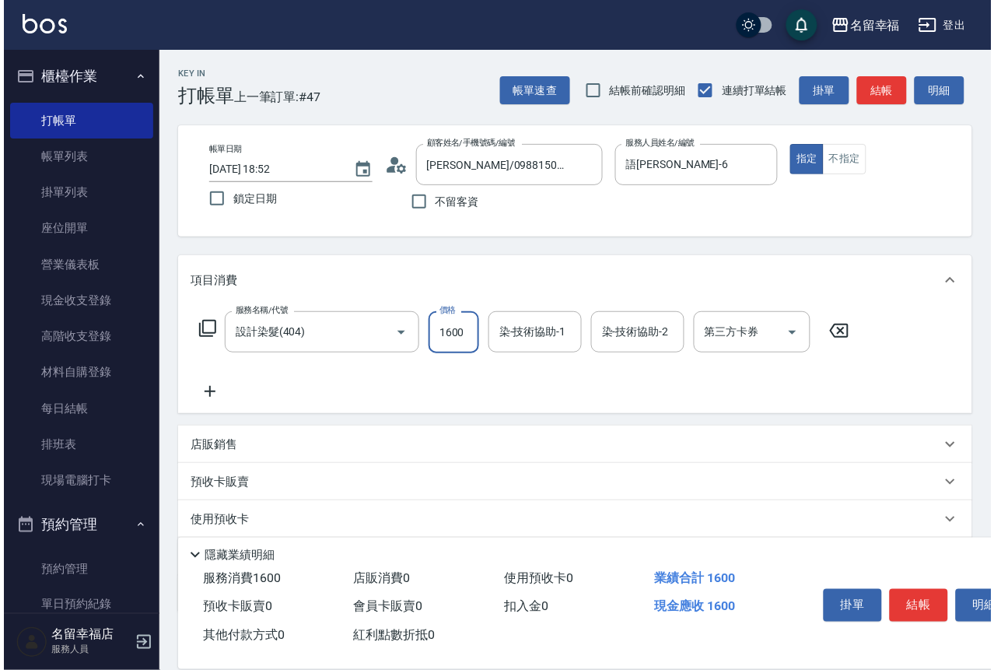
scroll to position [0, 0]
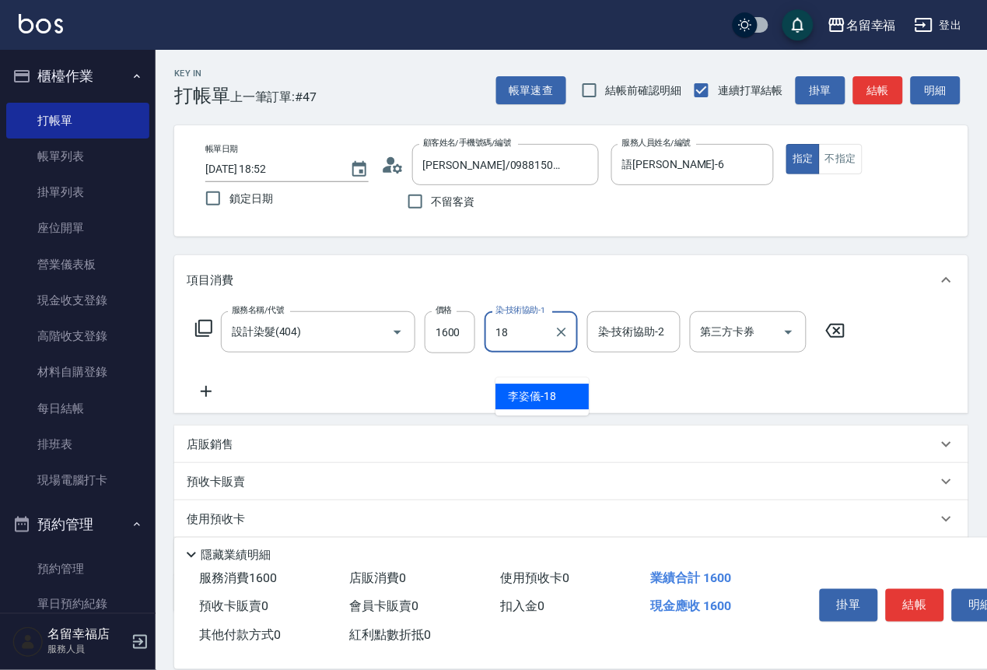
type input "[PERSON_NAME]-18"
click at [208, 337] on icon at bounding box center [203, 328] width 19 height 19
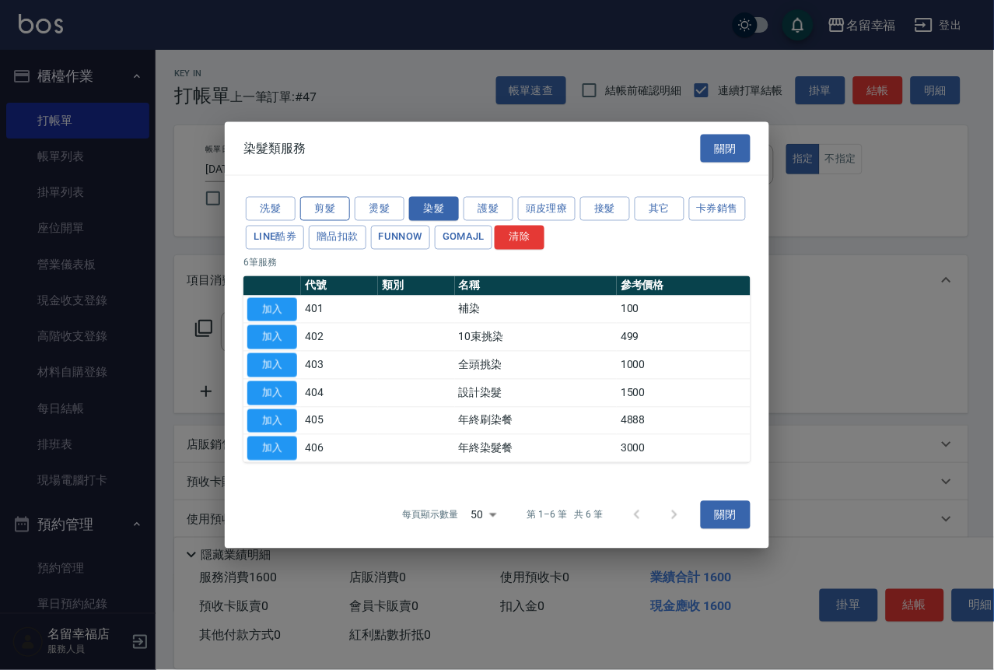
click at [320, 197] on button "剪髮" at bounding box center [325, 209] width 50 height 24
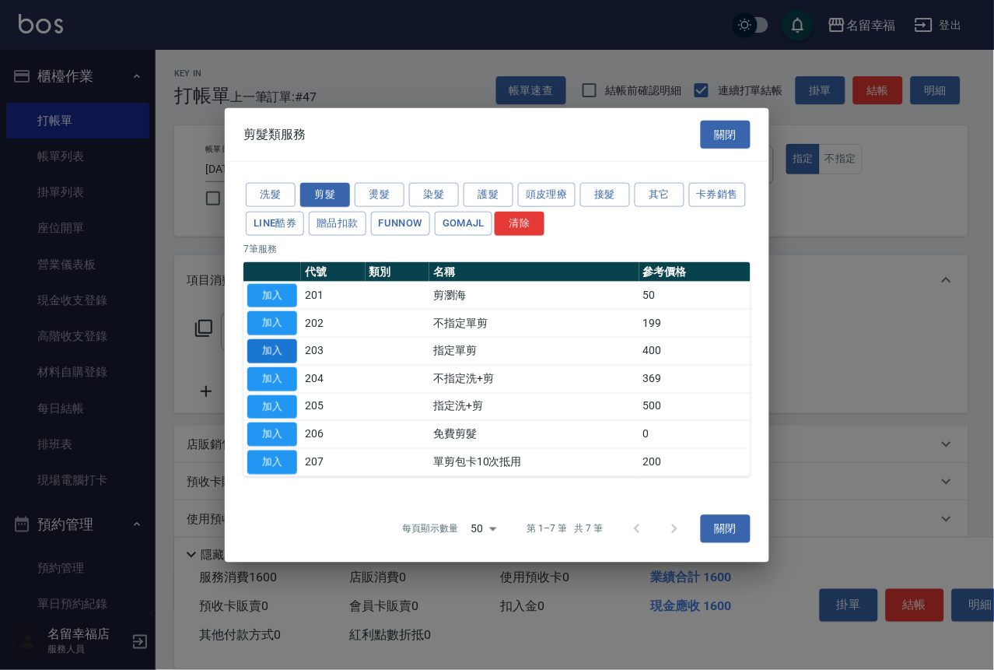
click at [289, 351] on button "加入" at bounding box center [272, 351] width 50 height 24
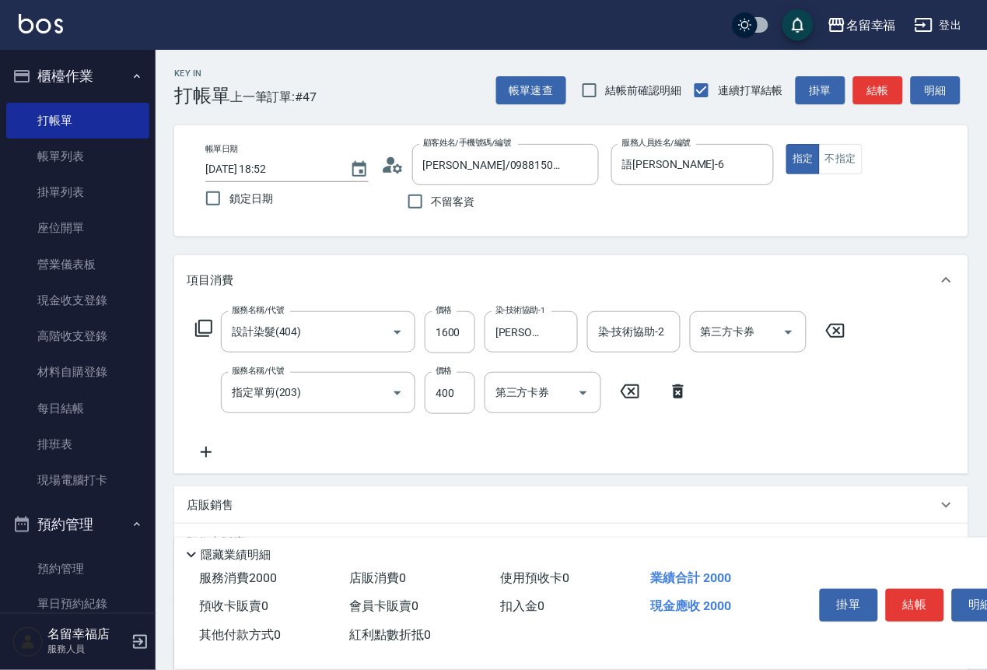
click at [203, 337] on icon at bounding box center [203, 328] width 17 height 17
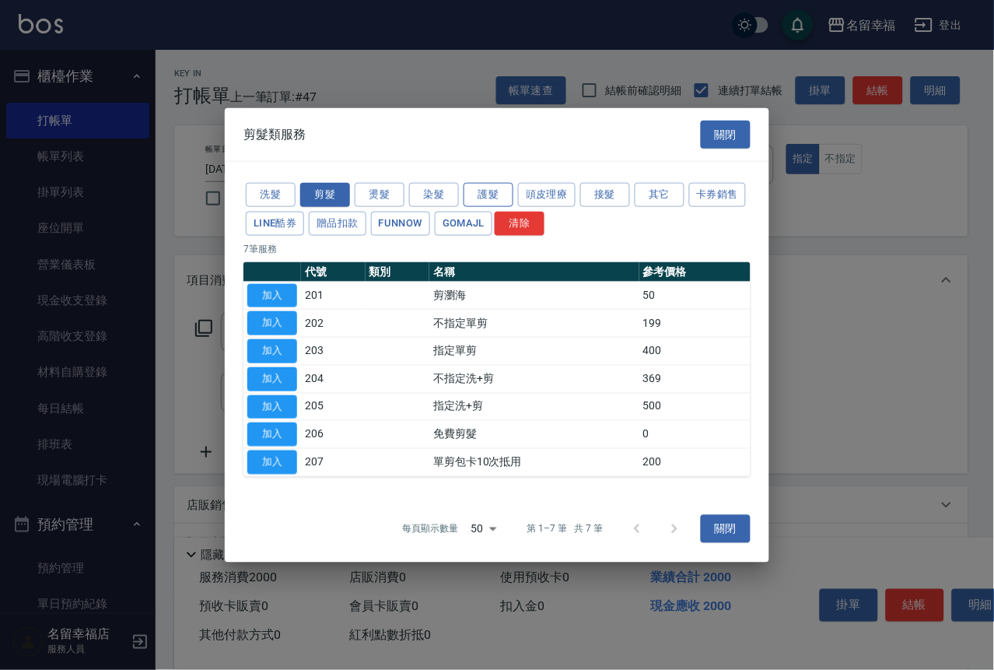
click at [482, 183] on button "護髮" at bounding box center [488, 195] width 50 height 24
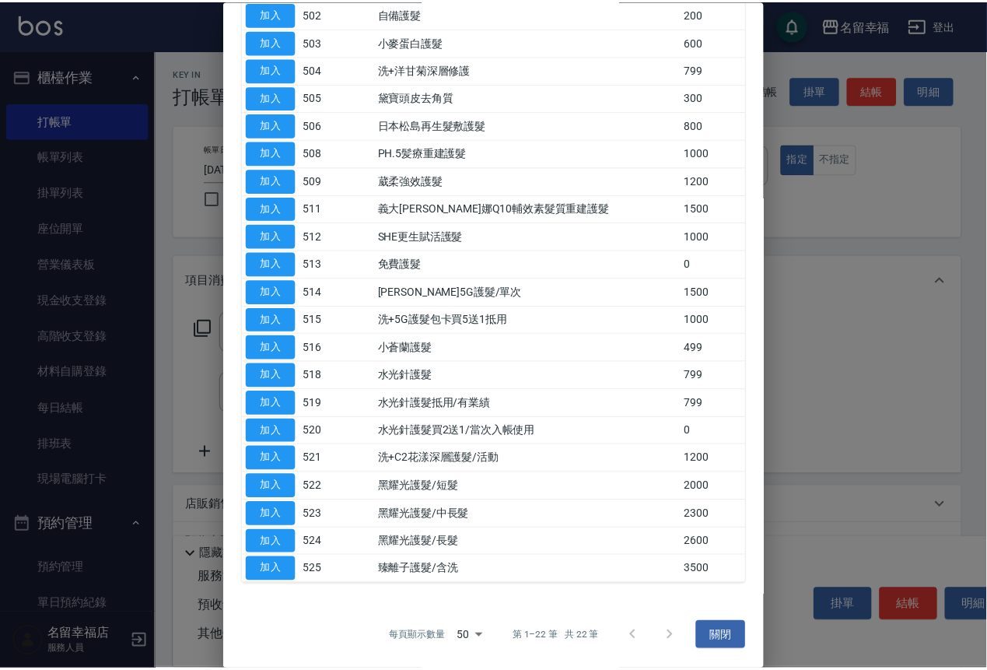
scroll to position [233, 0]
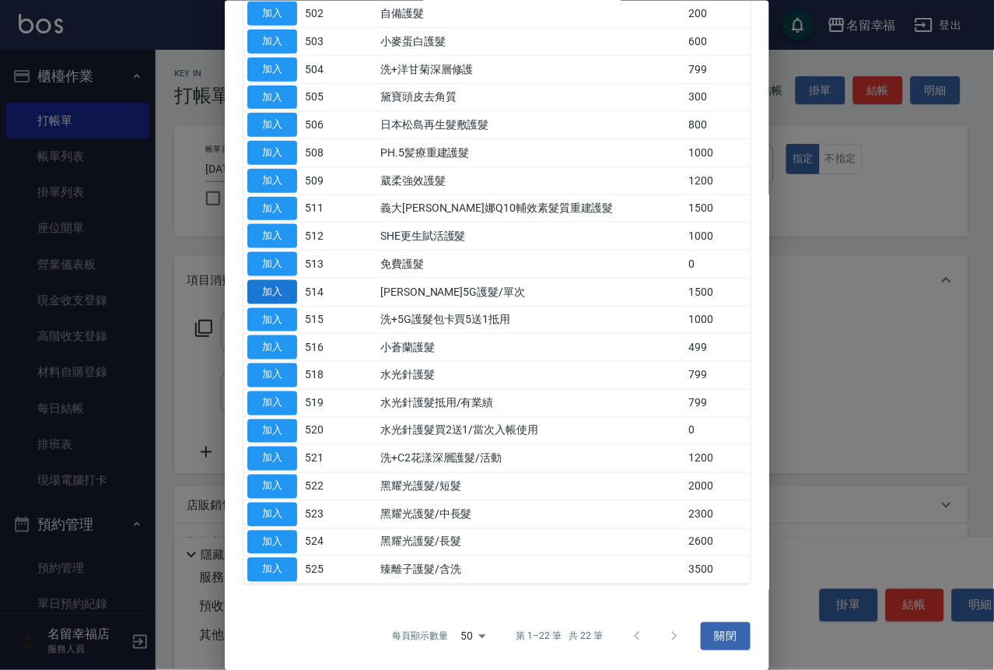
click at [287, 303] on button "加入" at bounding box center [272, 291] width 50 height 24
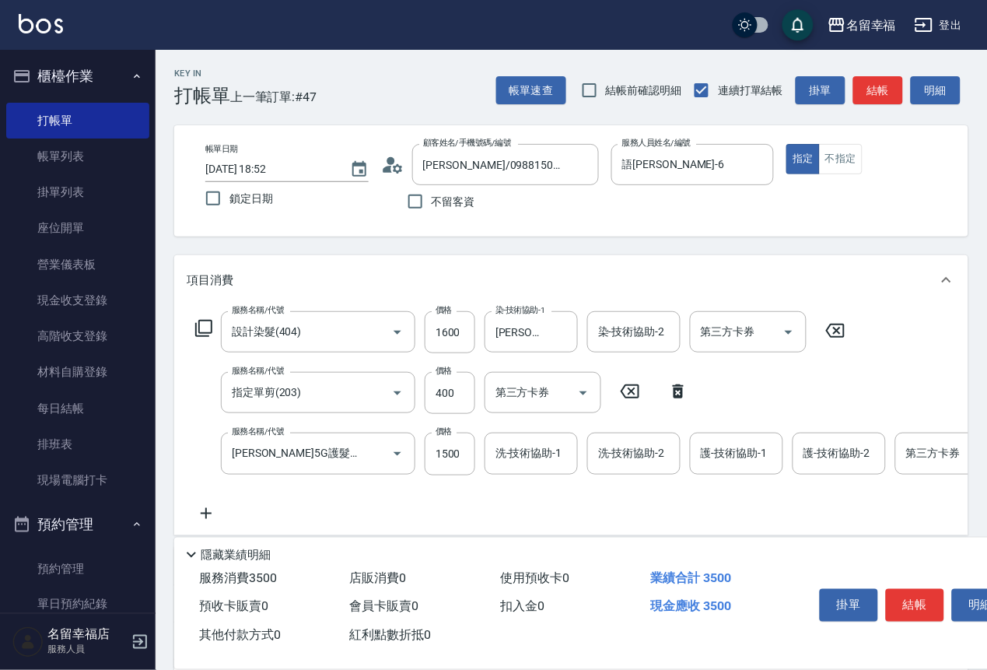
click at [189, 545] on icon at bounding box center [191, 554] width 19 height 19
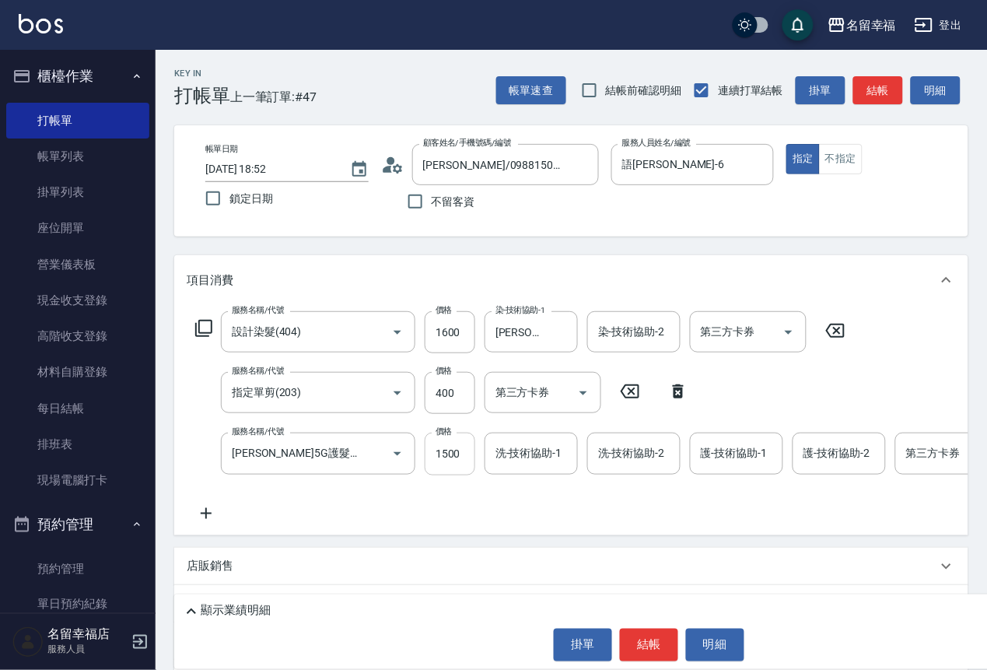
click at [442, 474] on input "1500" at bounding box center [450, 453] width 51 height 42
type input "999"
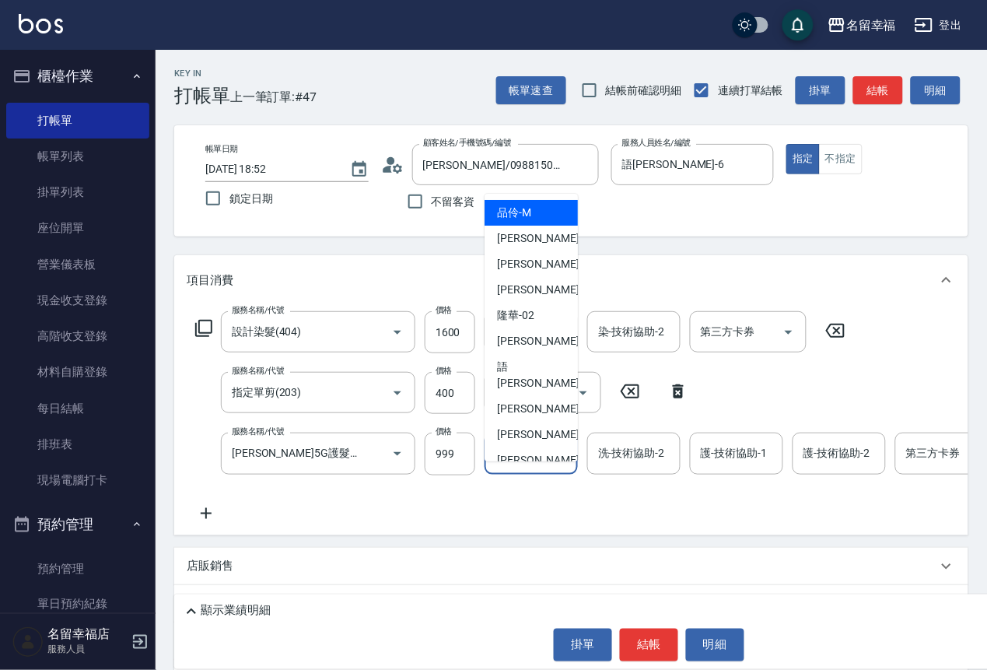
drag, startPoint x: 517, startPoint y: 488, endPoint x: 516, endPoint y: 499, distance: 10.9
click at [518, 467] on input "洗-技術協助-1" at bounding box center [530, 452] width 79 height 27
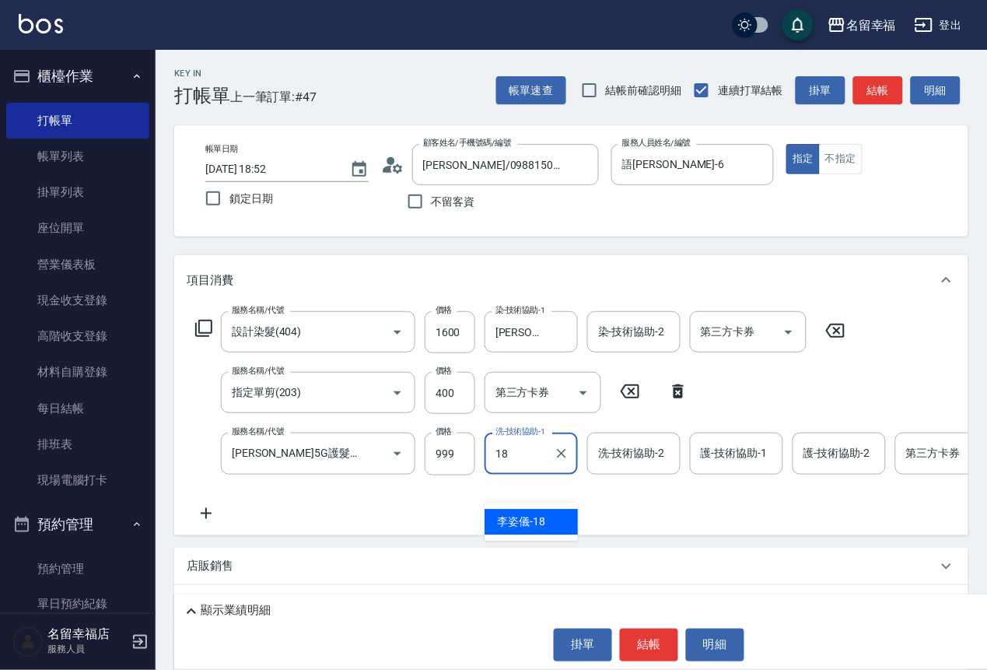
type input "[PERSON_NAME]-18"
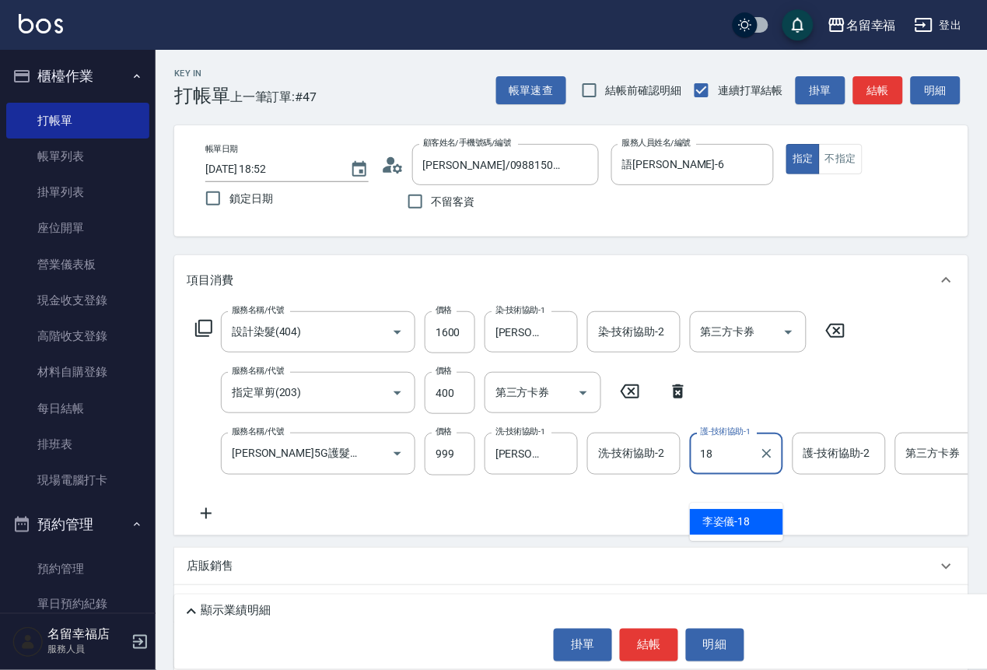
type input "[PERSON_NAME]-18"
click at [292, 606] on div "顯示業績明細" at bounding box center [653, 611] width 942 height 19
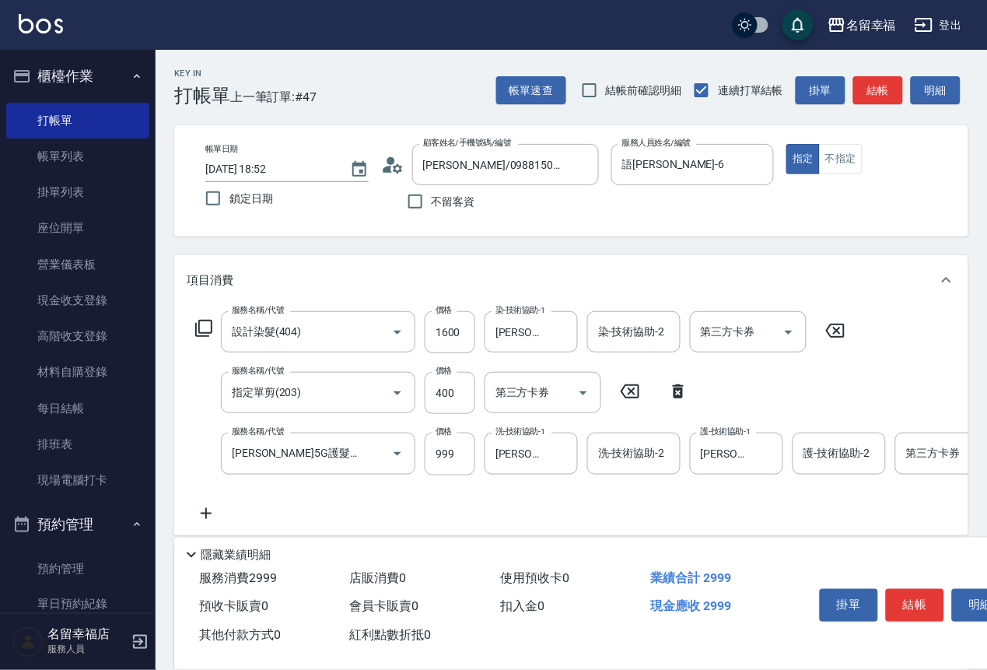
click at [189, 545] on icon at bounding box center [191, 554] width 19 height 19
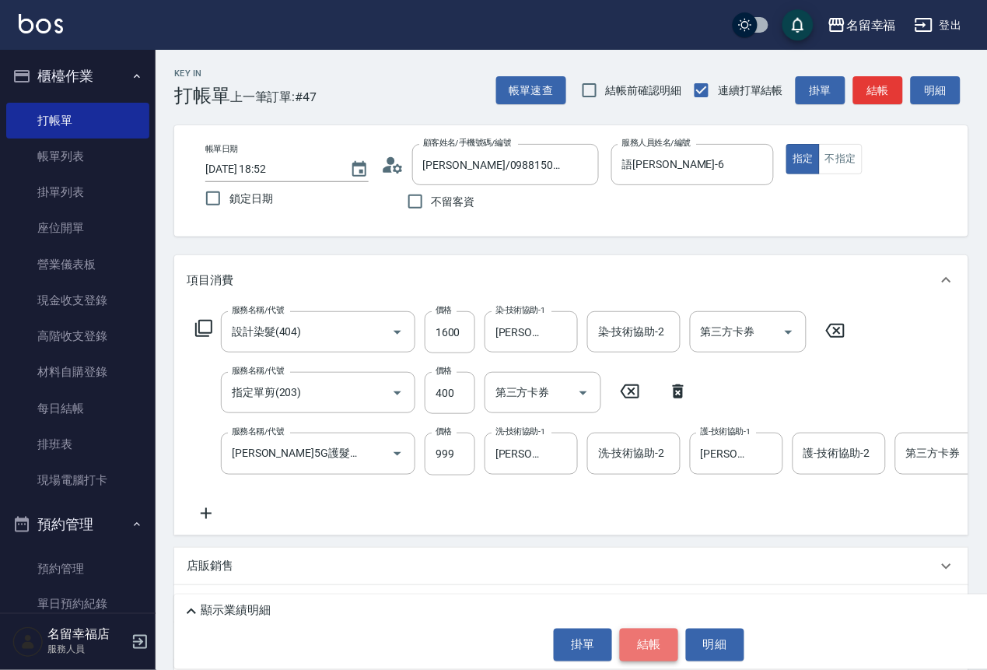
click at [628, 651] on button "結帳" at bounding box center [649, 644] width 58 height 33
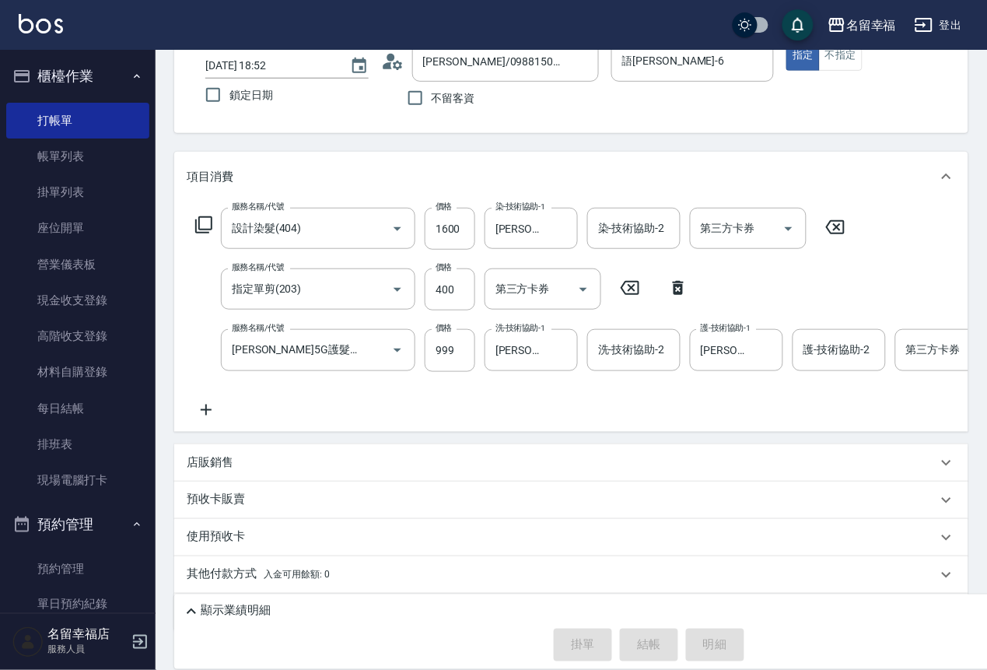
scroll to position [231, 0]
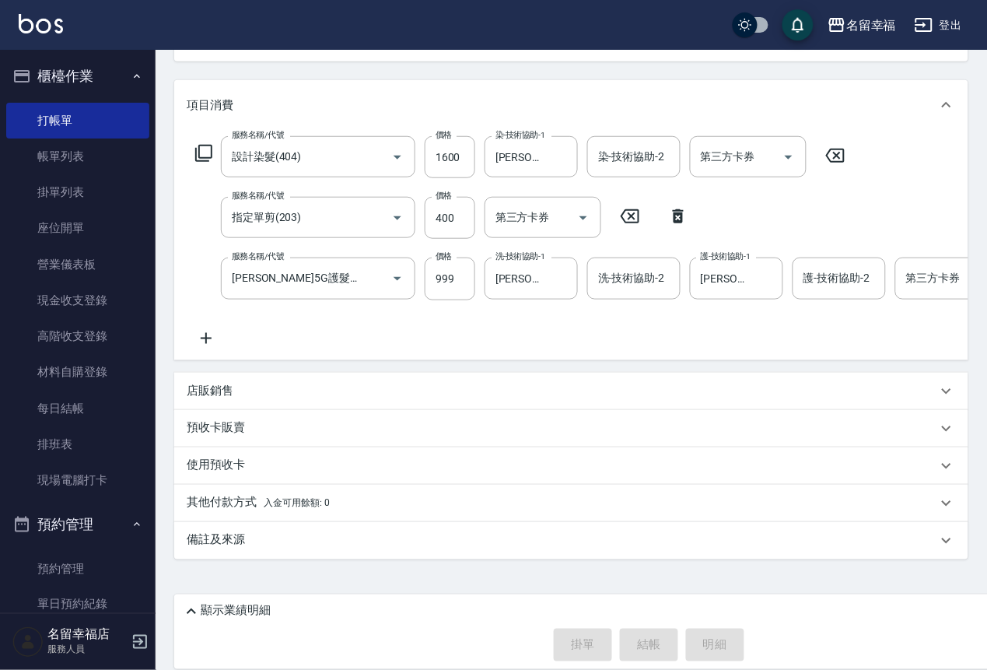
type input "[DATE] 18:55"
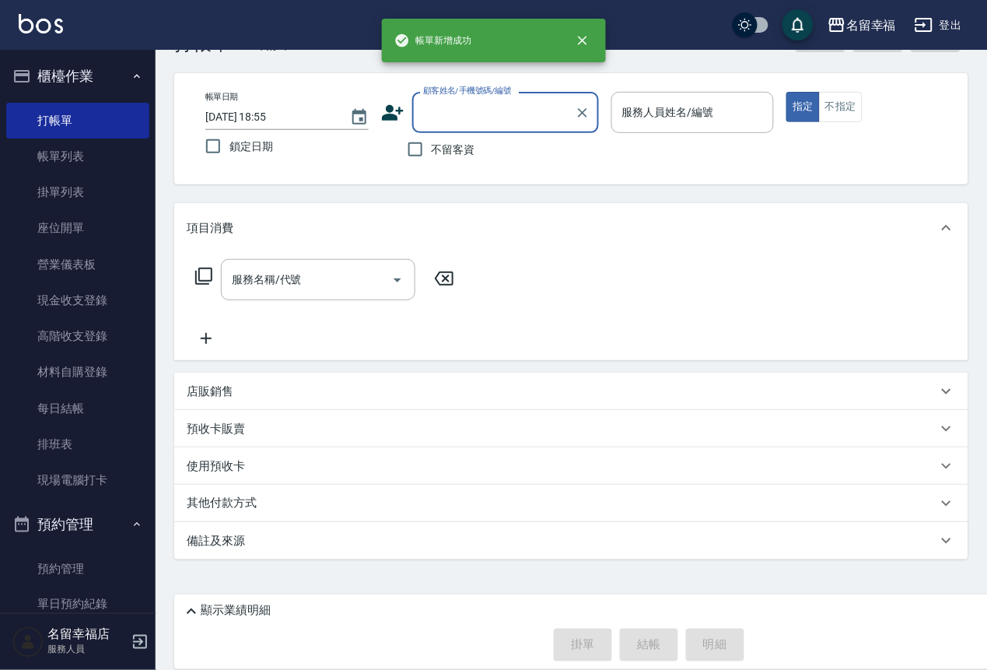
scroll to position [0, 0]
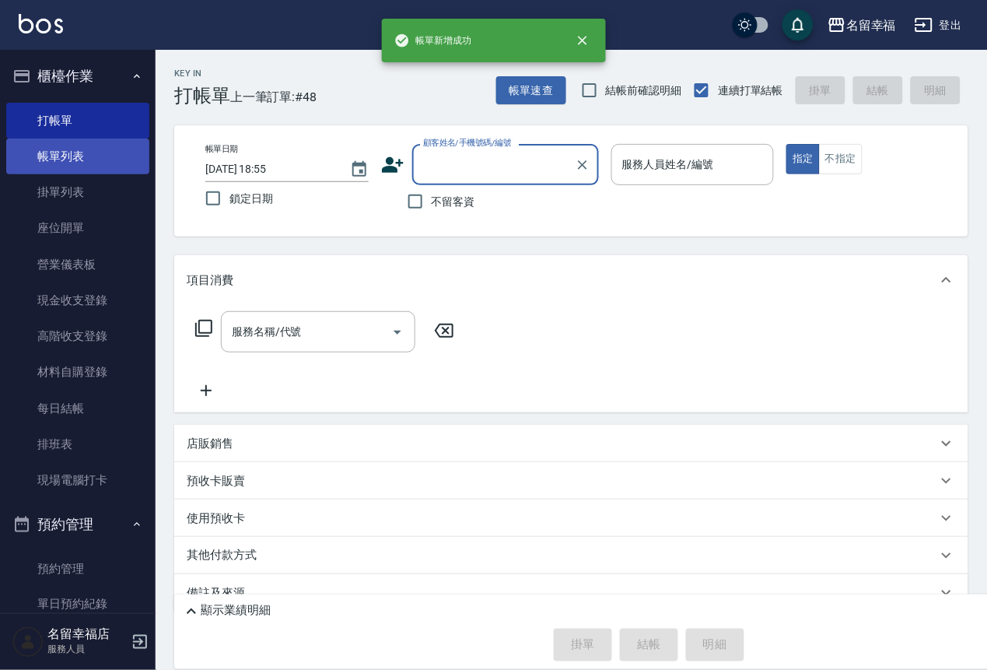
click at [79, 161] on link "帳單列表" at bounding box center [77, 156] width 143 height 36
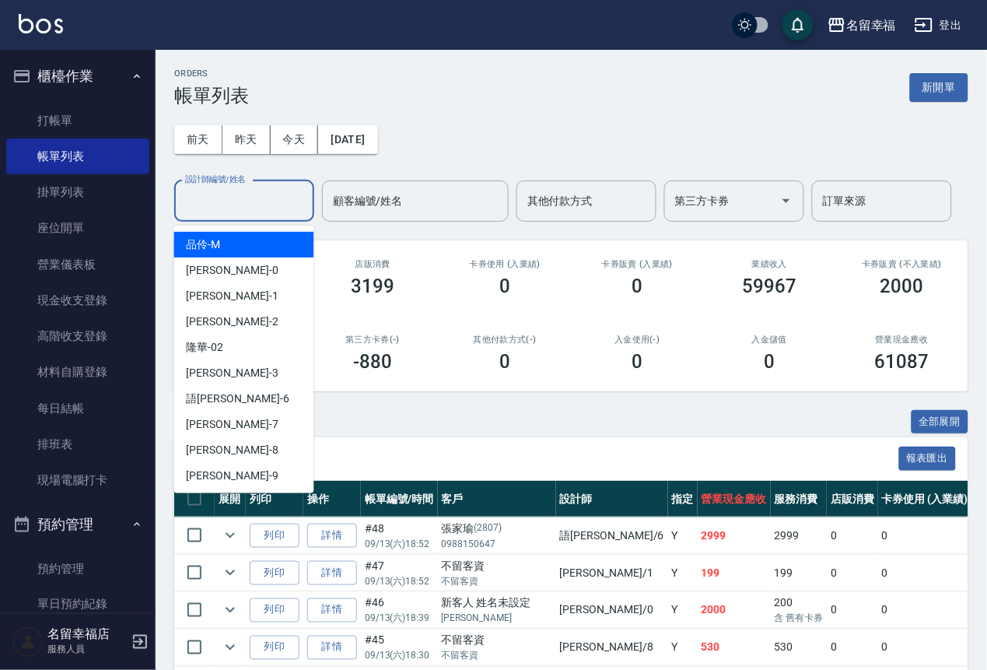
click at [259, 213] on input "設計師編號/姓名" at bounding box center [244, 200] width 126 height 27
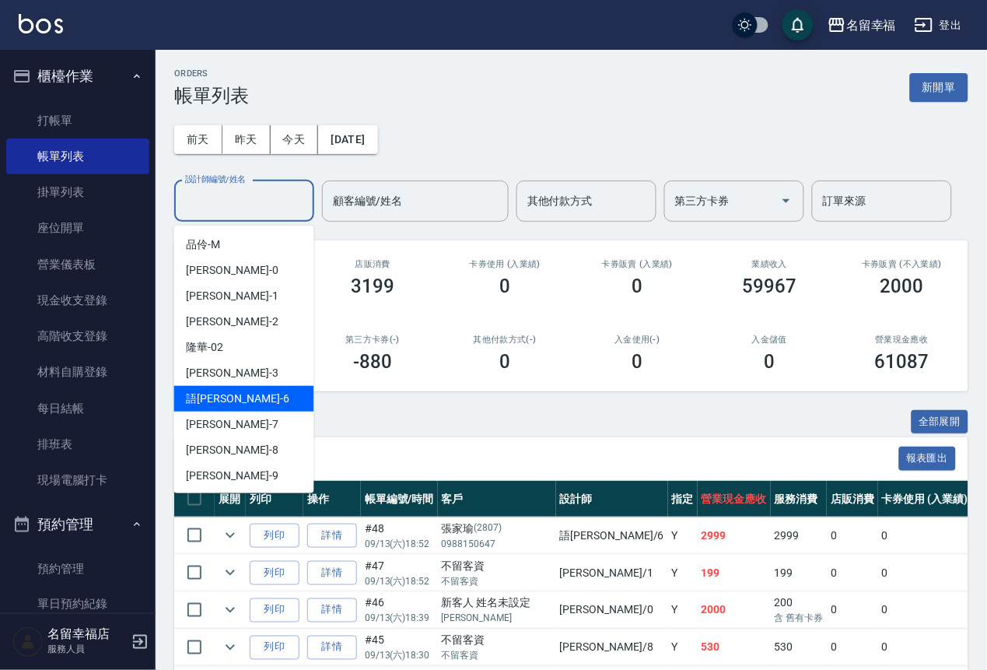
click at [235, 400] on div "語[PERSON_NAME] -6" at bounding box center [244, 399] width 140 height 26
type input "語[PERSON_NAME]-6"
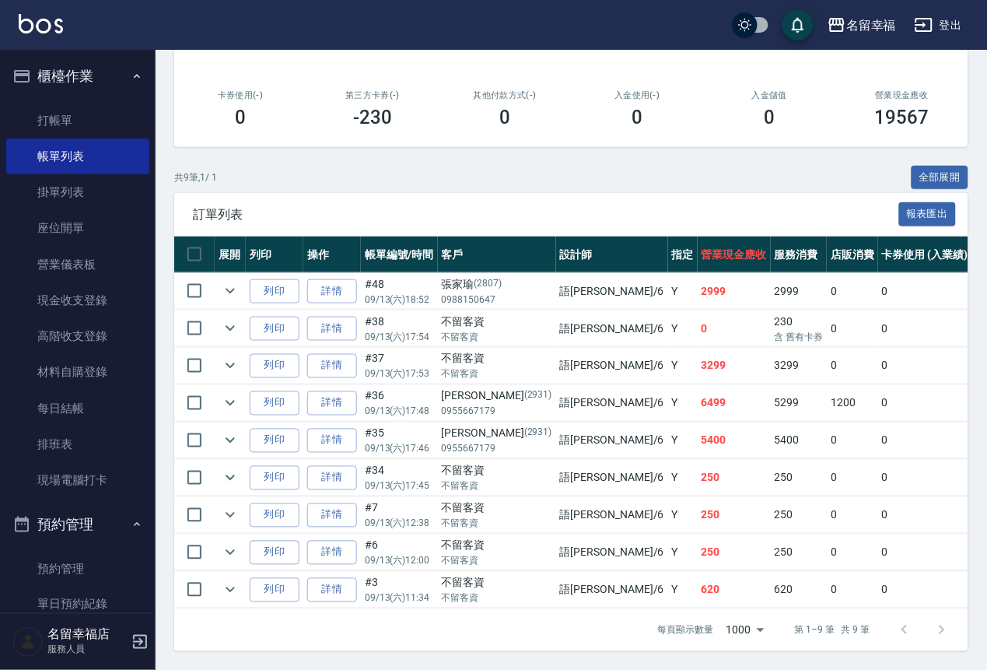
scroll to position [467, 0]
click at [240, 319] on icon "expand row" at bounding box center [230, 328] width 19 height 19
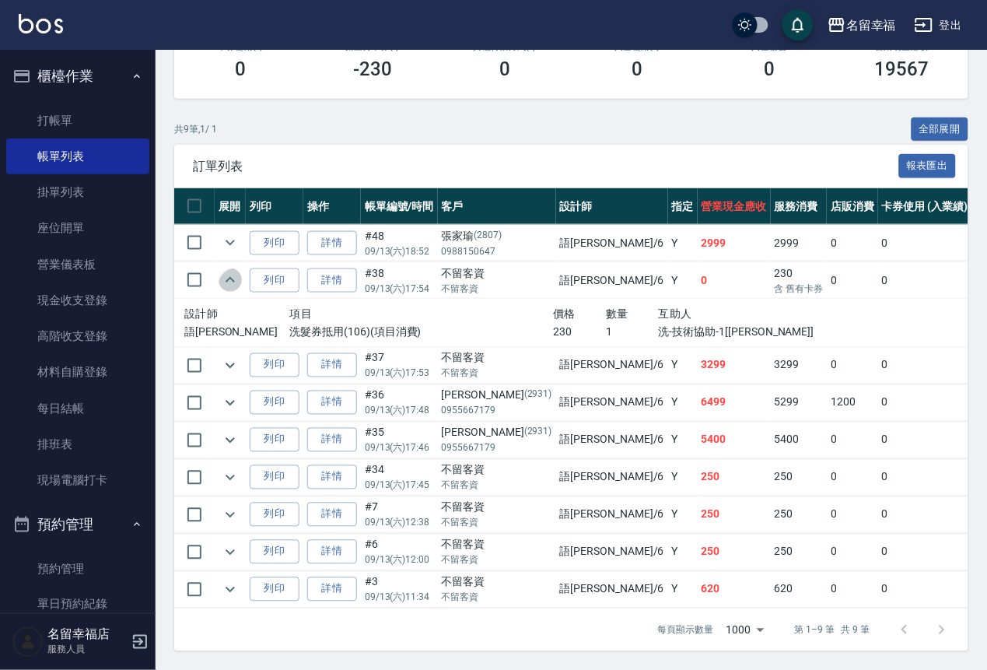
click at [235, 277] on icon "expand row" at bounding box center [230, 279] width 9 height 5
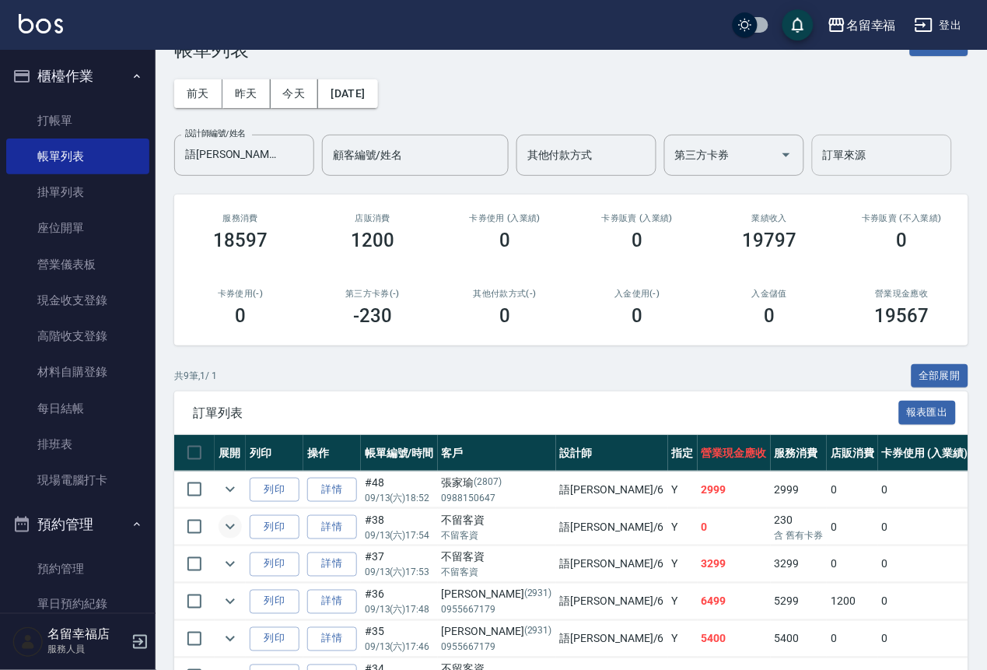
scroll to position [0, 0]
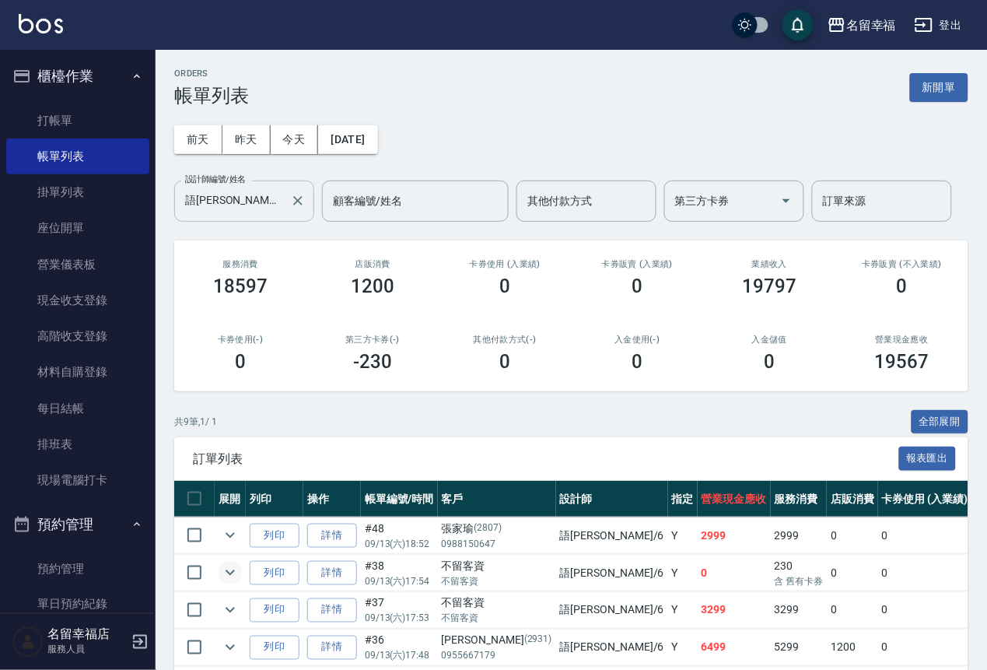
click at [264, 207] on input "語[PERSON_NAME]-6" at bounding box center [232, 200] width 103 height 27
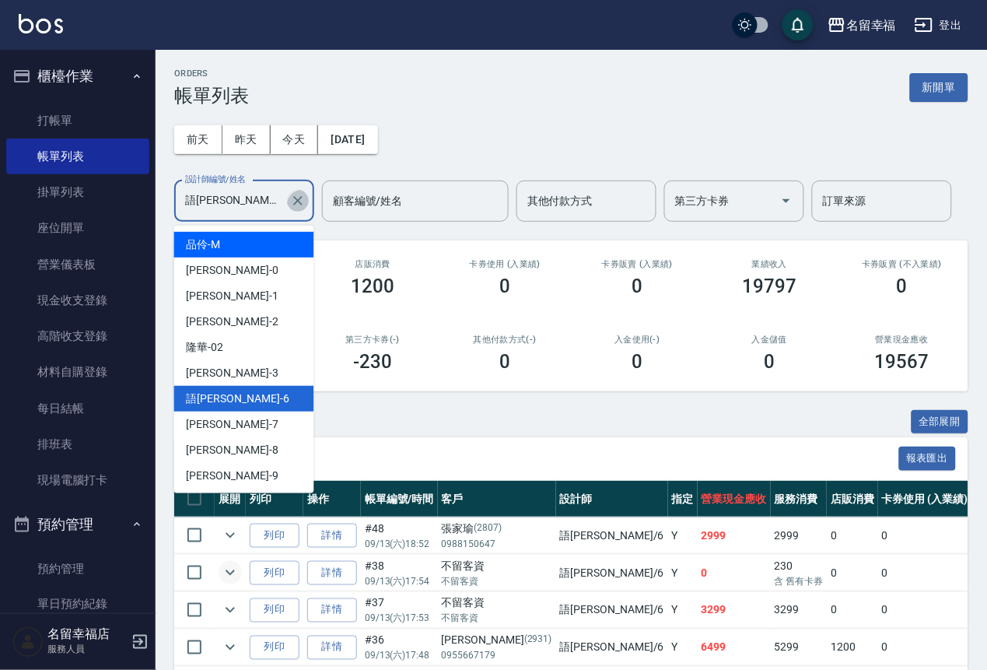
click at [296, 203] on icon "Clear" at bounding box center [298, 201] width 16 height 16
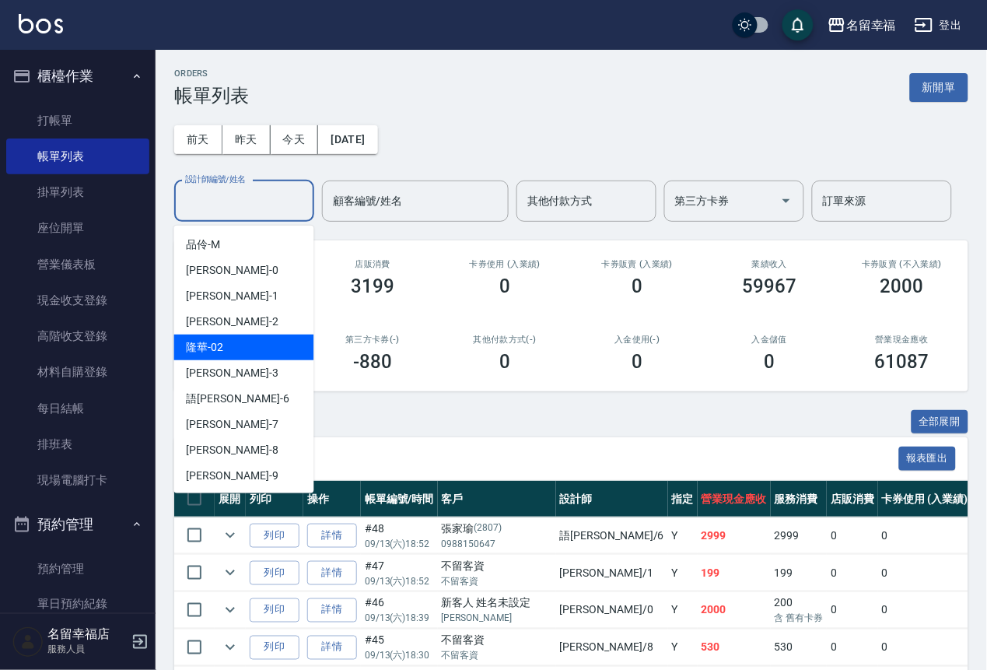
click at [477, 316] on div "卡券使用 (入業績) 0" at bounding box center [505, 277] width 132 height 75
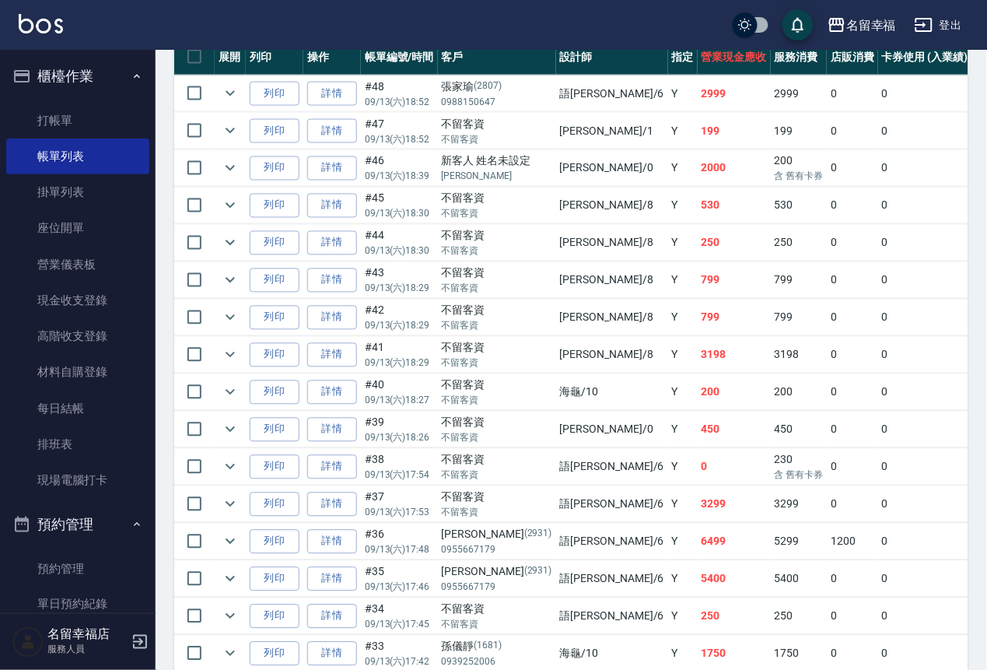
scroll to position [583, 0]
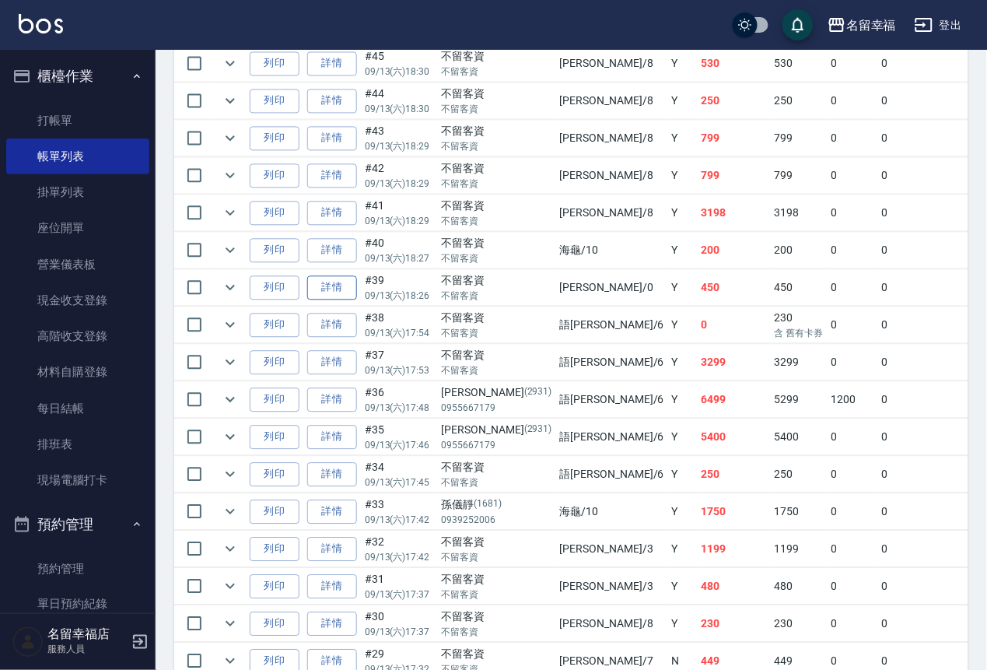
click at [351, 300] on link "詳情" at bounding box center [332, 288] width 50 height 24
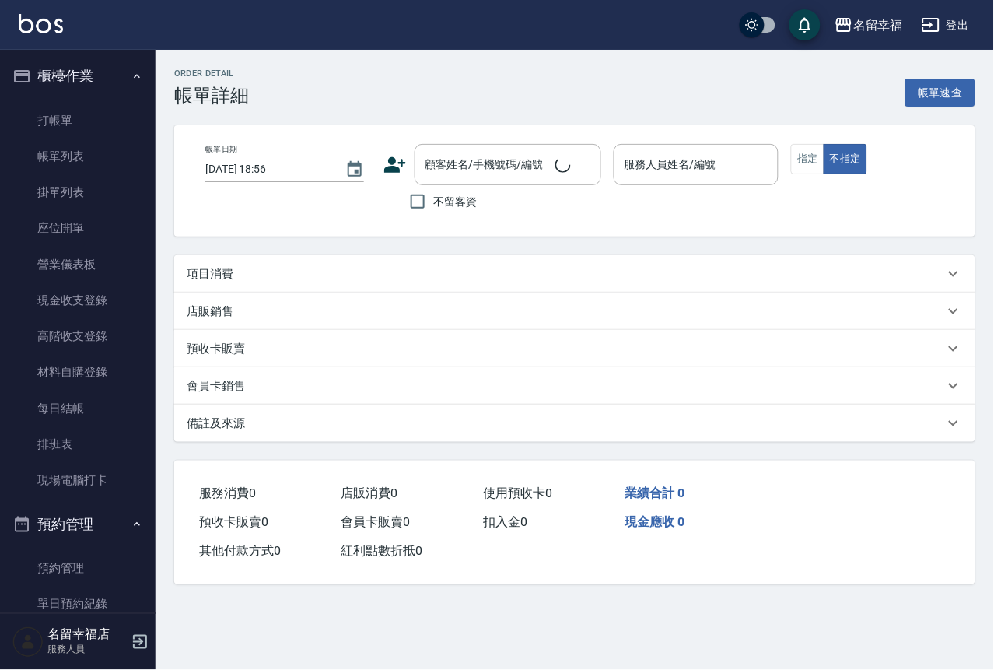
type input "[DATE] 18:26"
checkbox input "true"
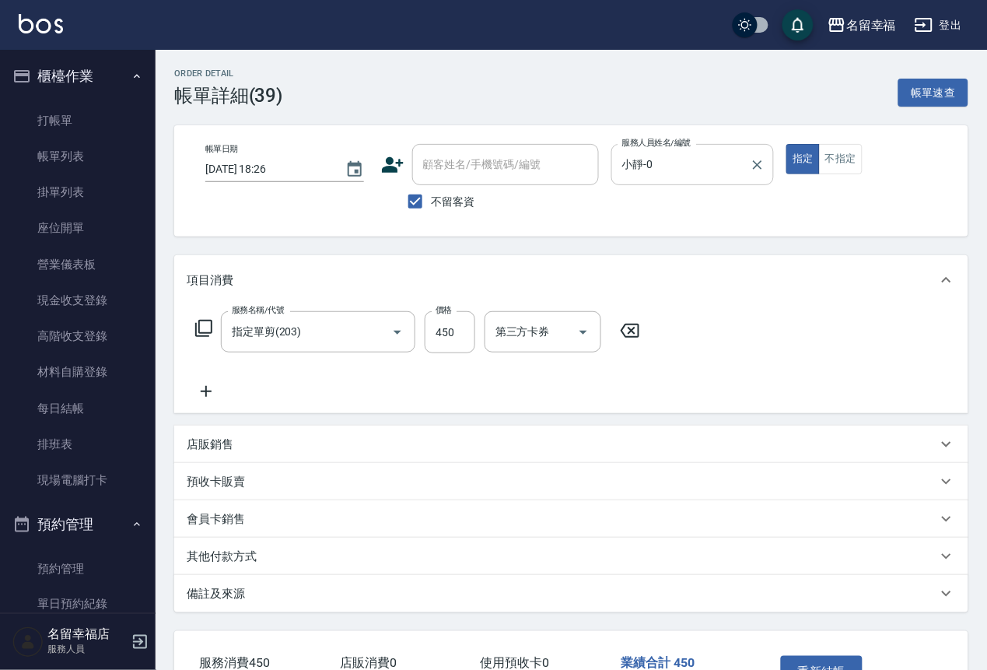
click at [744, 161] on input "小靜-0" at bounding box center [681, 164] width 126 height 27
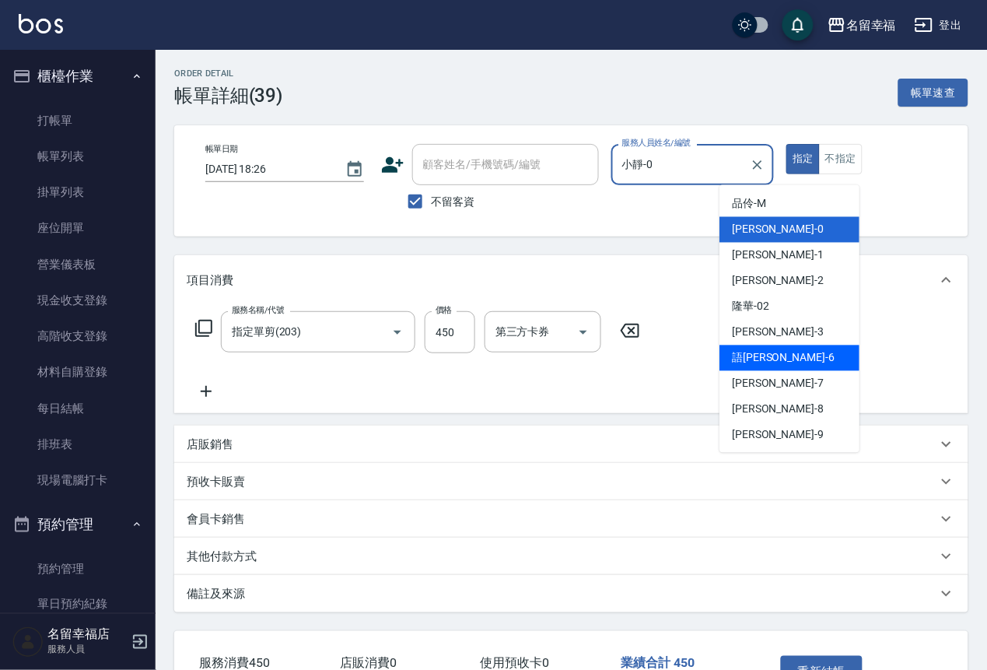
click at [797, 355] on div "語[PERSON_NAME] -6" at bounding box center [789, 358] width 140 height 26
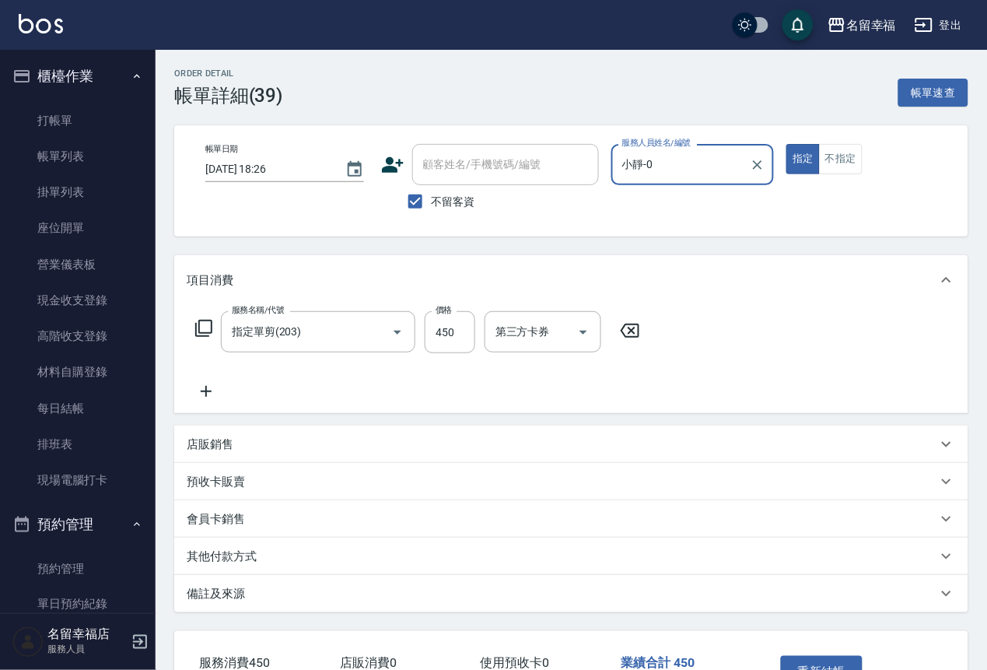
type input "語[PERSON_NAME]-6"
click at [820, 174] on button "指定" at bounding box center [802, 159] width 33 height 30
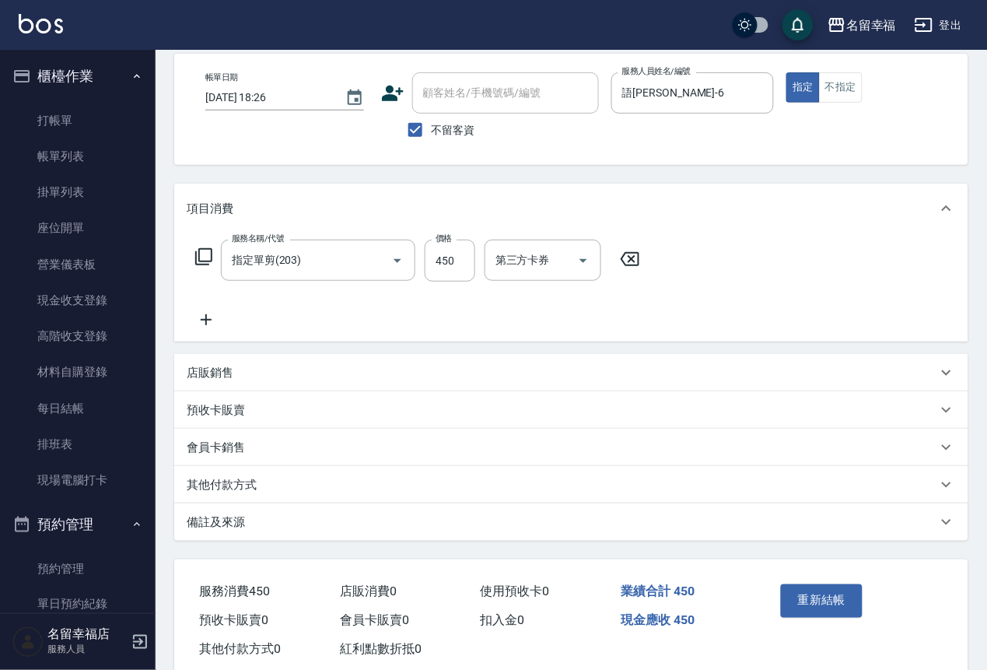
scroll to position [180, 0]
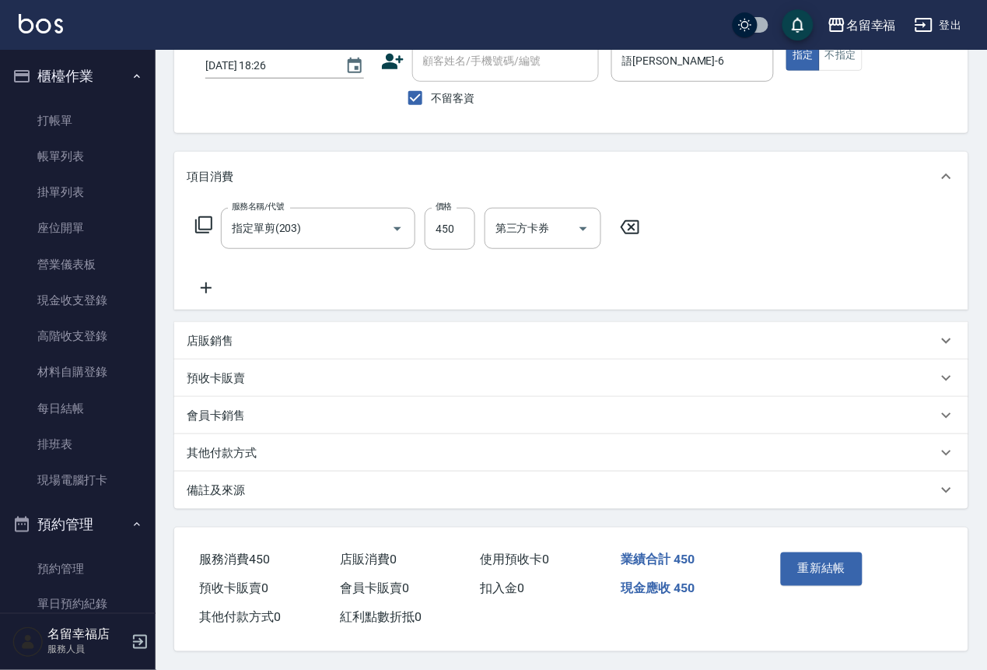
click at [800, 552] on button "重新結帳" at bounding box center [822, 568] width 82 height 33
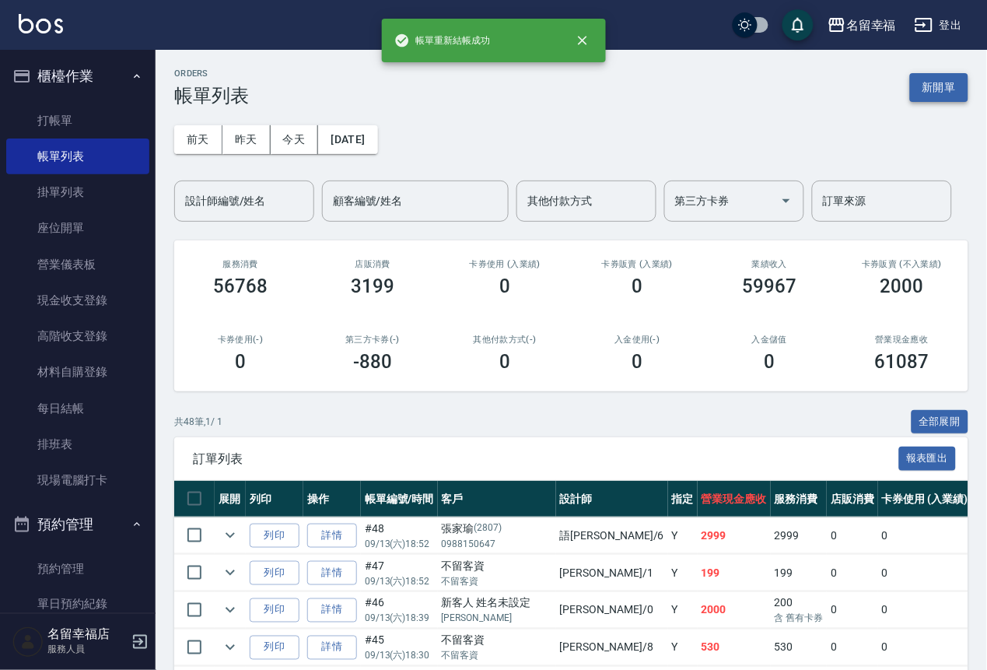
click at [932, 78] on button "新開單" at bounding box center [939, 87] width 58 height 29
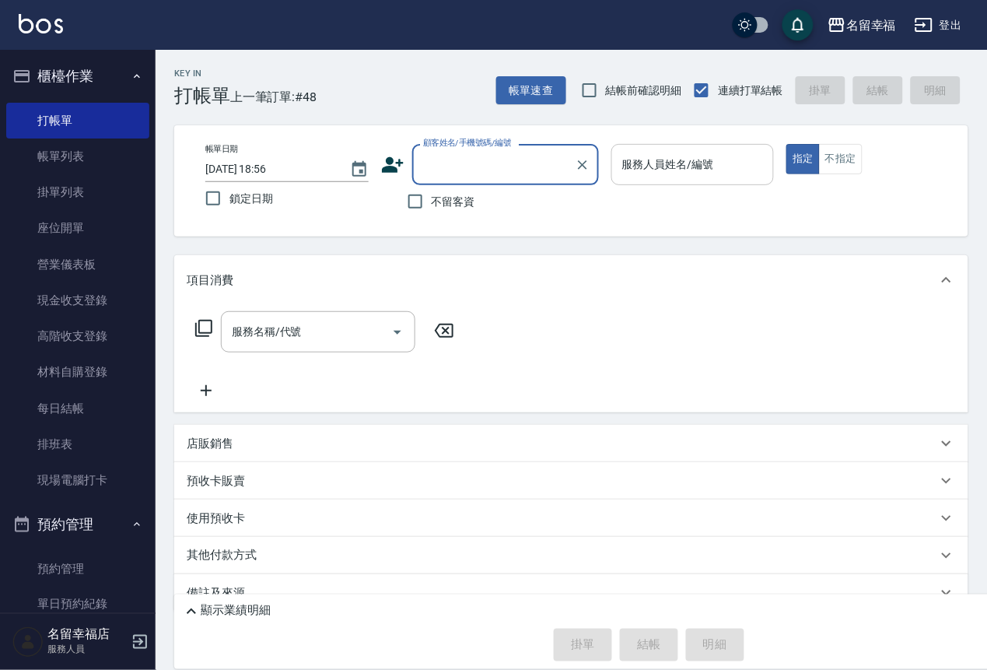
click at [768, 163] on input "服務人員姓名/編號" at bounding box center [692, 164] width 149 height 27
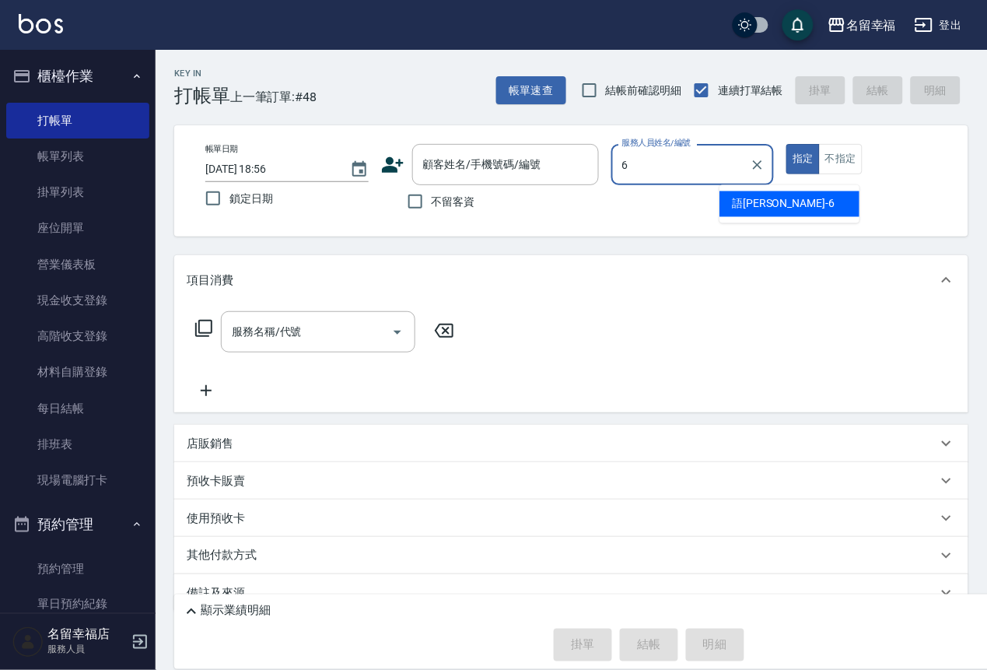
type input "語[PERSON_NAME]-6"
type button "true"
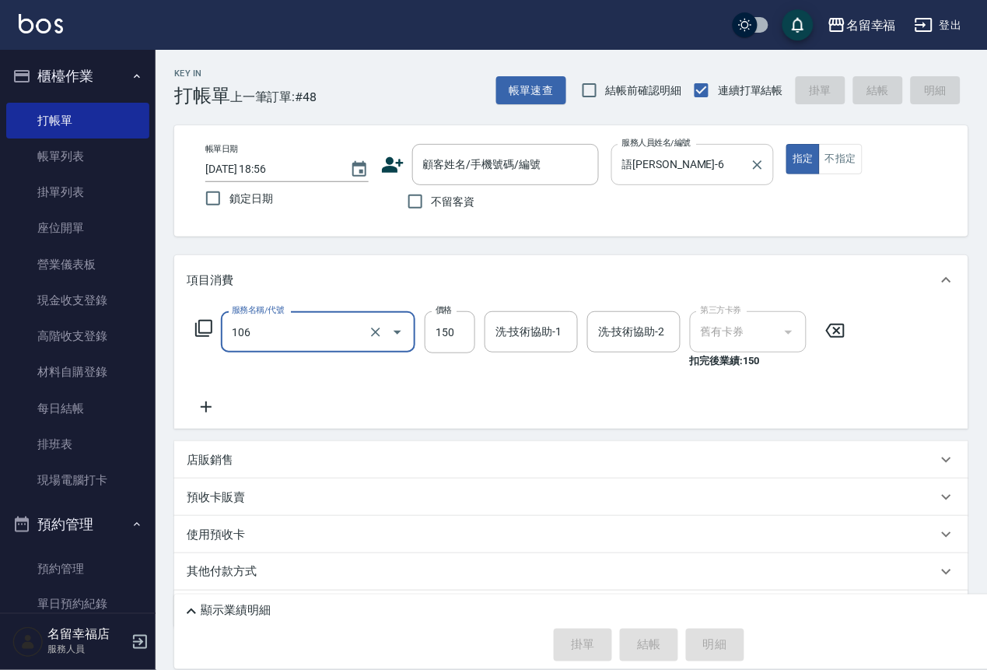
type input "洗髮券抵用(106)"
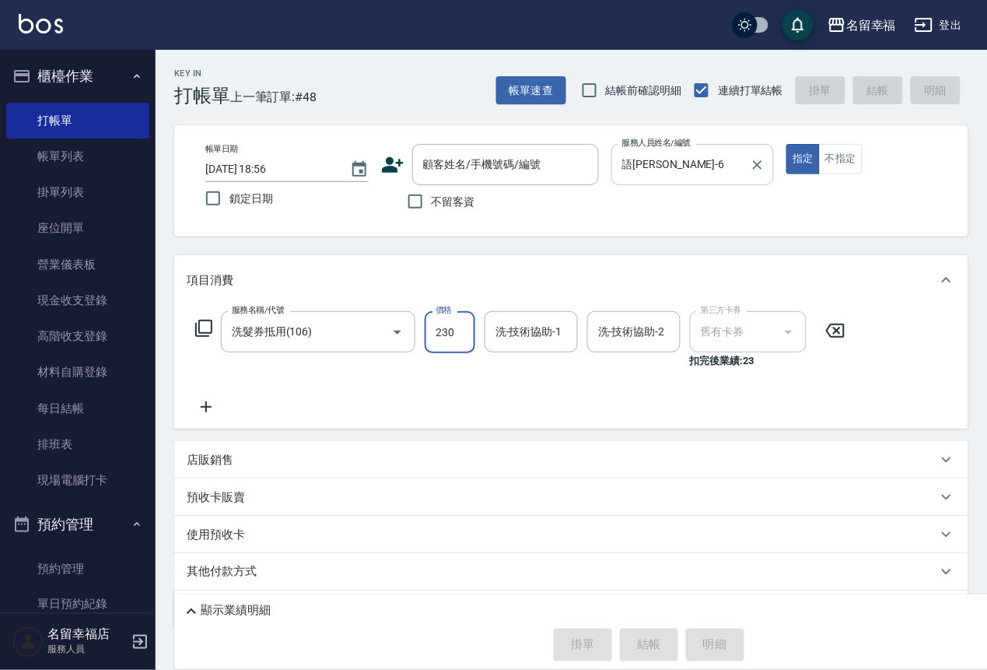
type input "230"
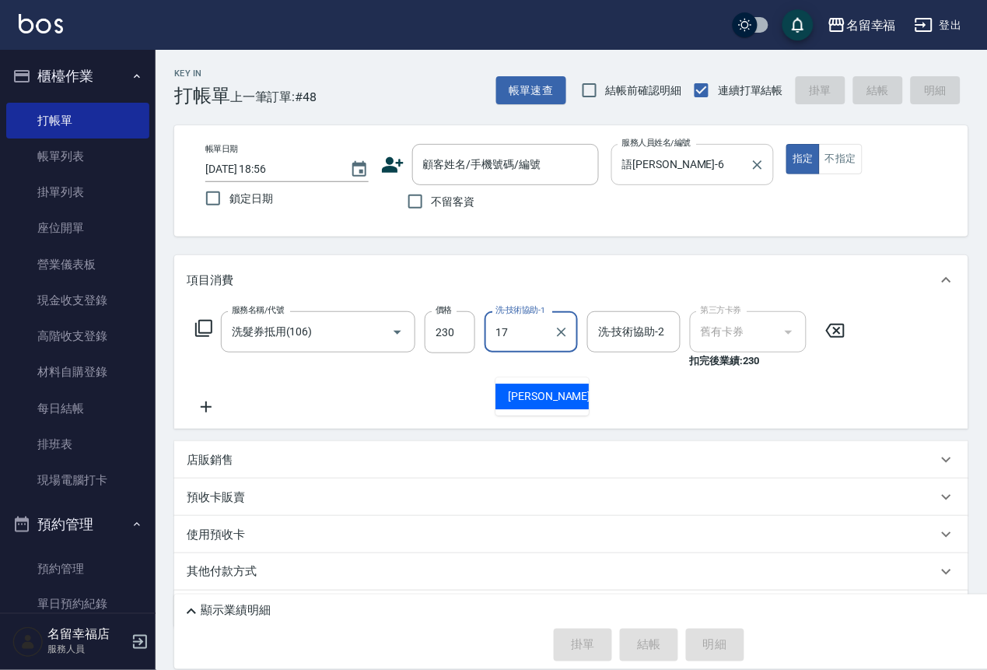
type input "惠文-17"
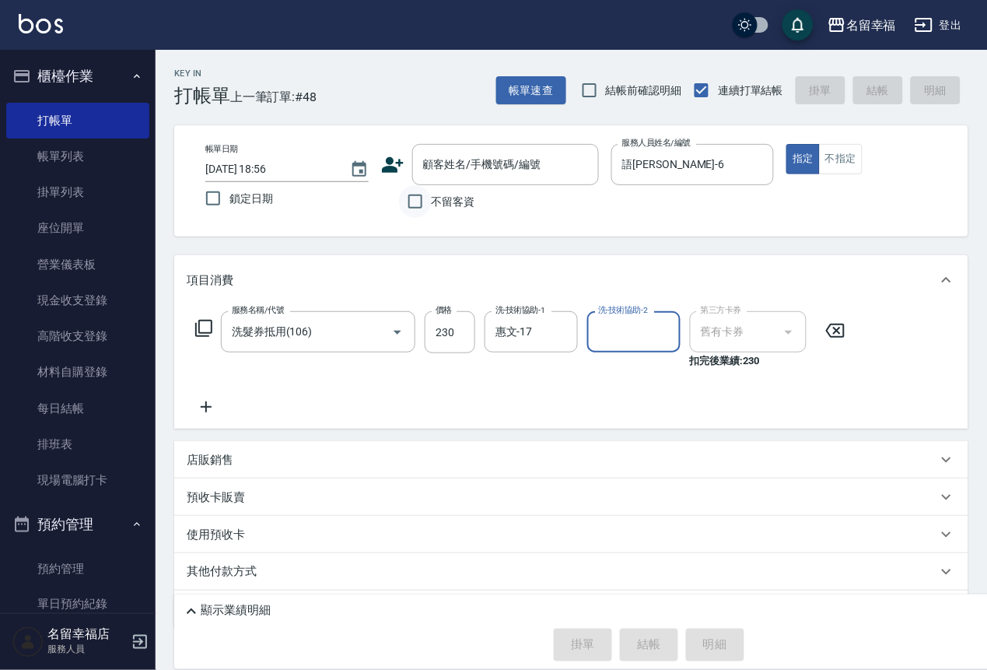
click at [411, 208] on input "不留客資" at bounding box center [415, 201] width 33 height 33
checkbox input "true"
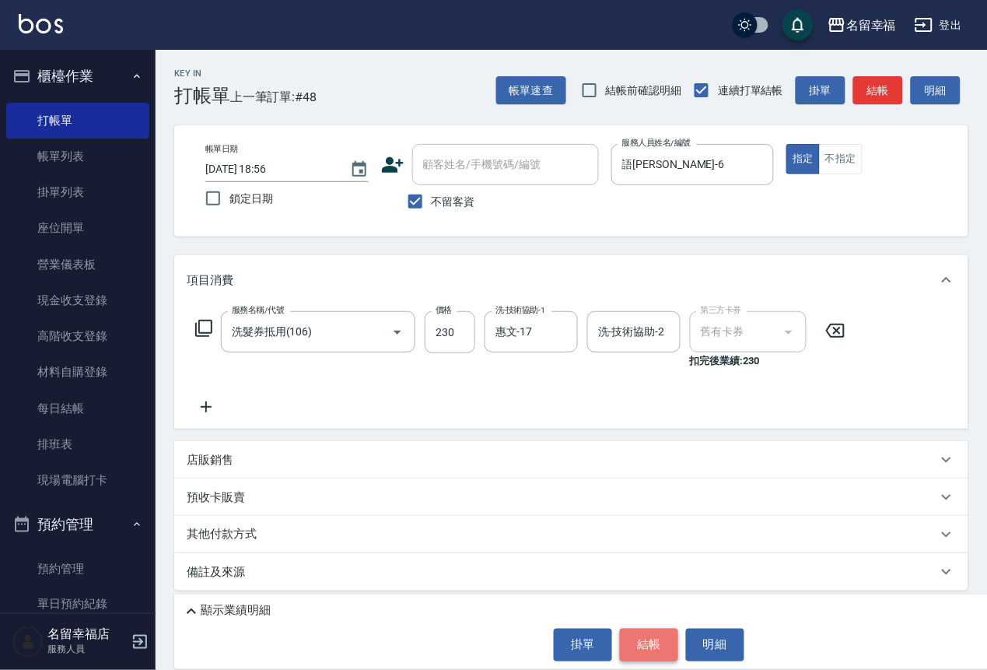
click at [635, 634] on button "結帳" at bounding box center [649, 644] width 58 height 33
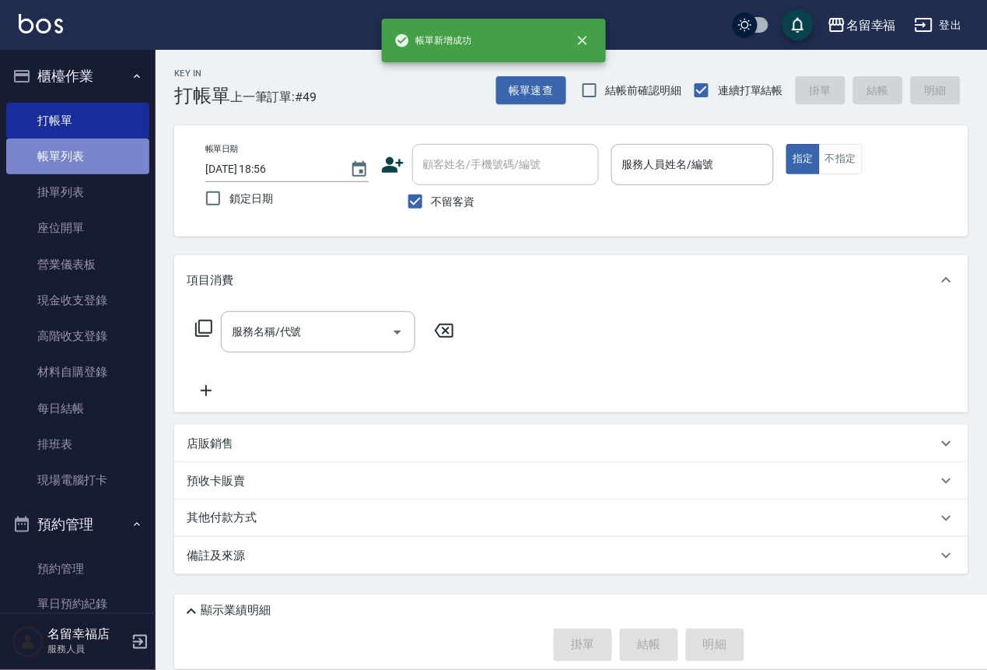
click at [93, 158] on link "帳單列表" at bounding box center [77, 156] width 143 height 36
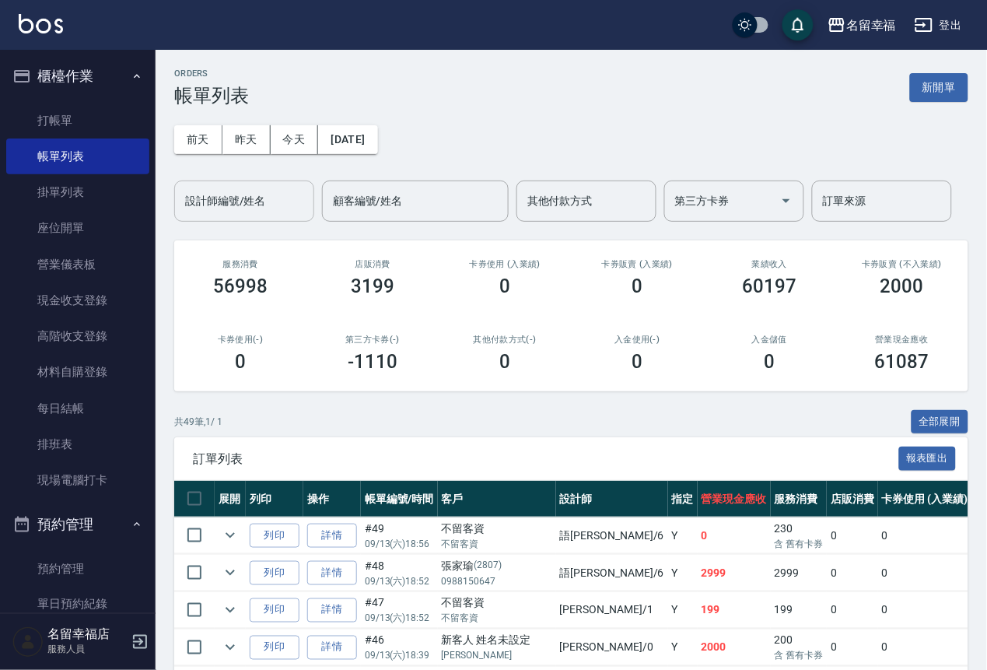
click at [262, 214] on input "設計師編號/姓名" at bounding box center [244, 200] width 126 height 27
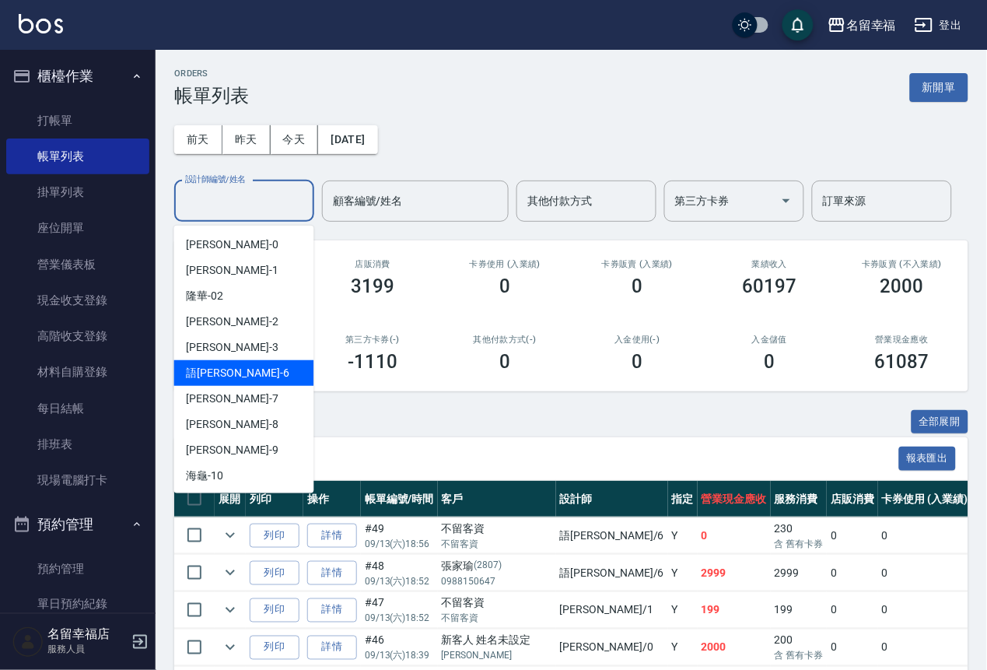
click at [268, 375] on div "語[PERSON_NAME] -6" at bounding box center [244, 373] width 140 height 26
type input "語[PERSON_NAME]-6"
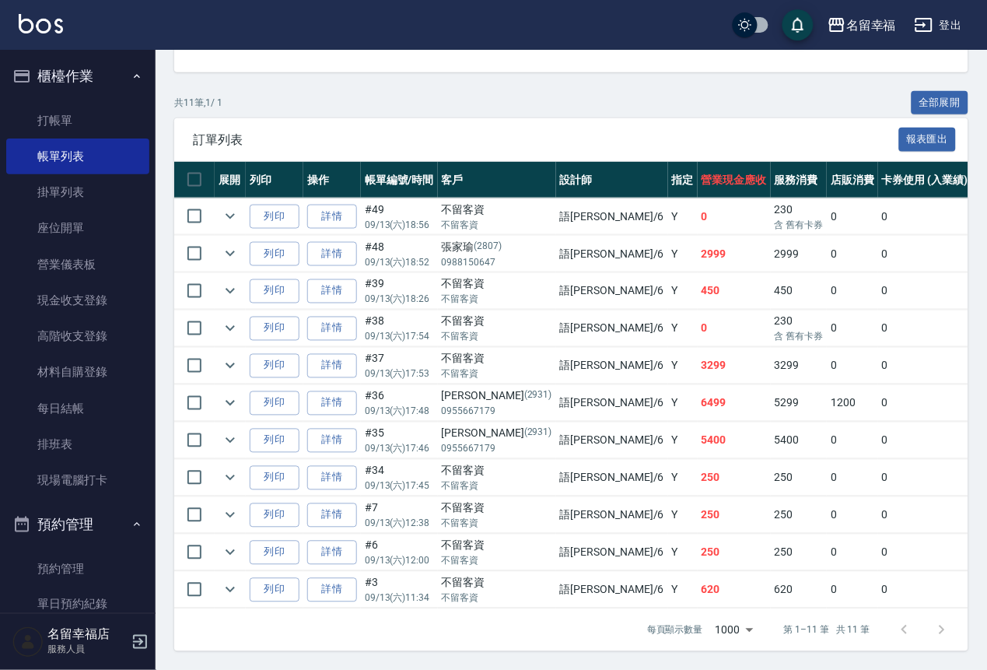
scroll to position [463, 0]
click at [29, 129] on link "打帳單" at bounding box center [77, 121] width 143 height 36
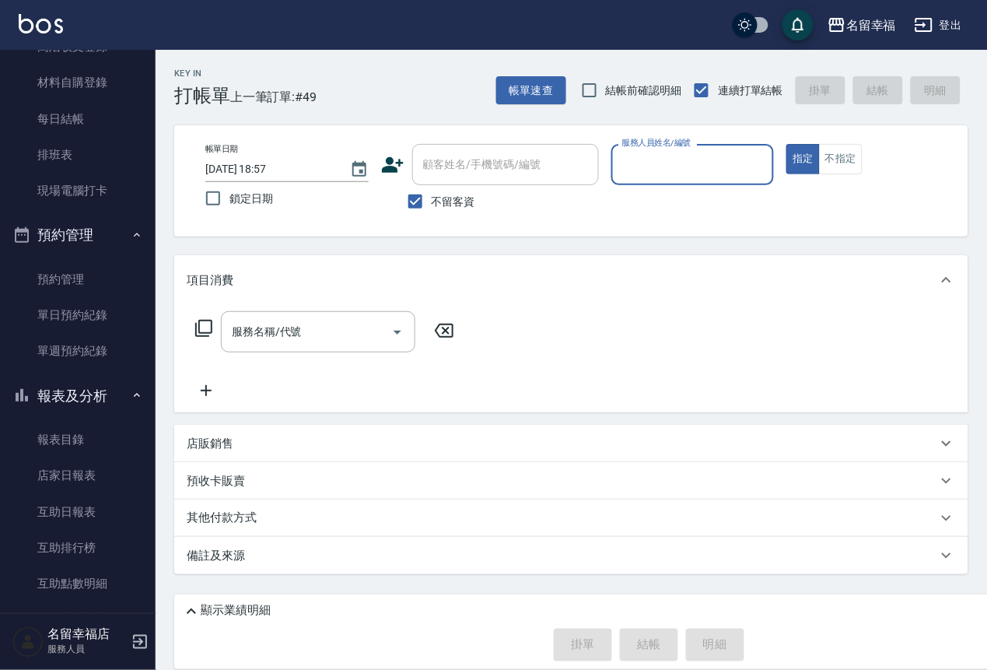
scroll to position [350, 0]
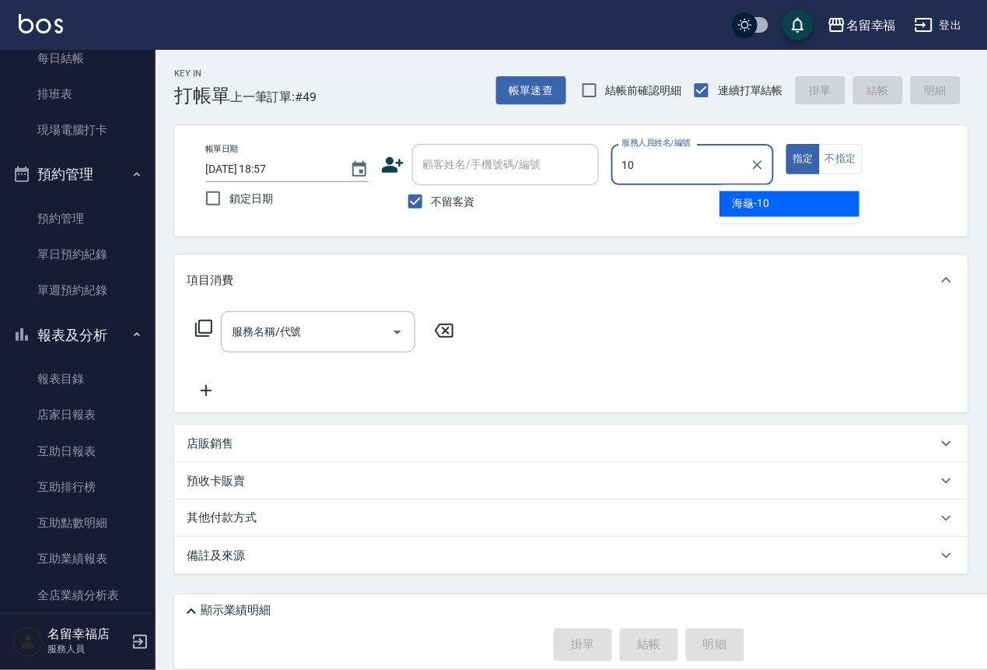
type input "海龜-10"
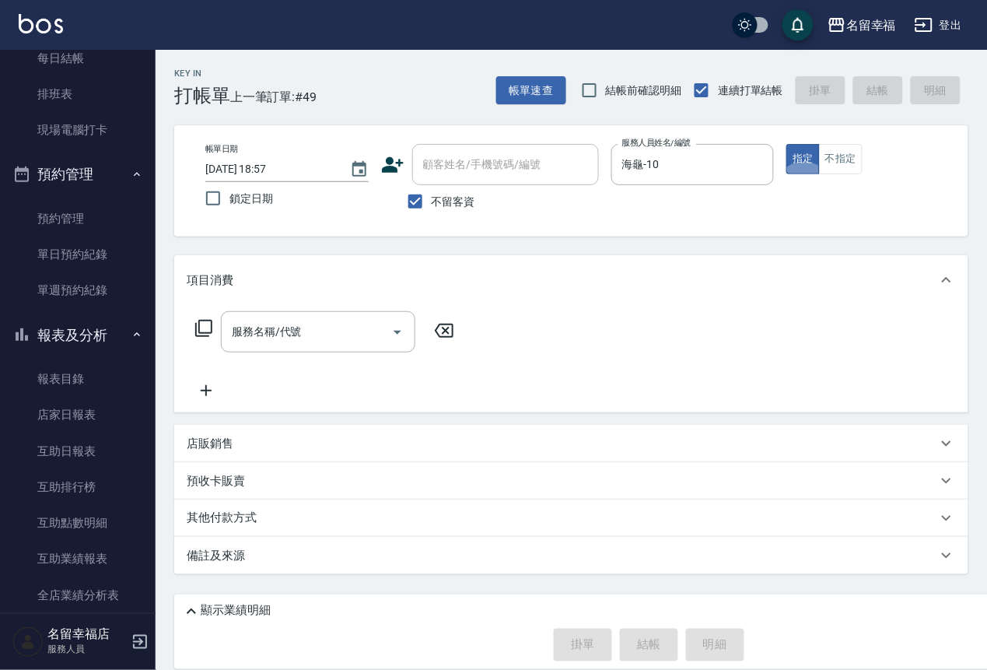
type button "true"
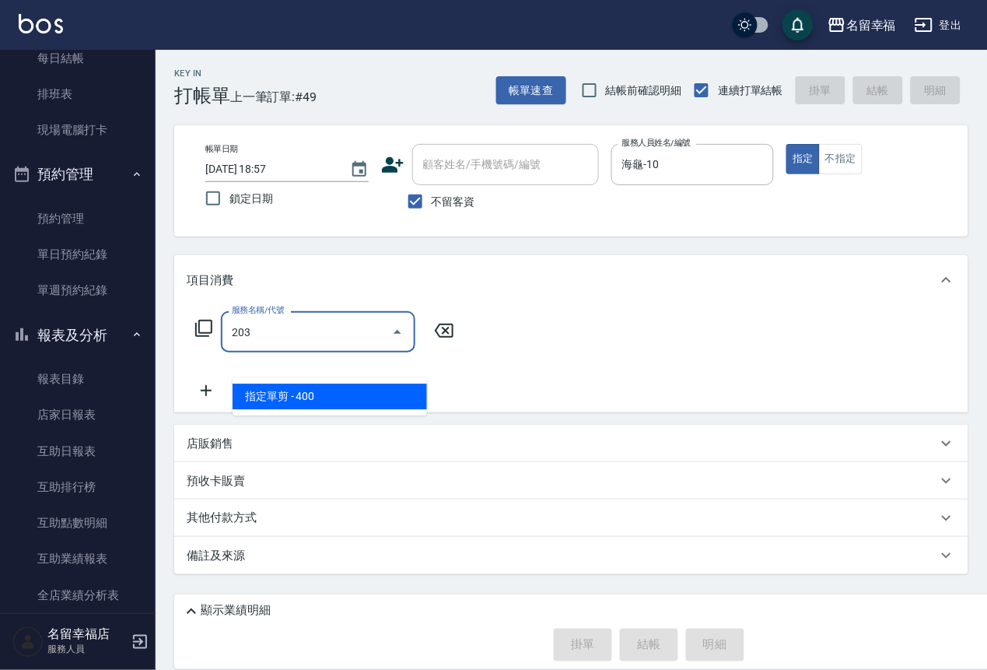
type input "指定單剪(203)"
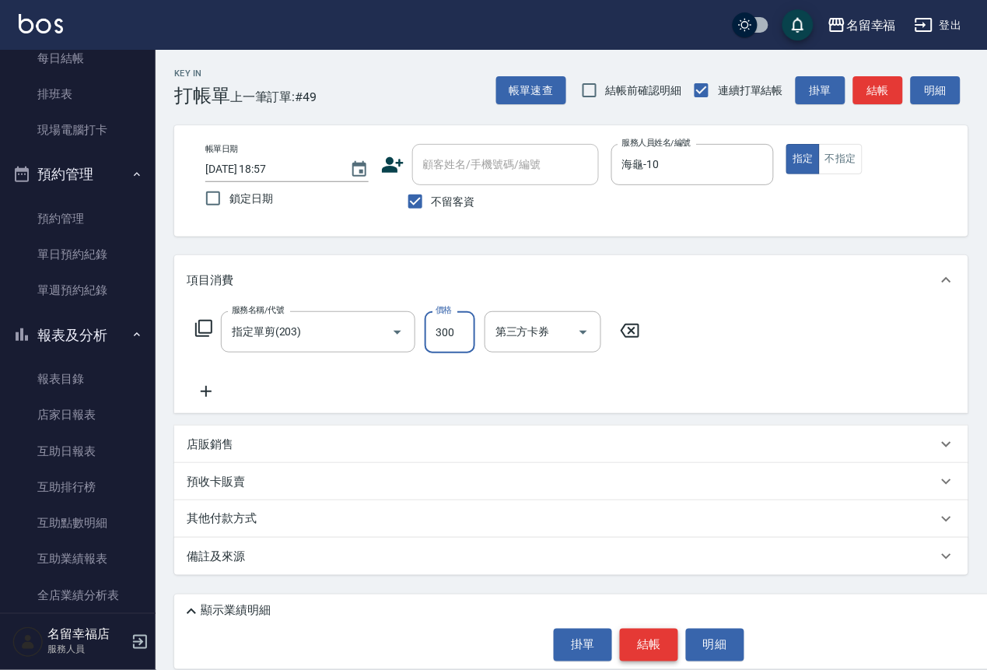
type input "300"
click at [628, 631] on button "結帳" at bounding box center [649, 644] width 58 height 33
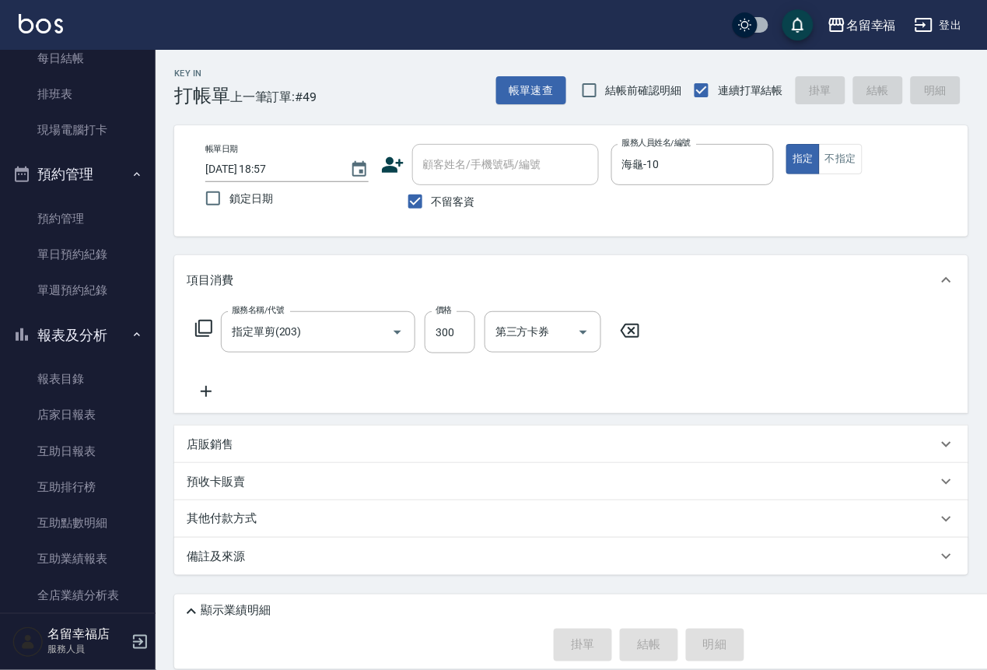
type input "[DATE] 19:00"
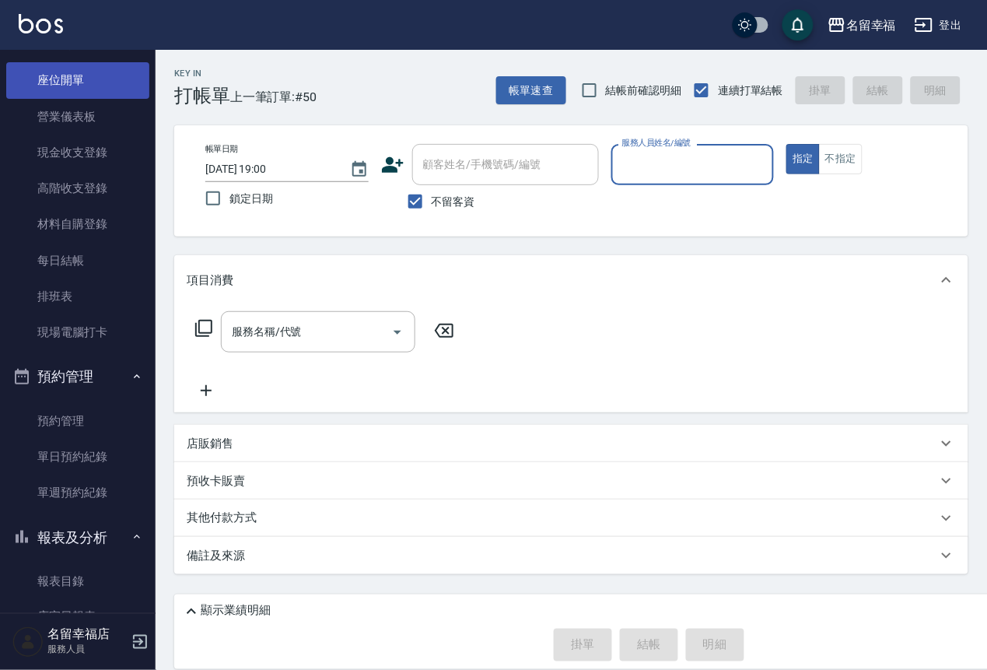
scroll to position [0, 0]
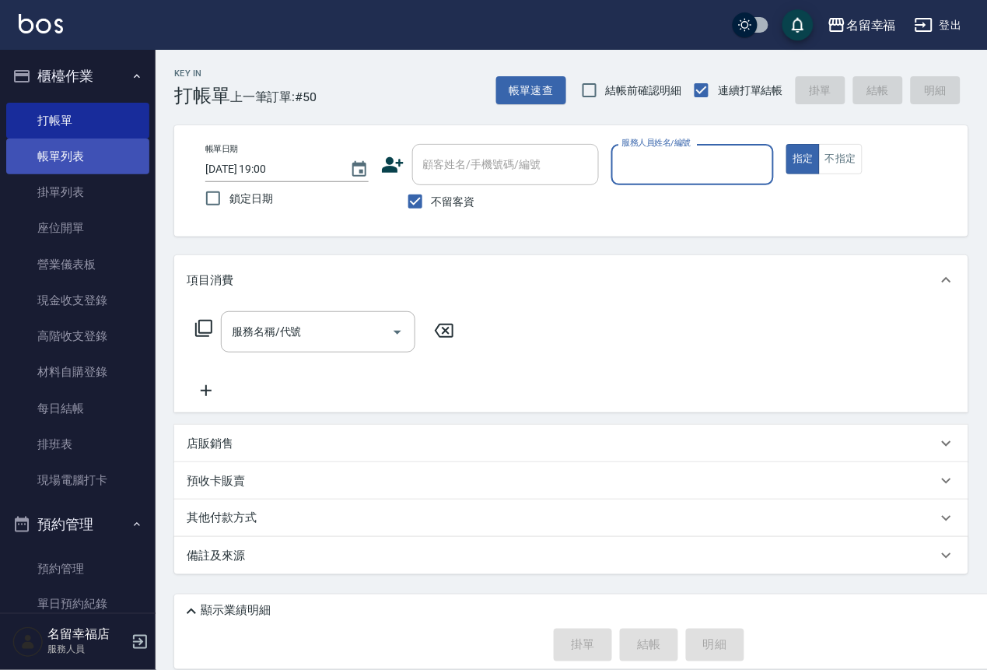
drag, startPoint x: 59, startPoint y: 159, endPoint x: 47, endPoint y: 151, distance: 14.5
click at [59, 159] on link "帳單列表" at bounding box center [77, 156] width 143 height 36
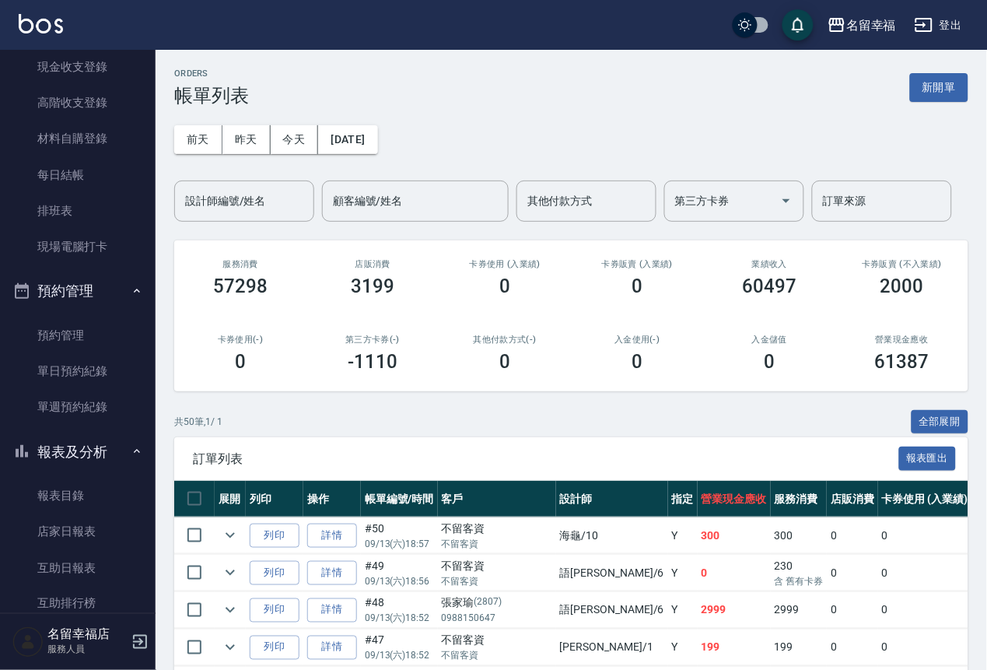
scroll to position [467, 0]
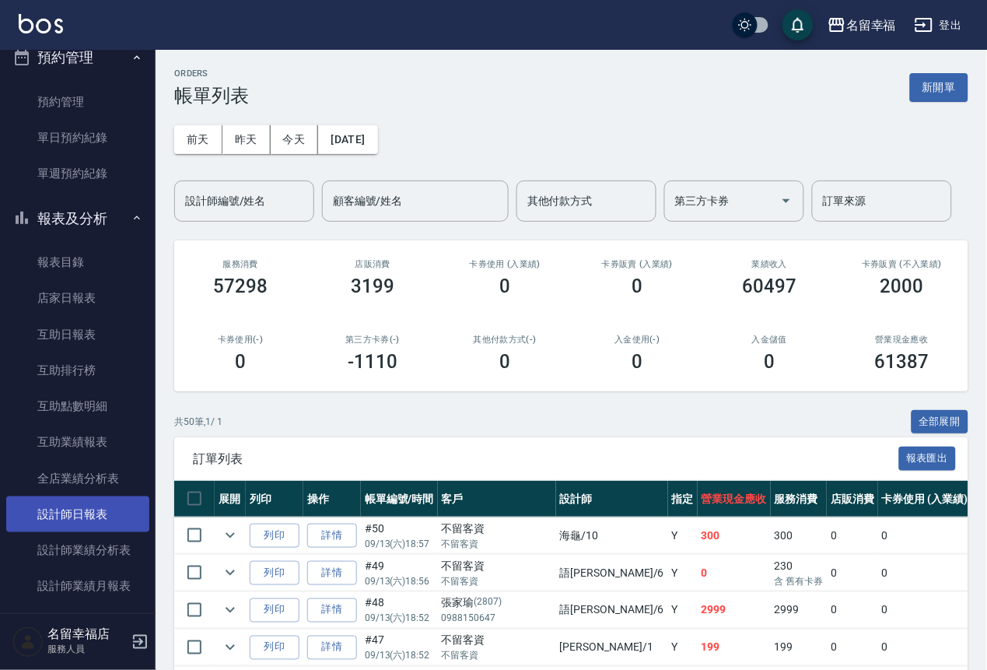
click at [95, 532] on link "設計師日報表" at bounding box center [77, 514] width 143 height 36
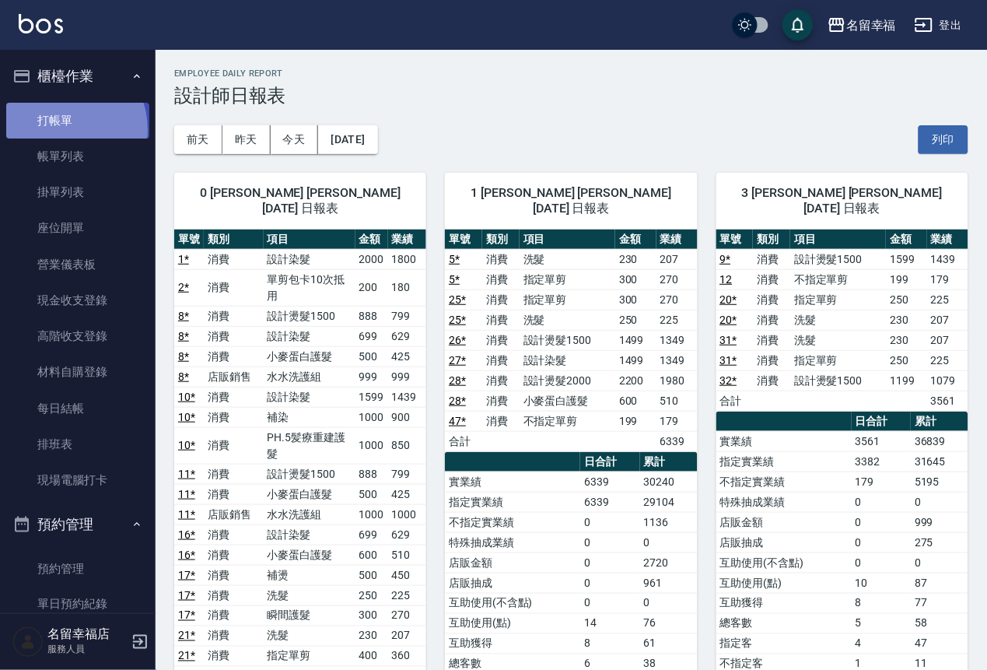
click at [59, 135] on link "打帳單" at bounding box center [77, 121] width 143 height 36
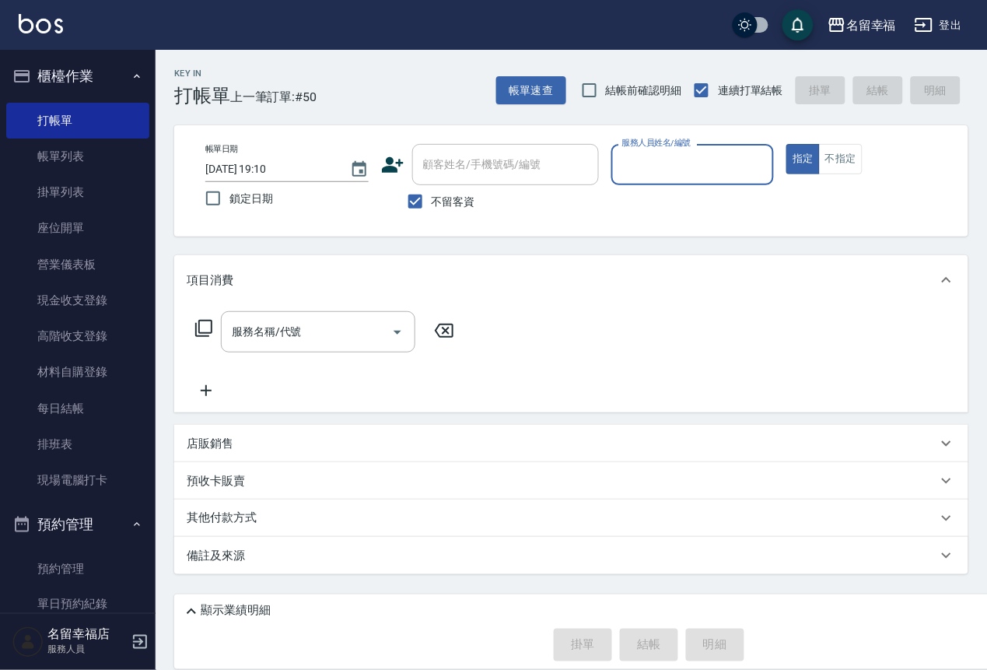
click at [775, 145] on div "服務人員姓名/編號" at bounding box center [692, 164] width 163 height 41
type input "[PERSON_NAME]-3"
type button "true"
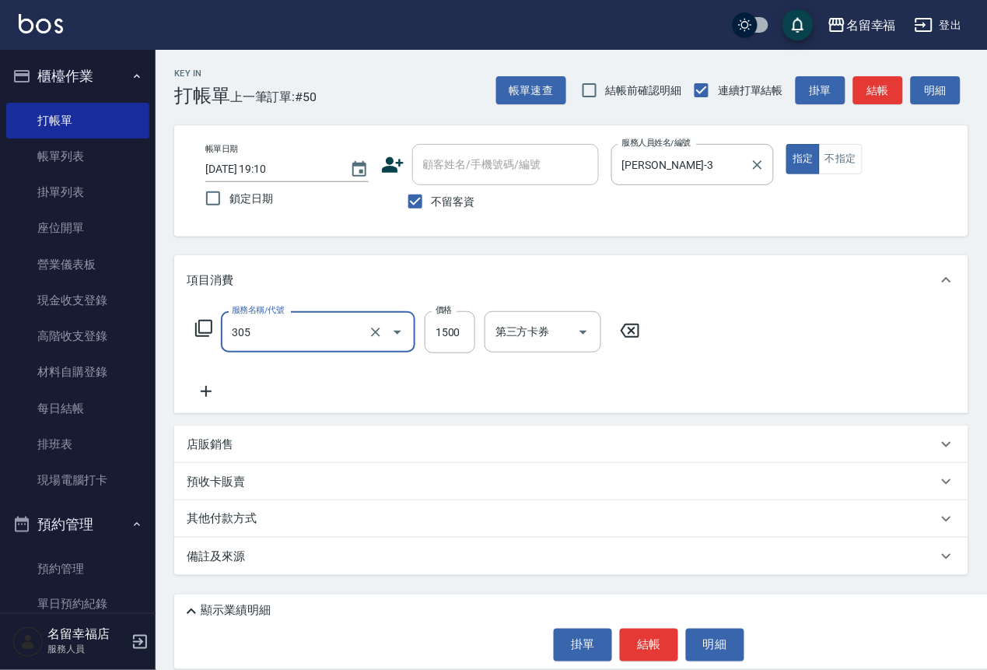
type input "設計燙髮1500(305)"
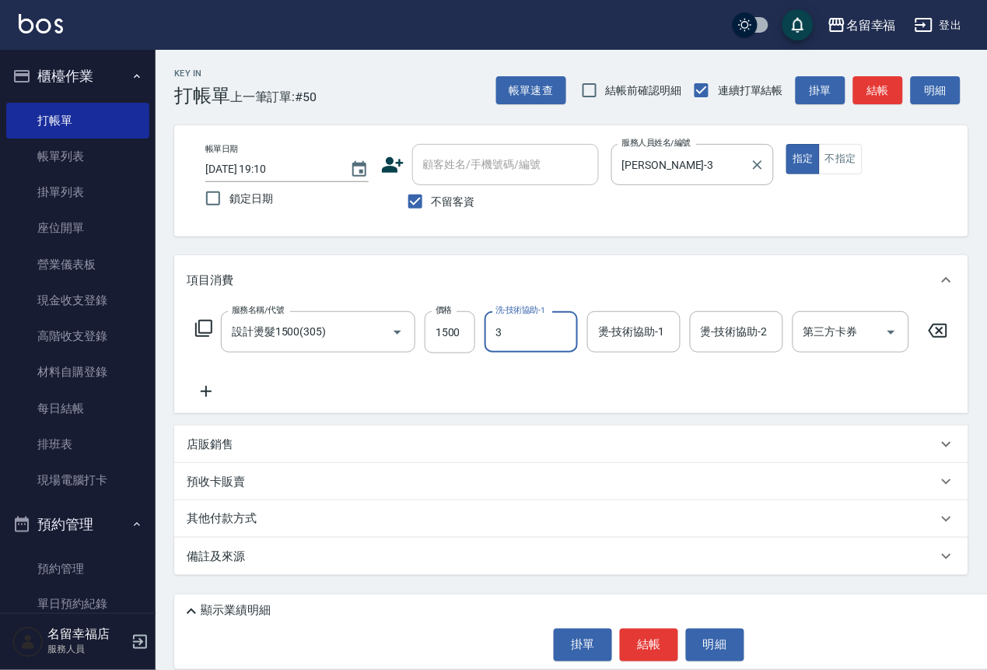
type input "[PERSON_NAME]-3"
click at [475, 348] on input "1500" at bounding box center [450, 332] width 51 height 42
type input "1199"
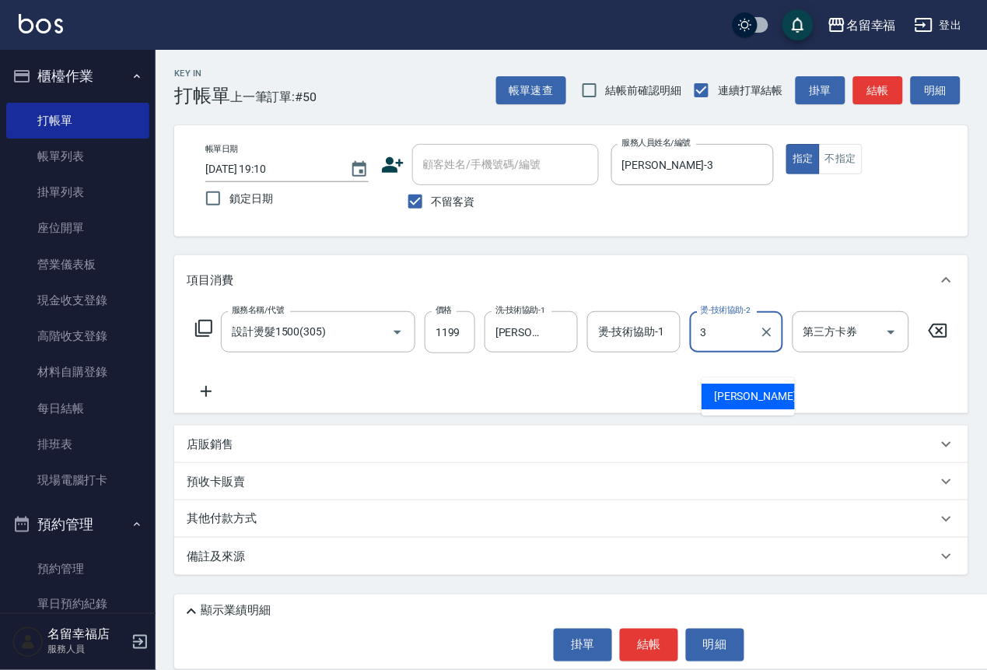
type input "[PERSON_NAME]-3"
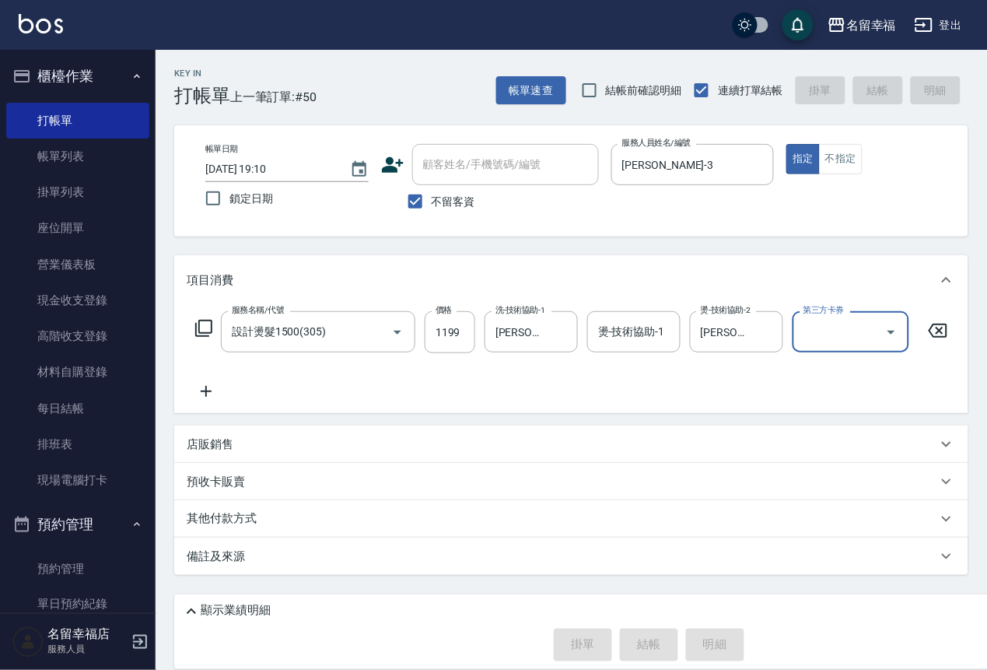
type input "[DATE] 19:14"
